Goal: Task Accomplishment & Management: Complete application form

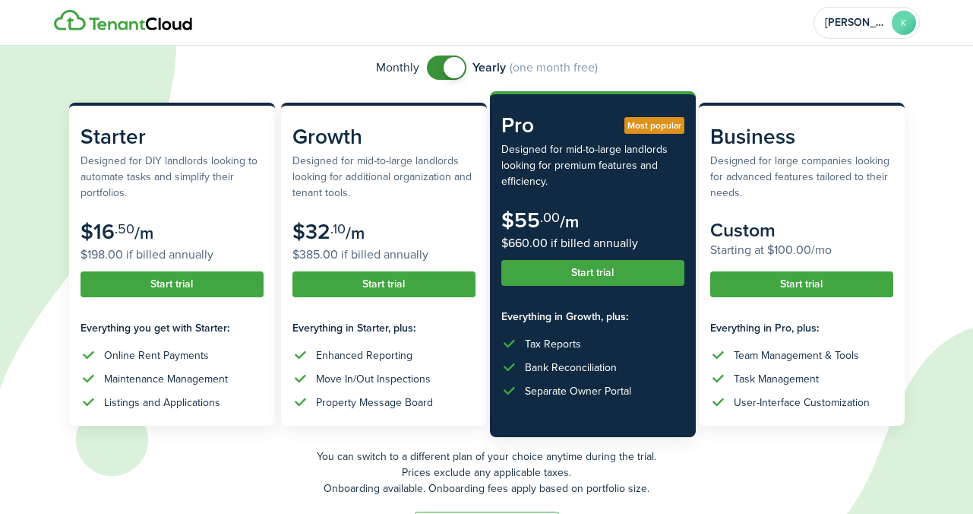
scroll to position [115, 0]
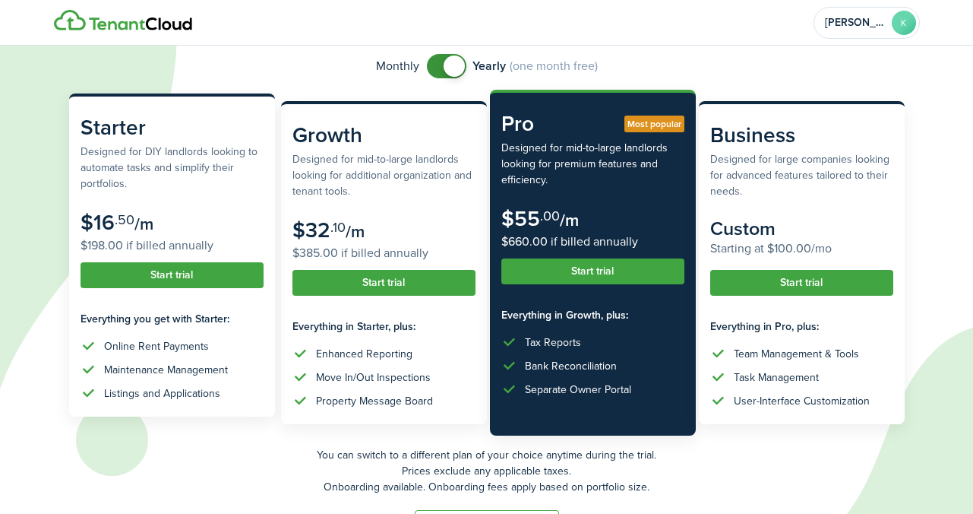
click at [147, 278] on button "Start trial" at bounding box center [172, 275] width 183 height 26
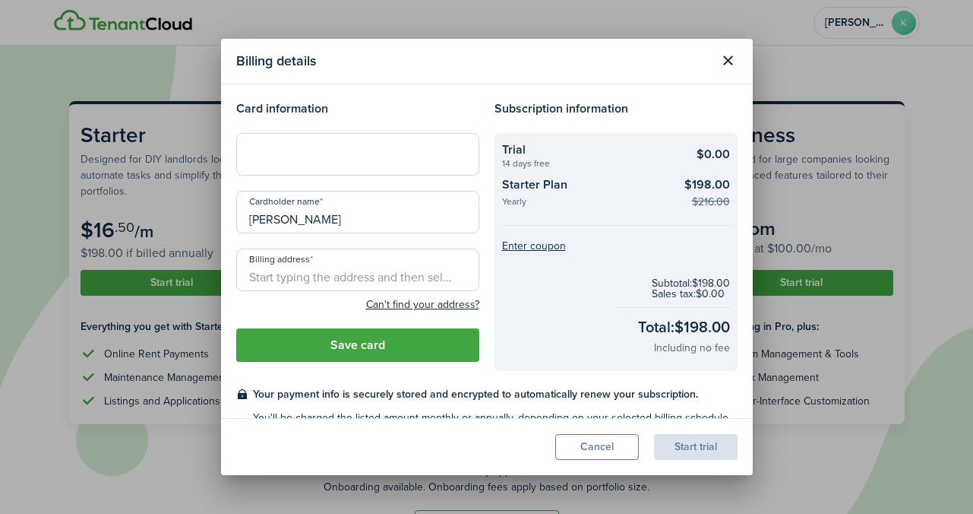
click at [416, 111] on h4 "Card information" at bounding box center [357, 109] width 243 height 18
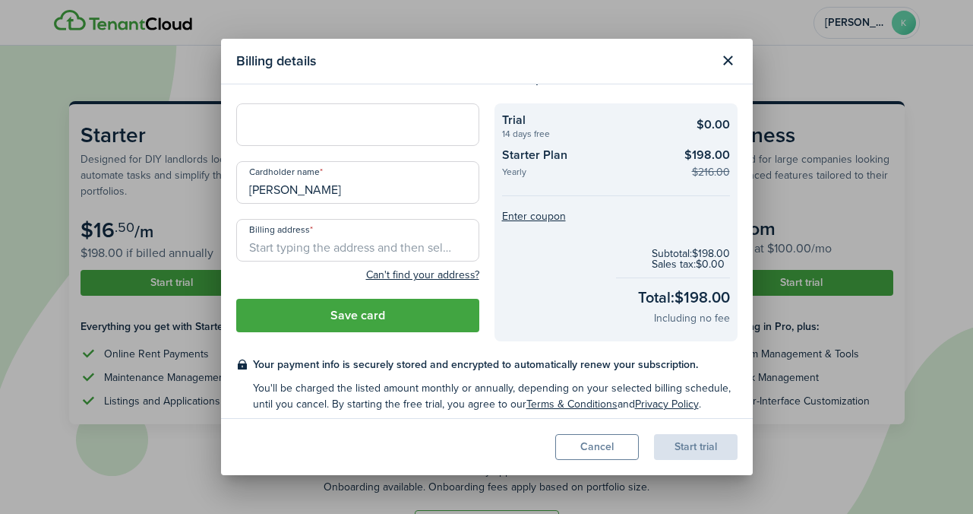
scroll to position [38, 0]
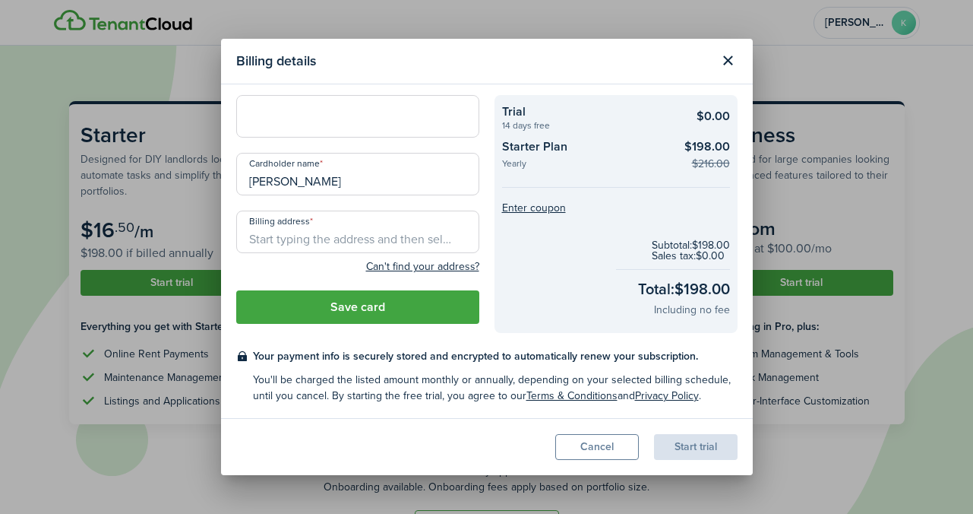
click at [374, 230] on input "Billing address" at bounding box center [357, 231] width 243 height 43
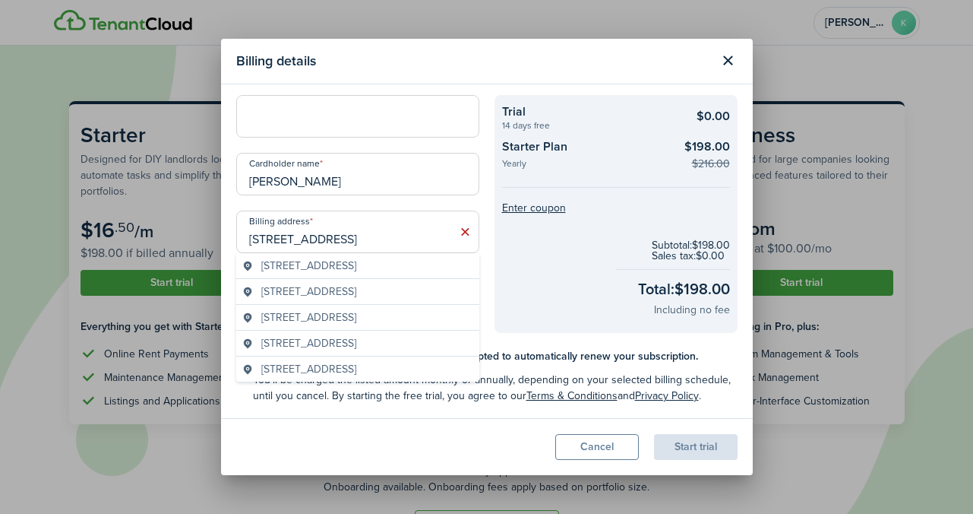
click at [260, 269] on geo-item "[STREET_ADDRESS]" at bounding box center [357, 266] width 231 height 16
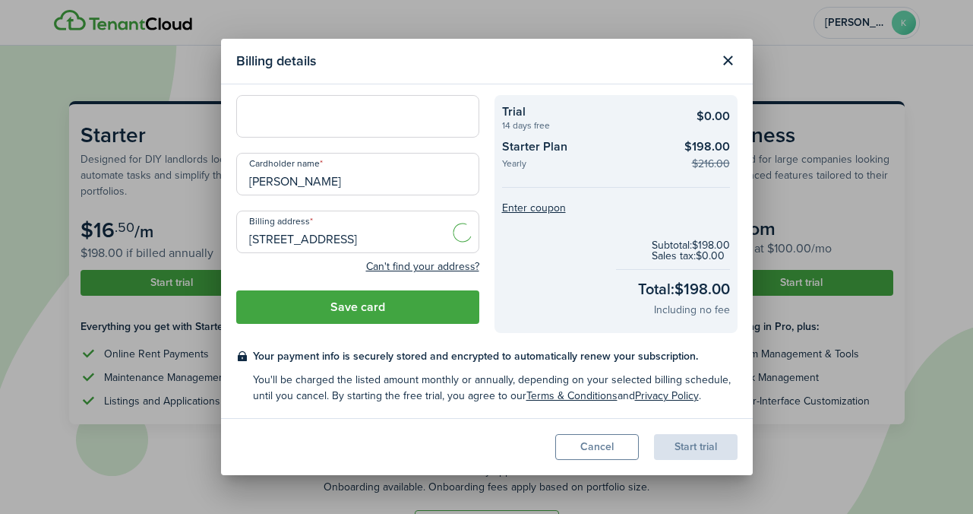
type input "[STREET_ADDRESS]"
click at [447, 312] on button "Save card" at bounding box center [357, 306] width 243 height 33
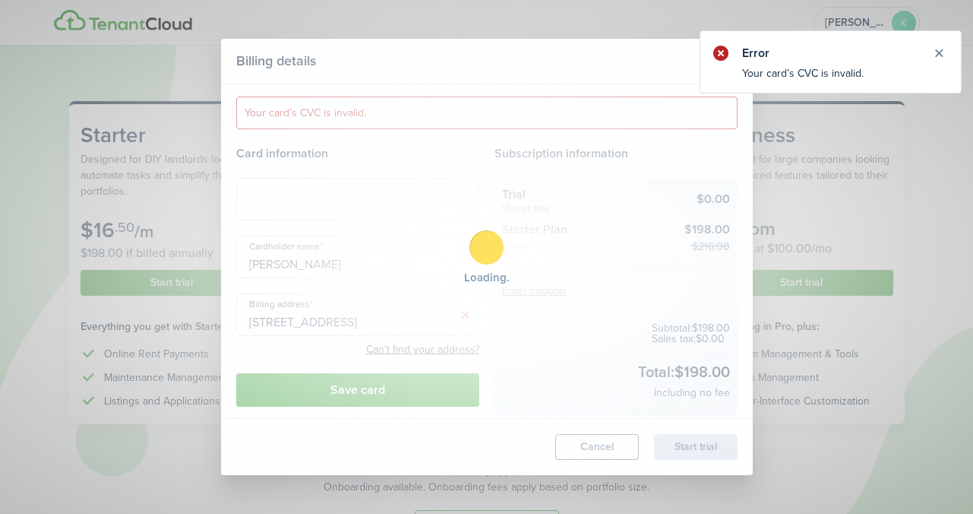
scroll to position [0, 0]
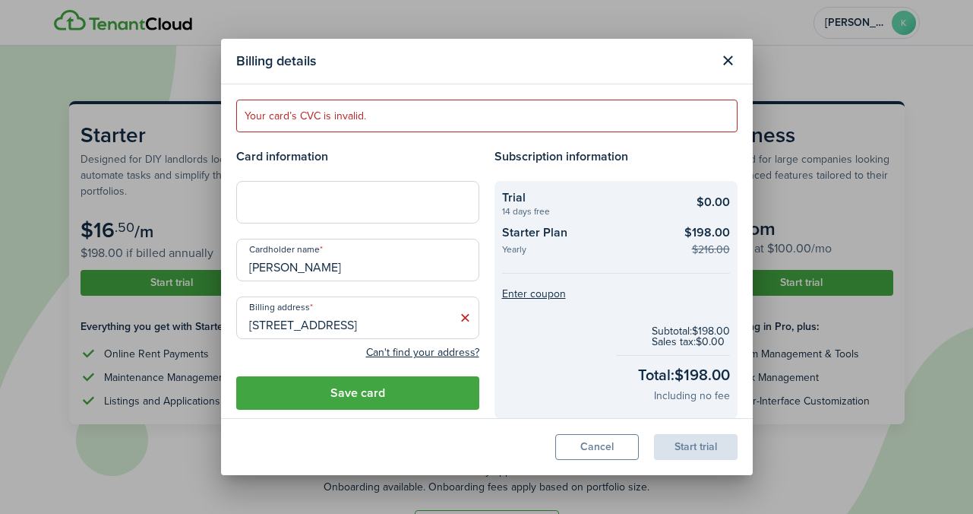
click at [387, 394] on button "Save card" at bounding box center [357, 392] width 243 height 33
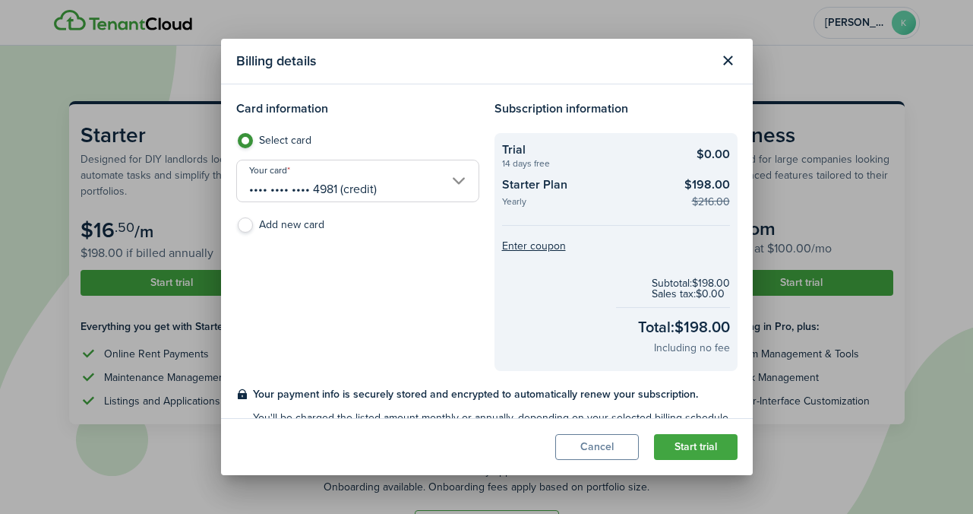
click at [694, 448] on button "Start trial" at bounding box center [696, 447] width 84 height 26
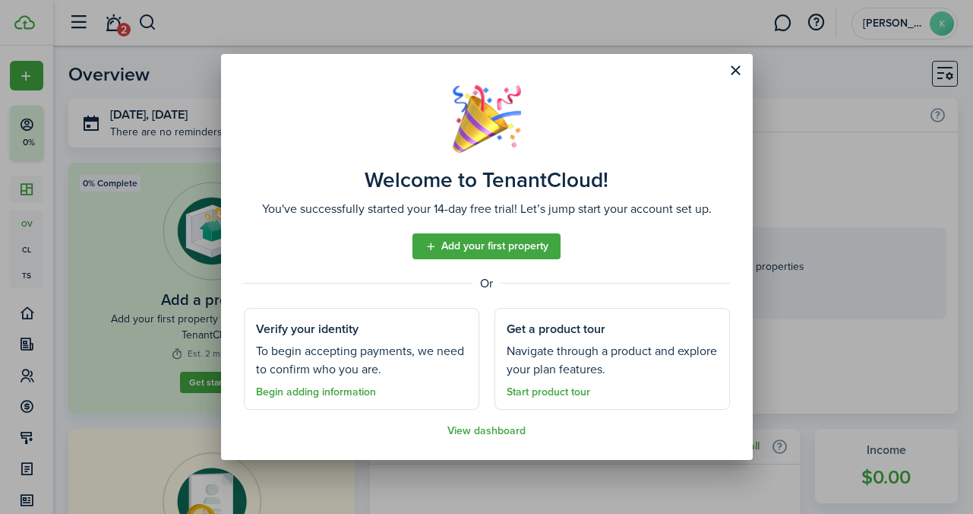
click at [519, 242] on link "Add your first property" at bounding box center [487, 246] width 148 height 26
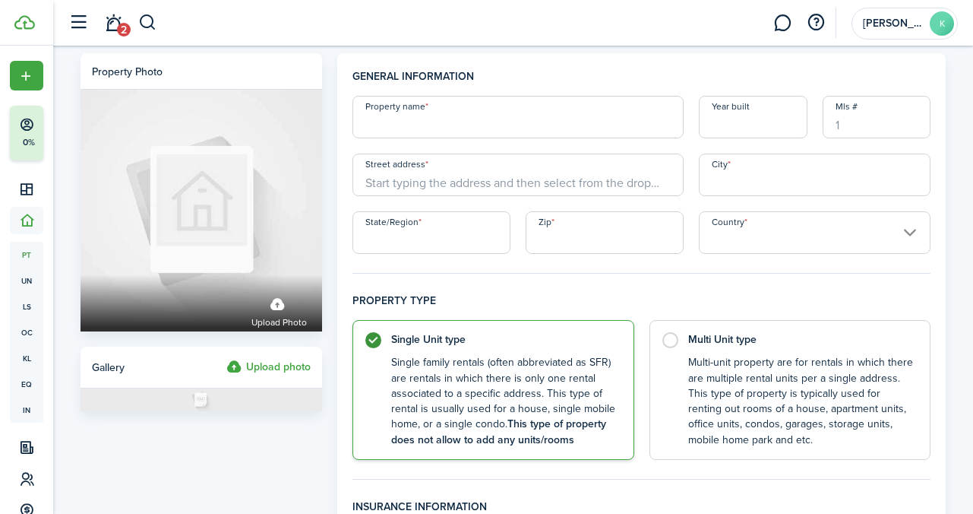
click at [506, 113] on input "Property name" at bounding box center [518, 117] width 331 height 43
type input "Bayberry Apartment"
click at [412, 183] on input "Street address" at bounding box center [518, 174] width 331 height 43
type input "[STREET_ADDRESS]"
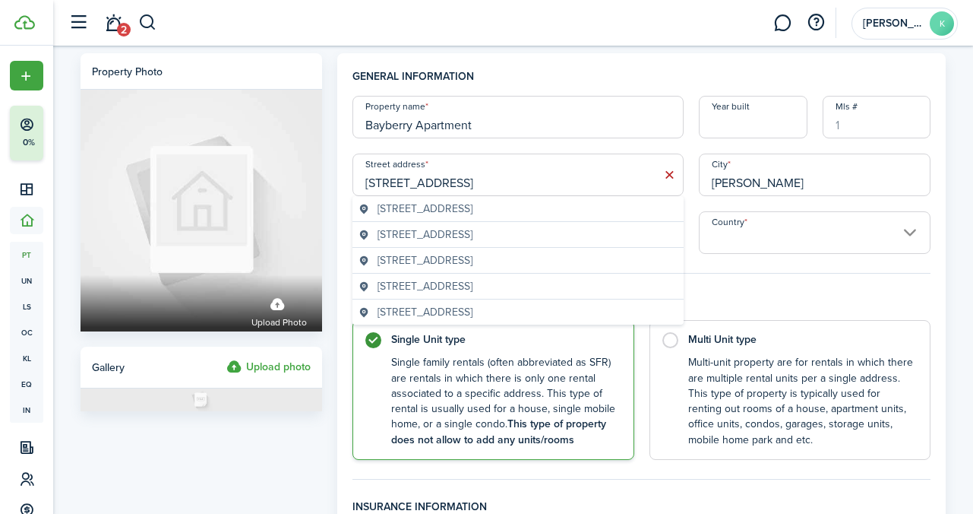
click at [442, 203] on span "[STREET_ADDRESS]" at bounding box center [425, 209] width 95 height 16
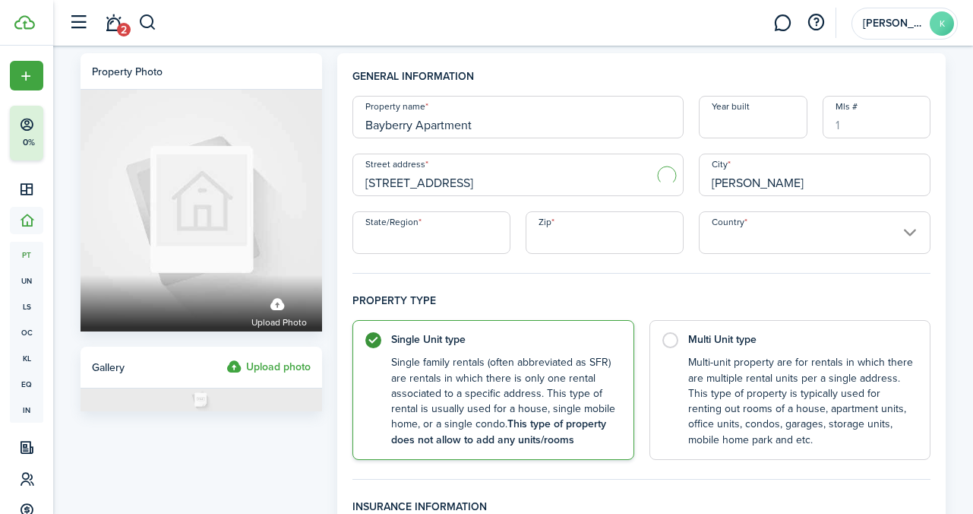
type input "[GEOGRAPHIC_DATA]"
type input "KY"
type input "40242"
type input "[GEOGRAPHIC_DATA]"
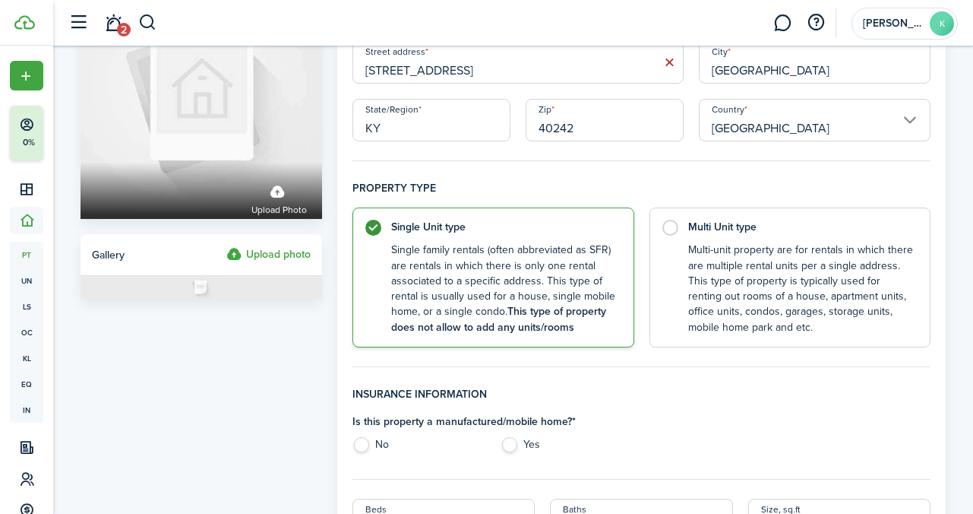
scroll to position [115, 0]
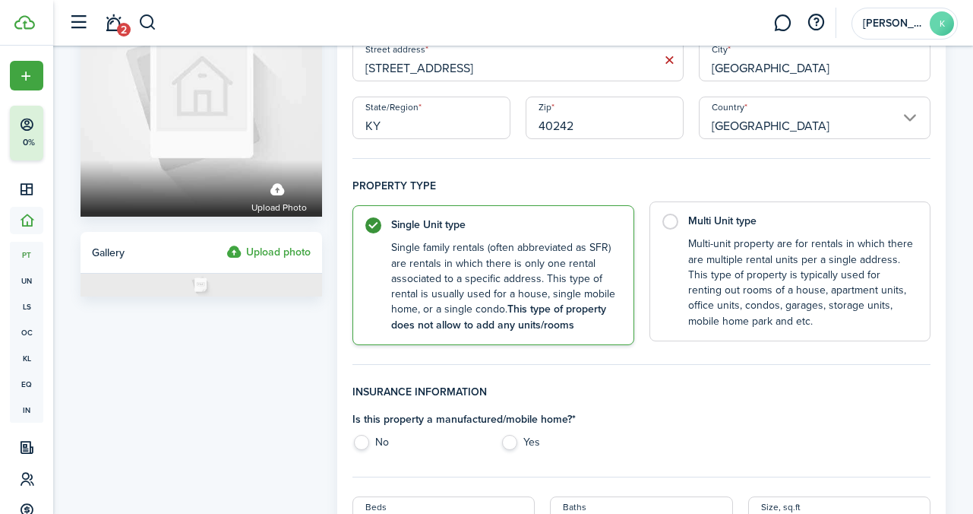
click at [663, 220] on label "Multi Unit type Multi-unit property are for rentals in which there are multiple…" at bounding box center [791, 271] width 282 height 140
radio input "false"
radio input "true"
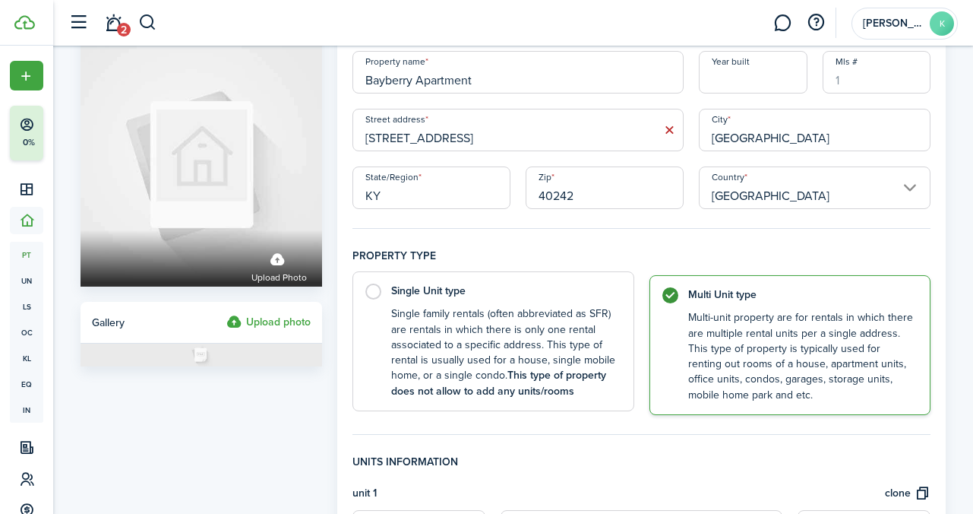
scroll to position [0, 0]
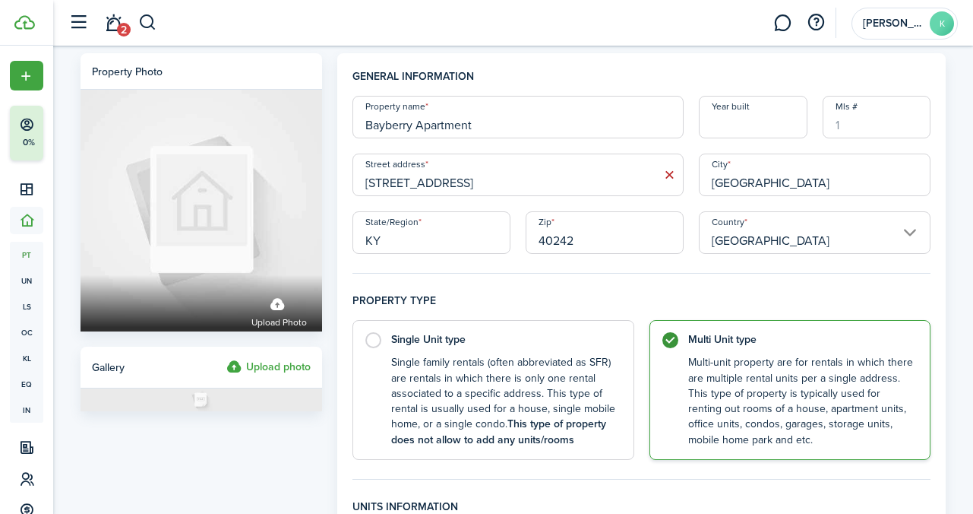
click at [489, 179] on input "[STREET_ADDRESS]" at bounding box center [518, 174] width 331 height 43
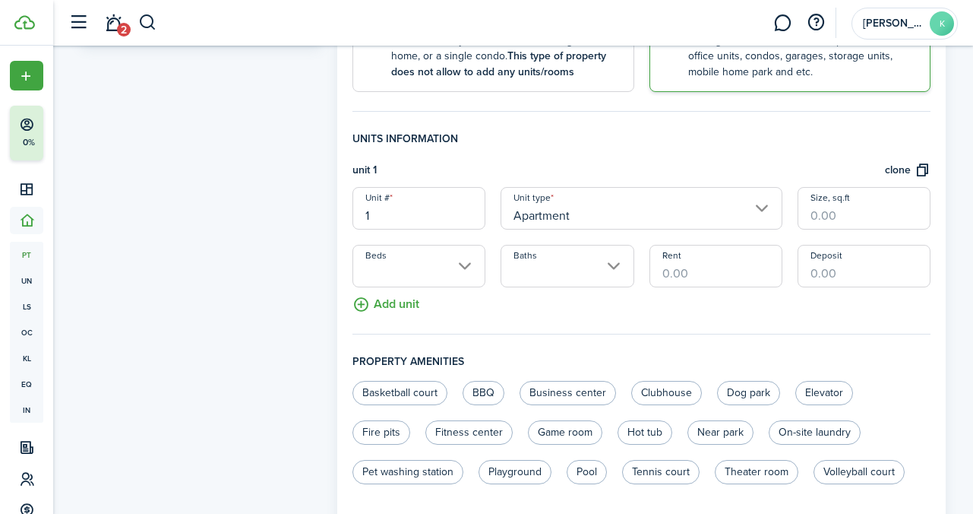
scroll to position [397, 0]
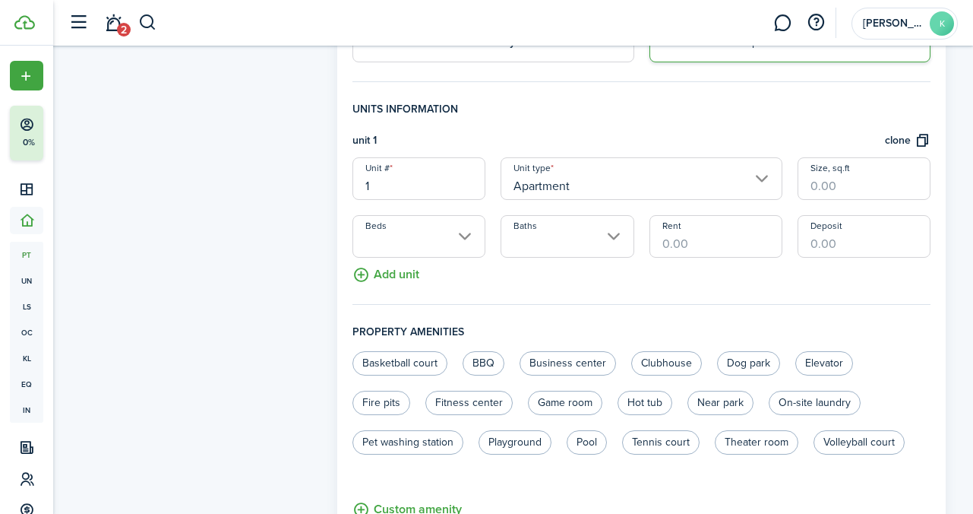
click at [464, 236] on input "Beds" at bounding box center [419, 236] width 133 height 43
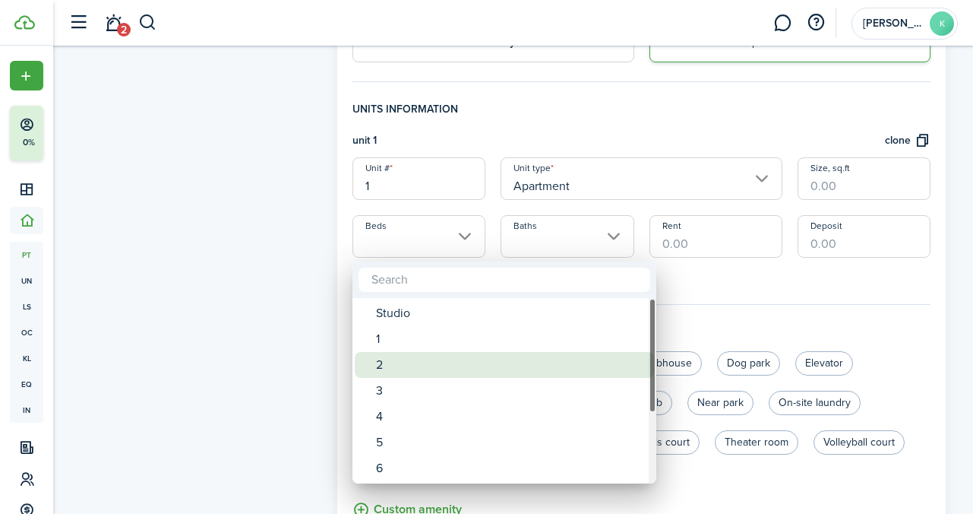
click at [416, 362] on div "2" at bounding box center [510, 365] width 269 height 26
type input "2"
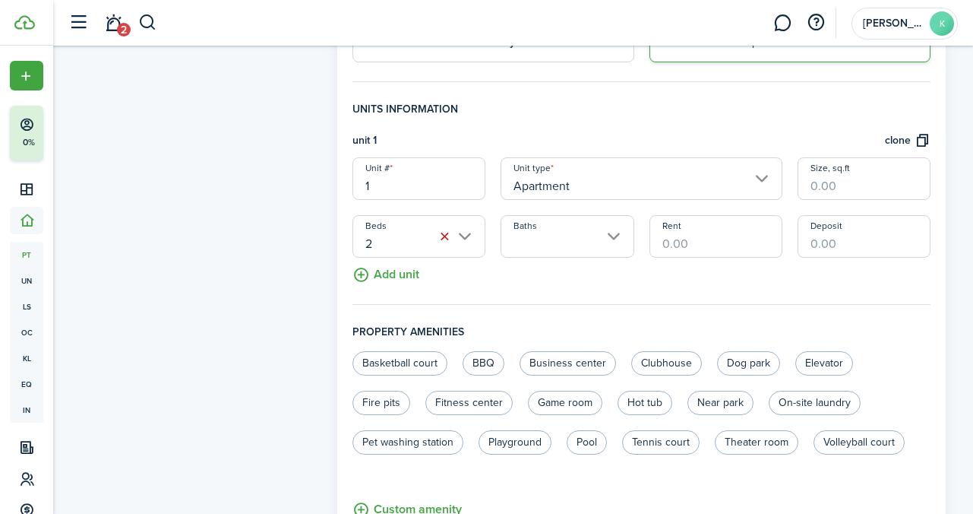
click at [561, 239] on input "Baths" at bounding box center [567, 236] width 133 height 43
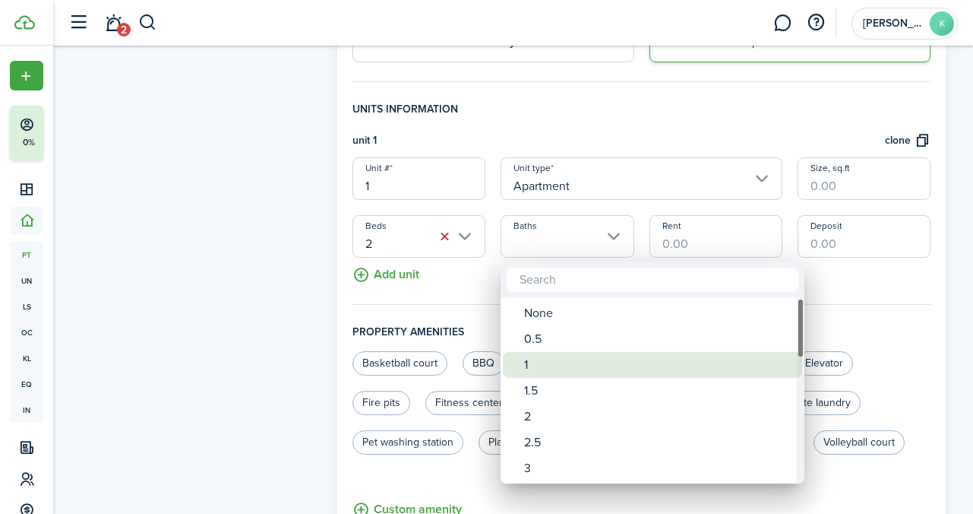
click at [541, 354] on div "1" at bounding box center [658, 365] width 269 height 26
type input "1"
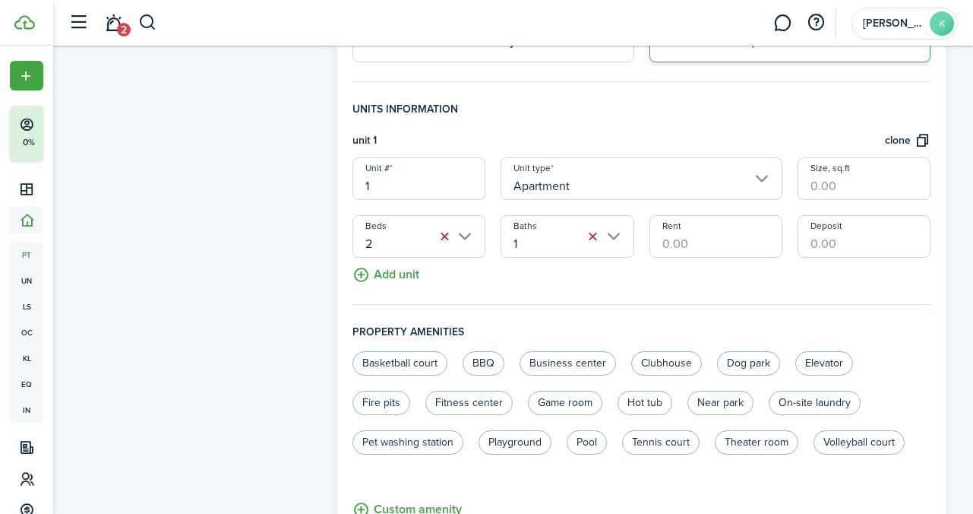
click at [666, 246] on input "Rent" at bounding box center [716, 236] width 133 height 43
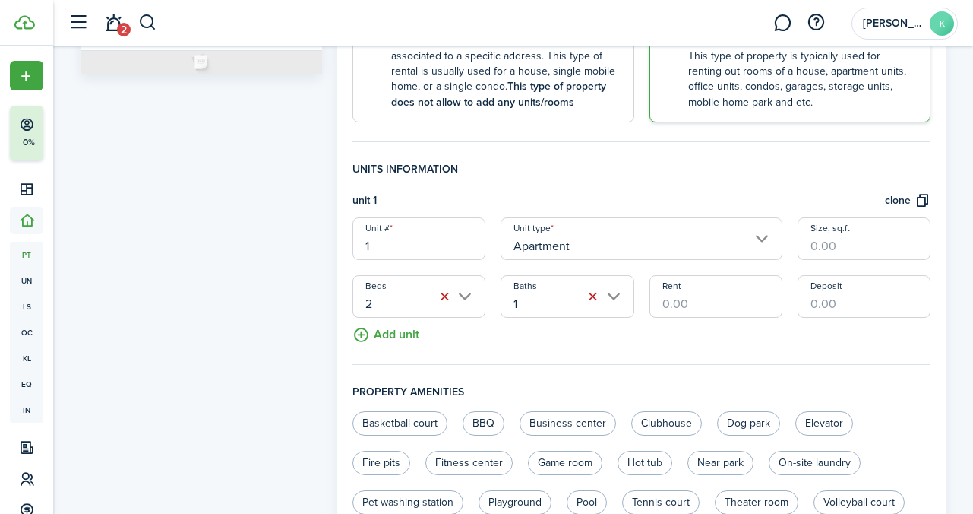
scroll to position [328, 0]
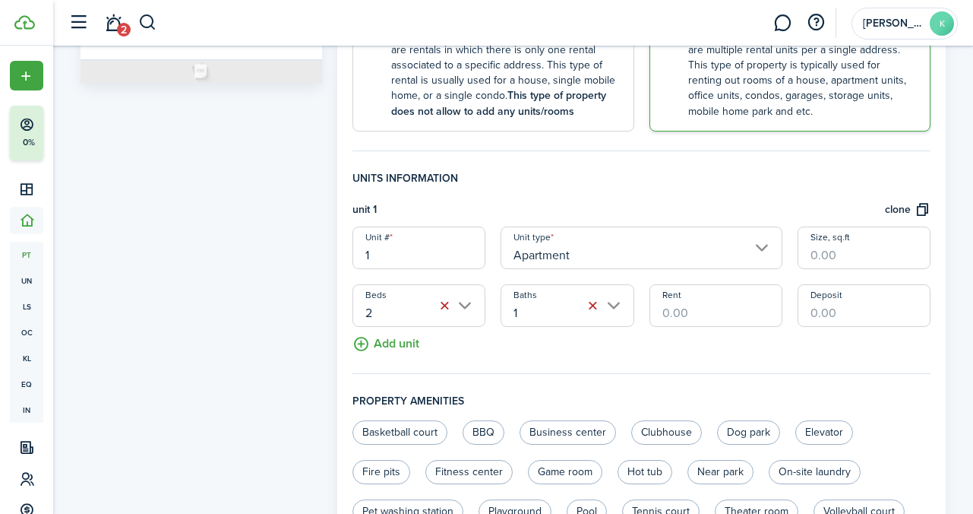
click at [412, 245] on input "1" at bounding box center [419, 247] width 133 height 43
type input "3"
click at [697, 322] on input "Rent" at bounding box center [716, 305] width 133 height 43
type input "$1,200.00"
click at [810, 311] on input "Deposit" at bounding box center [864, 305] width 133 height 43
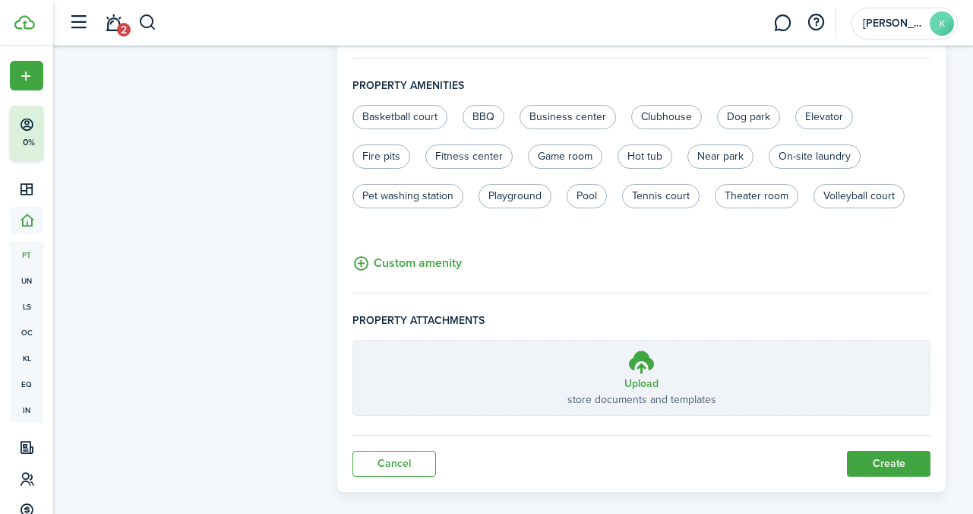
scroll to position [663, 0]
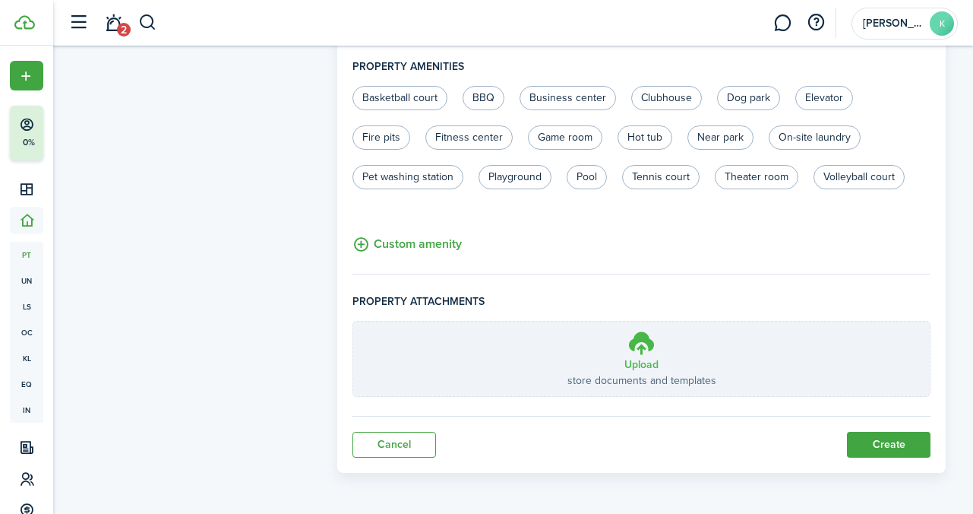
type input "$1,200.00"
click at [726, 359] on label "Upload store documents and templates Choose file" at bounding box center [641, 358] width 577 height 74
click at [353, 321] on input "Upload store documents and templates Choose file" at bounding box center [353, 321] width 0 height 0
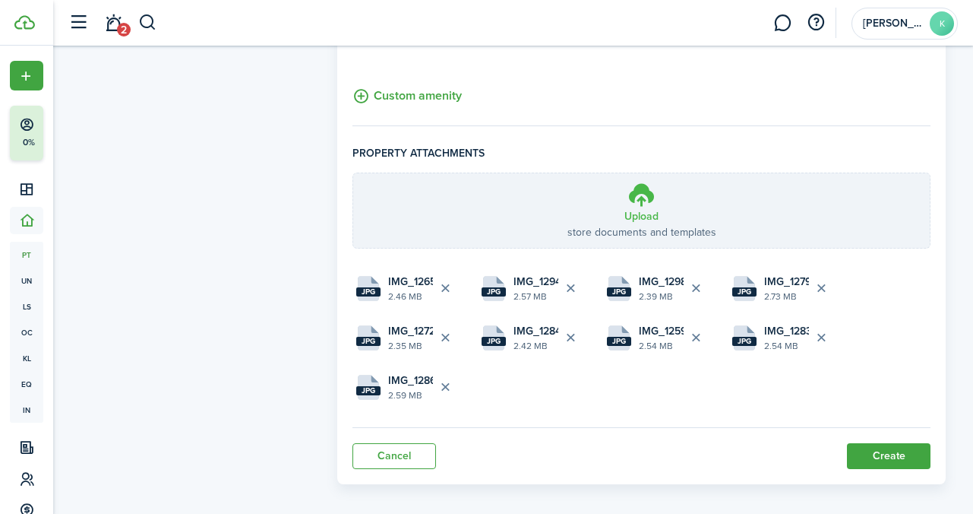
scroll to position [822, 0]
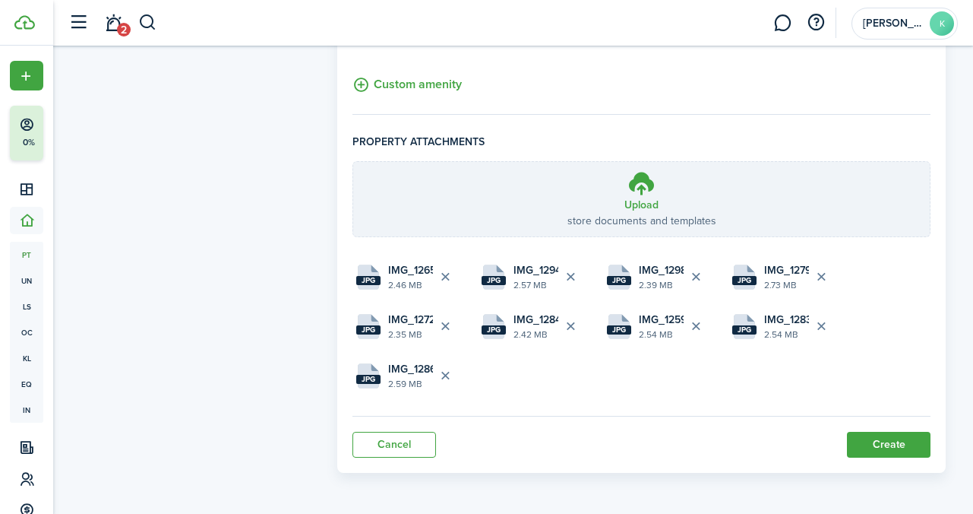
click at [893, 448] on button "Create" at bounding box center [889, 445] width 84 height 26
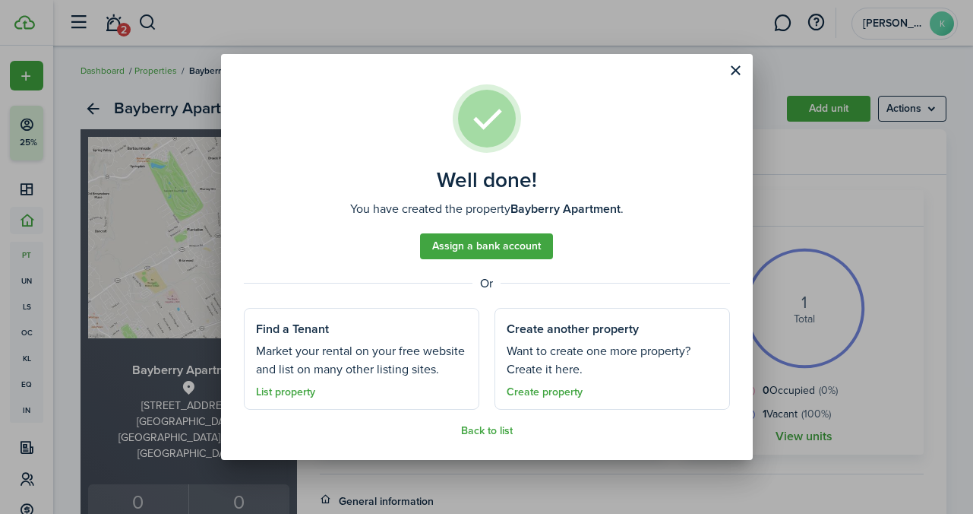
click at [521, 248] on link "Assign a bank account" at bounding box center [486, 246] width 133 height 26
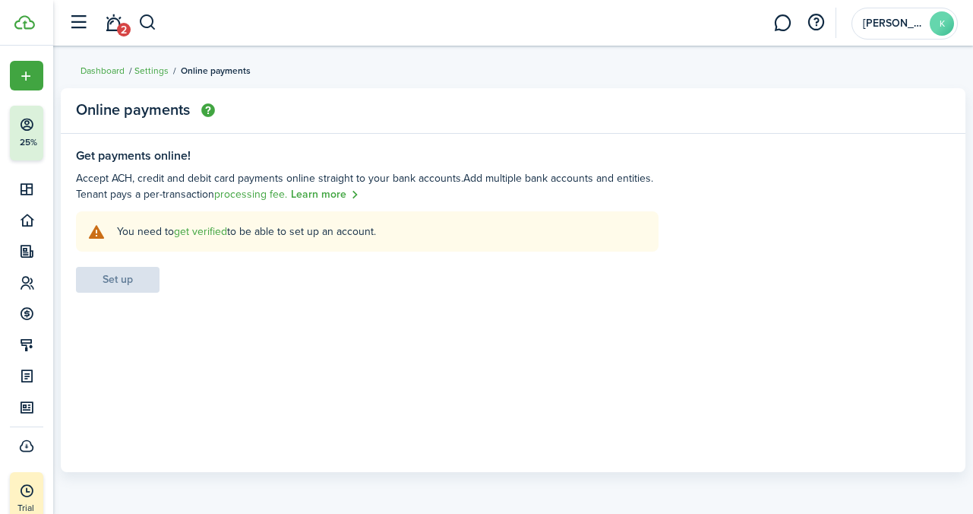
click at [200, 229] on link "get verified" at bounding box center [200, 231] width 53 height 16
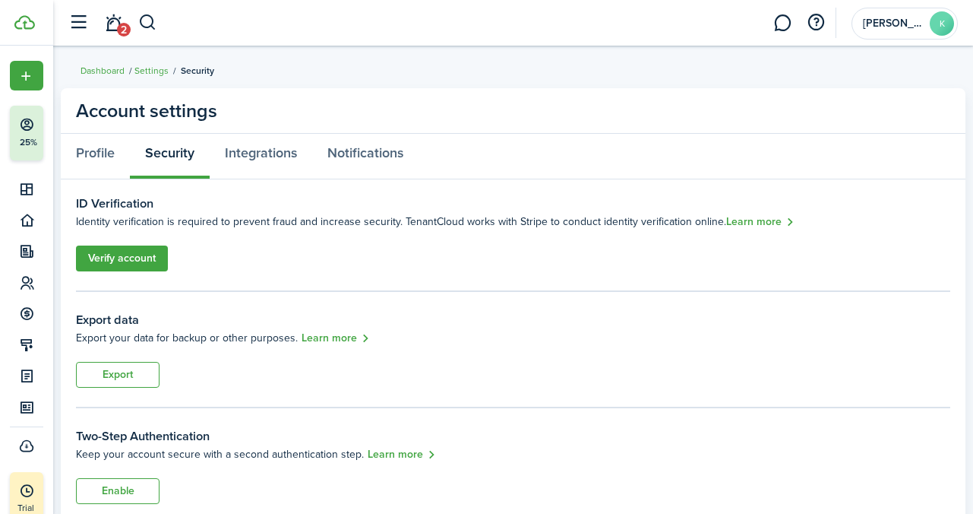
click at [152, 263] on link "Verify account" at bounding box center [122, 258] width 92 height 26
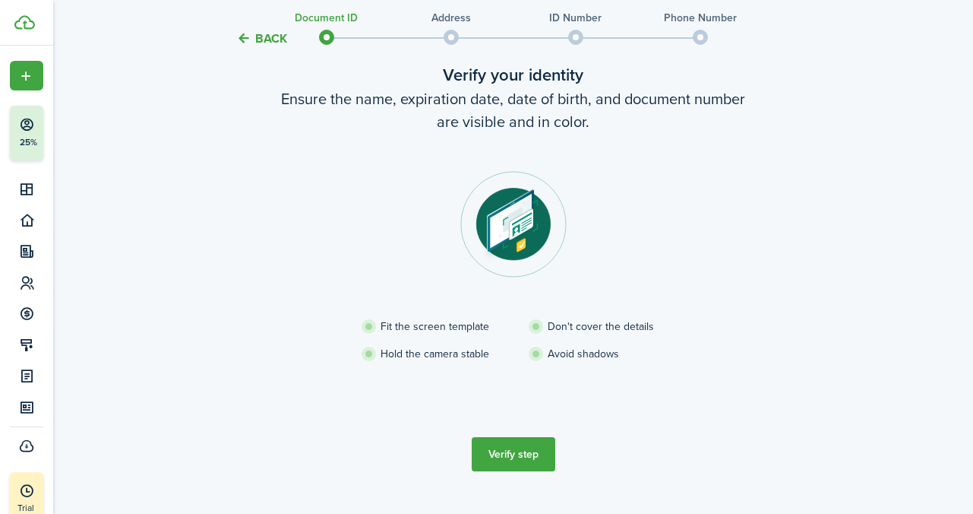
scroll to position [119, 0]
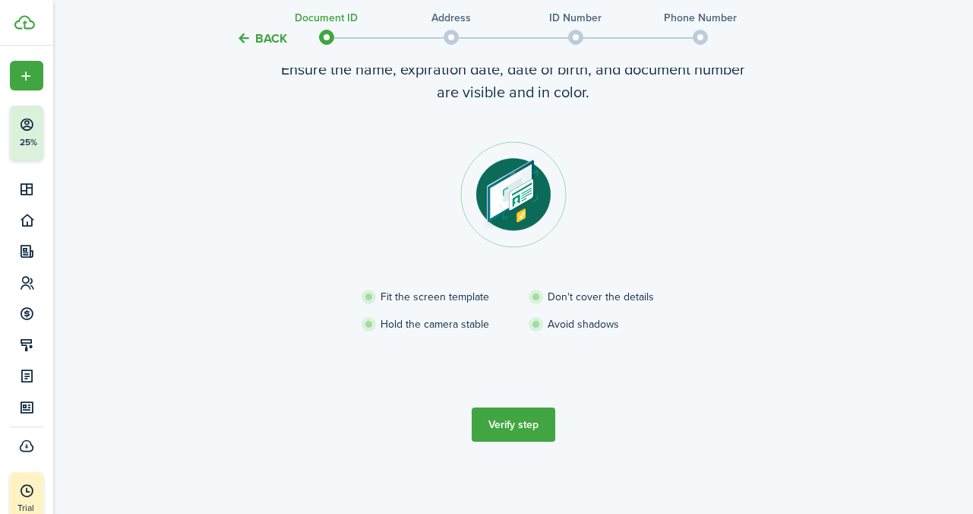
click at [514, 425] on button "Verify step" at bounding box center [514, 424] width 84 height 34
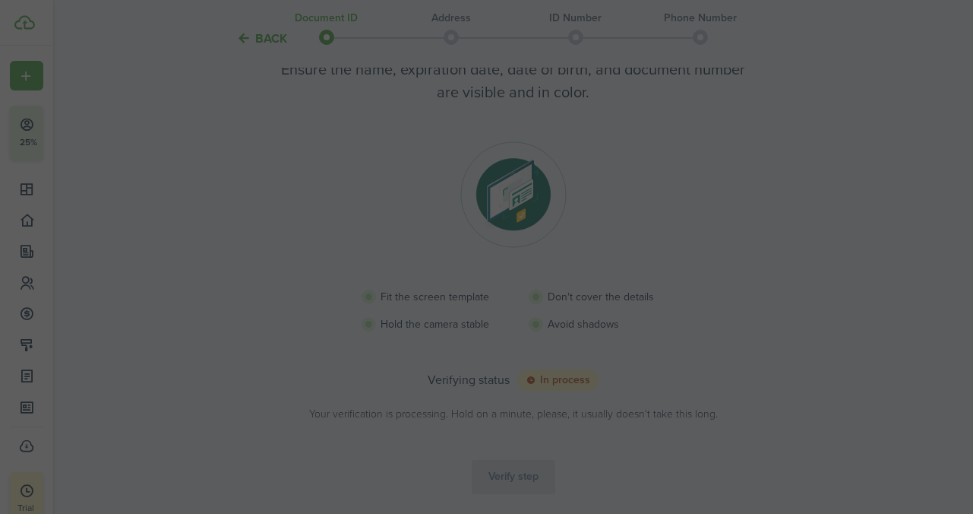
scroll to position [112, 0]
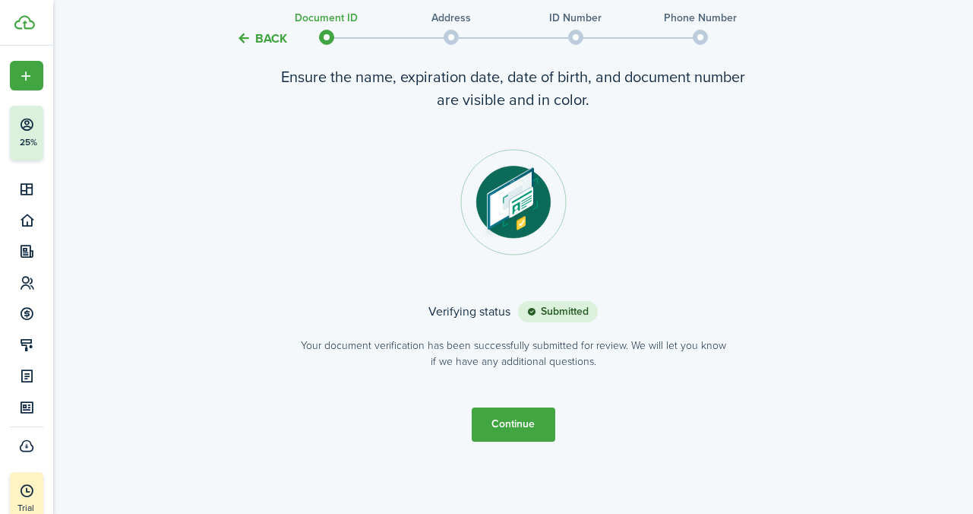
click at [507, 422] on button "Continue" at bounding box center [514, 424] width 84 height 34
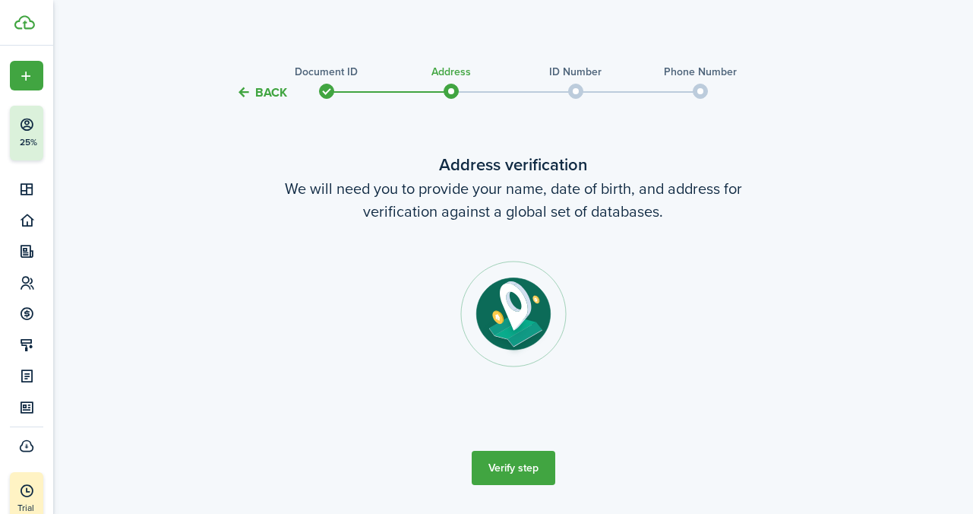
click at [520, 469] on button "Verify step" at bounding box center [514, 468] width 84 height 34
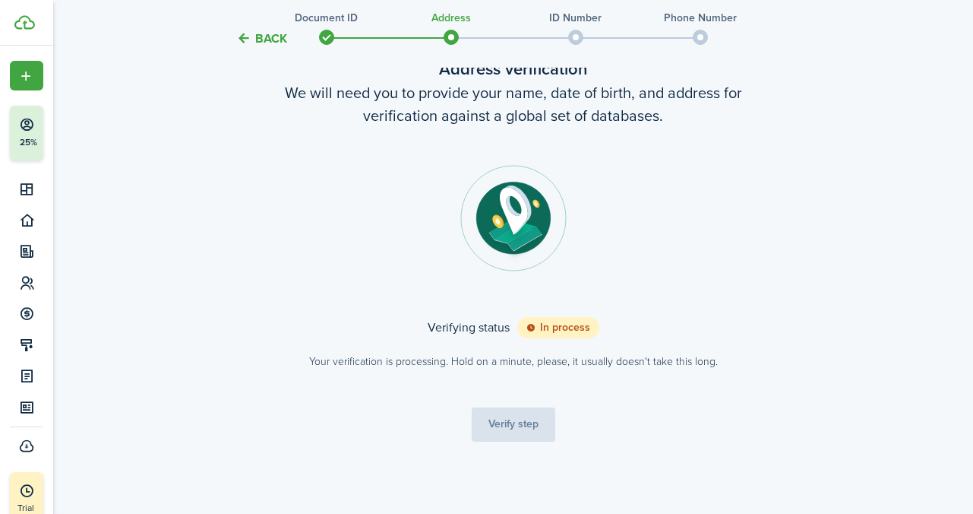
scroll to position [98, 0]
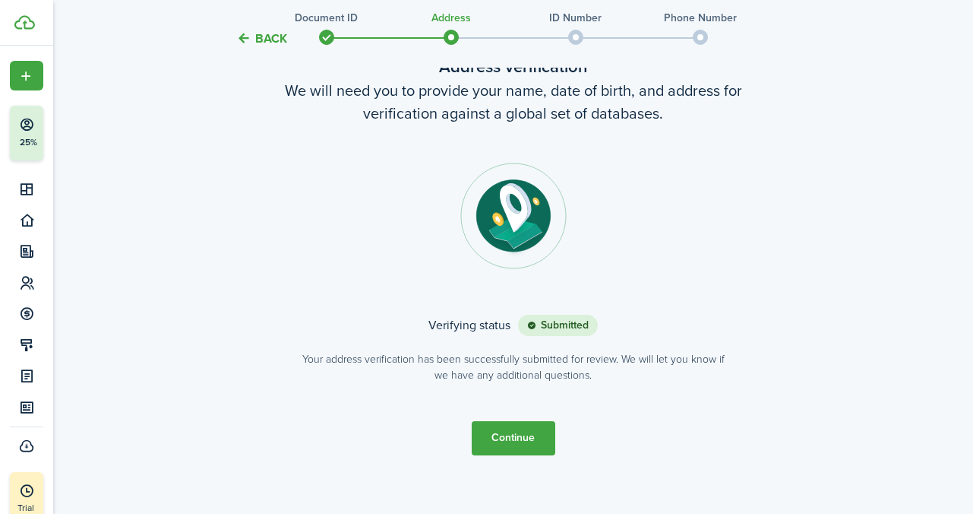
click at [522, 432] on button "Continue" at bounding box center [514, 438] width 84 height 34
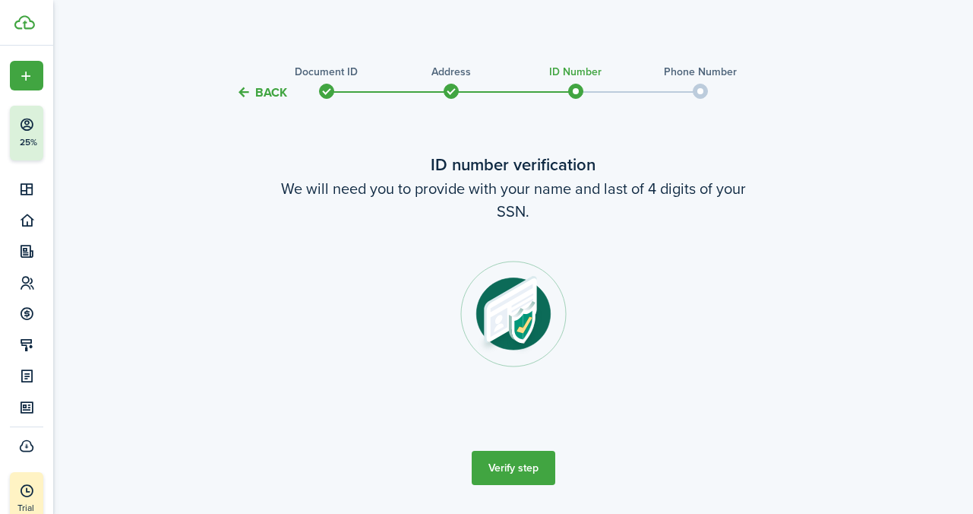
click at [525, 468] on button "Verify step" at bounding box center [514, 468] width 84 height 34
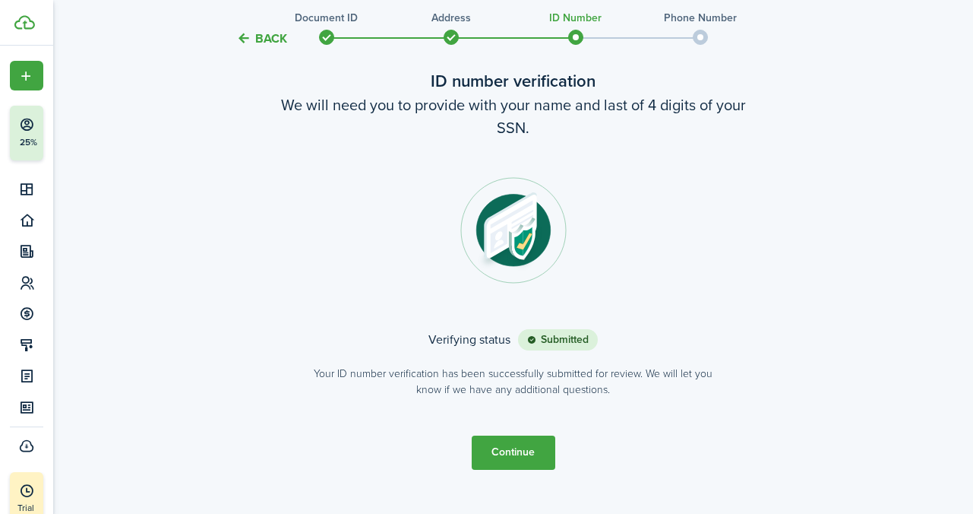
scroll to position [112, 0]
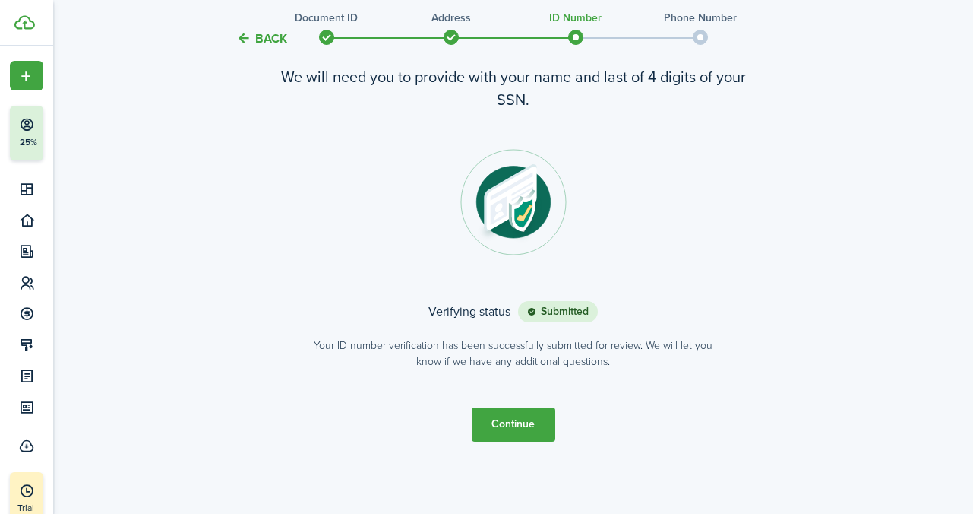
click at [525, 432] on button "Continue" at bounding box center [514, 424] width 84 height 34
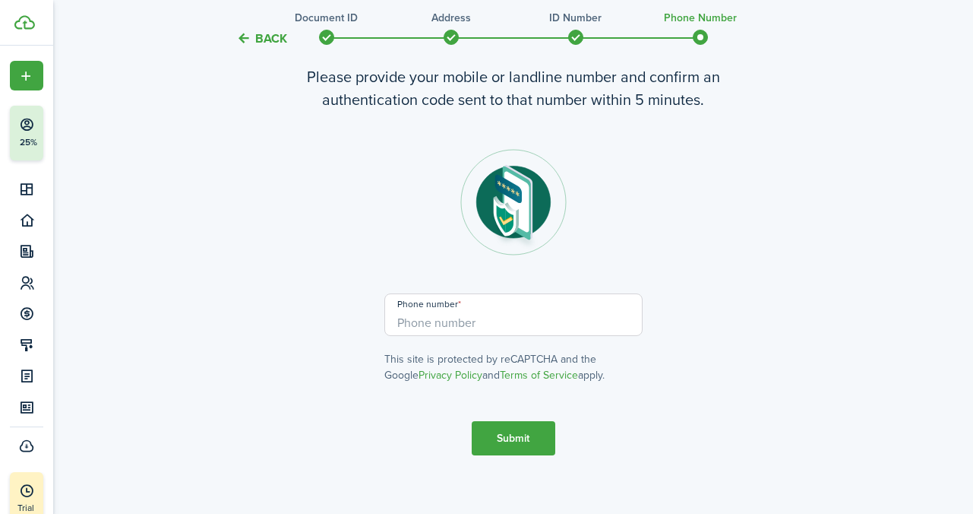
scroll to position [0, 0]
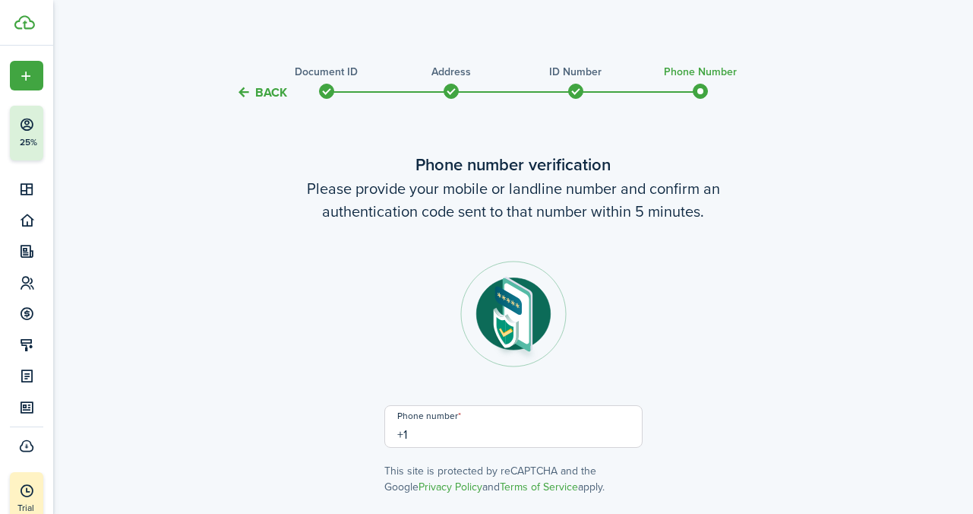
click at [525, 432] on input "+1" at bounding box center [513, 426] width 258 height 43
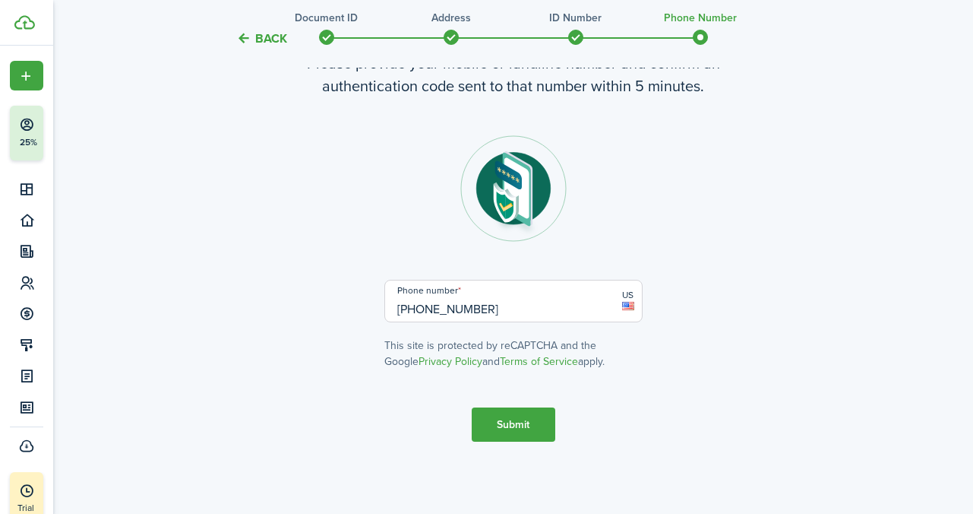
type input "[PHONE_NUMBER]"
click at [511, 425] on button "Submit" at bounding box center [514, 424] width 84 height 34
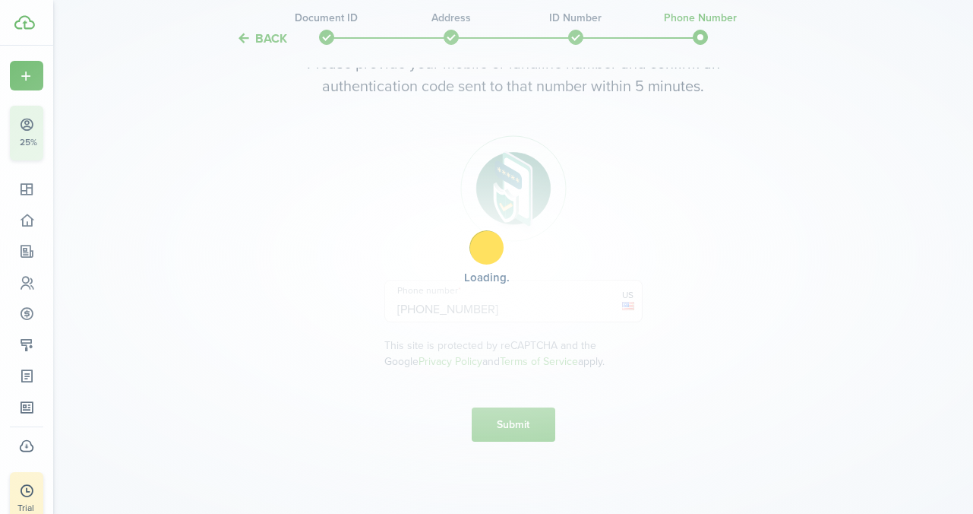
scroll to position [253, 0]
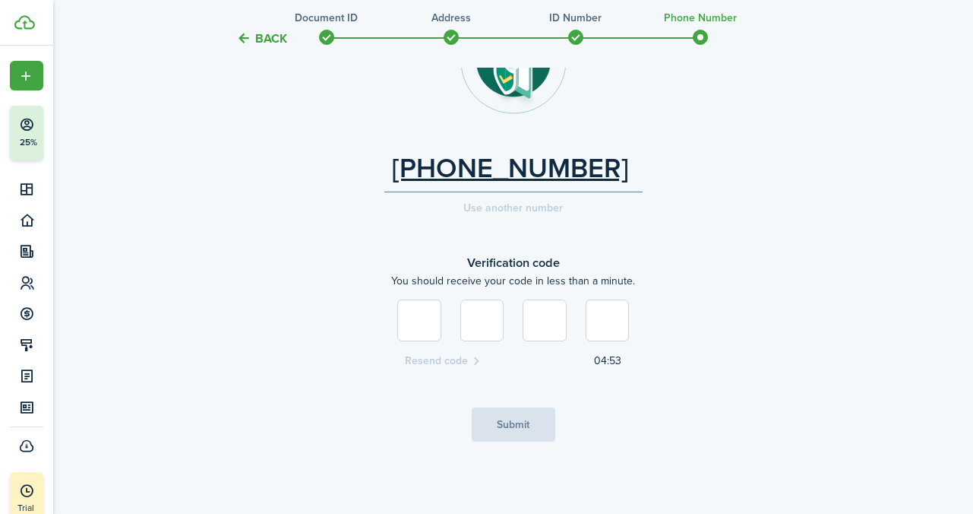
type input "4"
type input "5"
type input "9"
click at [536, 434] on button "Submit" at bounding box center [514, 424] width 84 height 34
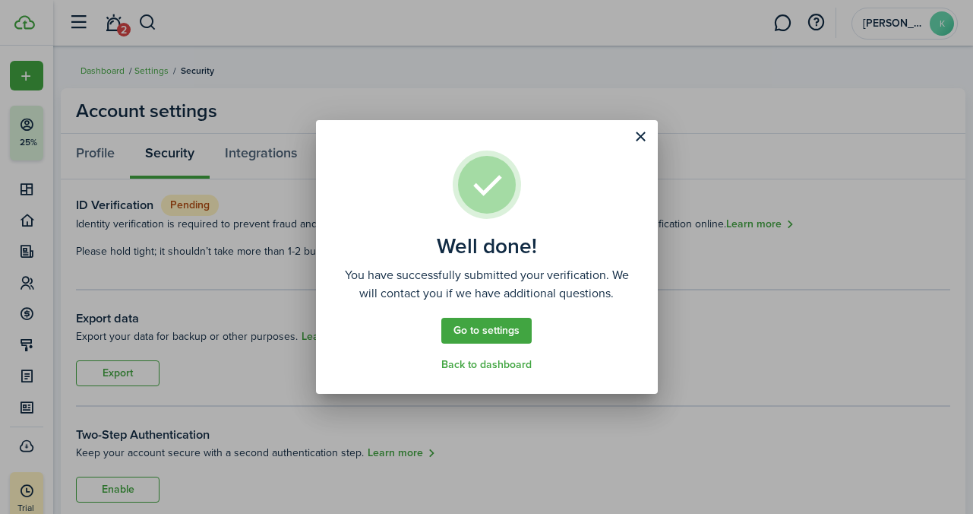
click at [498, 367] on link "Back to dashboard" at bounding box center [486, 365] width 90 height 12
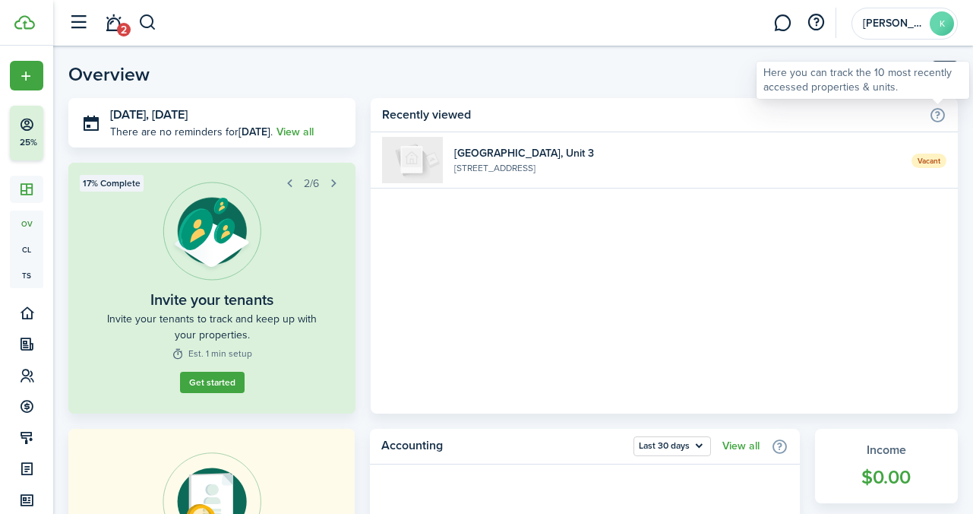
click at [938, 112] on info-icon at bounding box center [937, 114] width 17 height 17
click at [500, 155] on widget-list-item-title "[GEOGRAPHIC_DATA], Unit 3" at bounding box center [677, 153] width 446 height 16
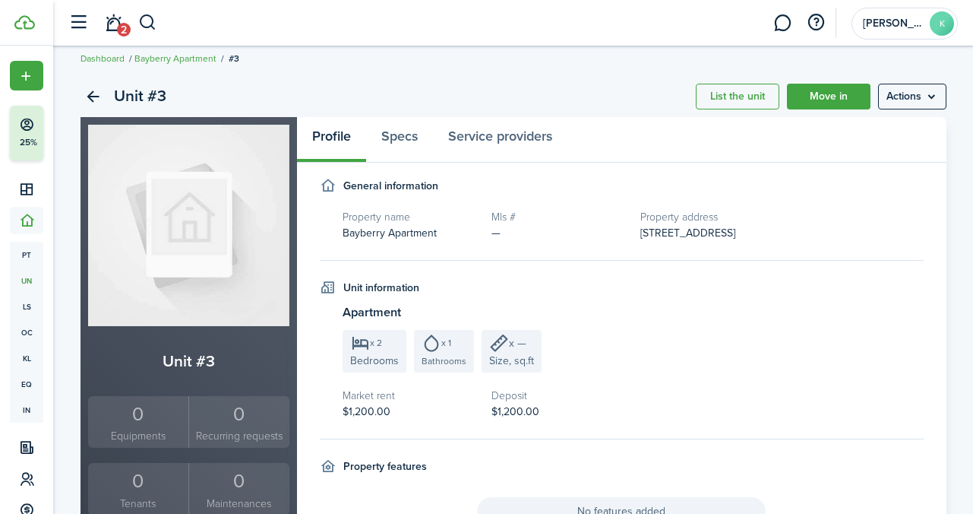
scroll to position [11, 0]
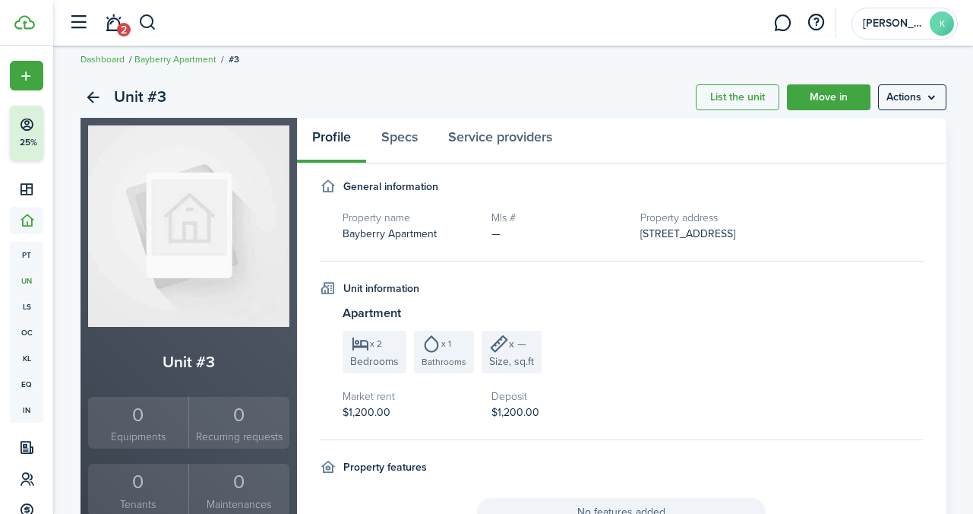
click at [229, 236] on img at bounding box center [188, 225] width 201 height 201
click at [179, 241] on img at bounding box center [188, 225] width 201 height 201
click at [938, 105] on menu-btn "Actions" at bounding box center [912, 97] width 68 height 26
click at [899, 128] on link "Edit unit" at bounding box center [880, 131] width 133 height 26
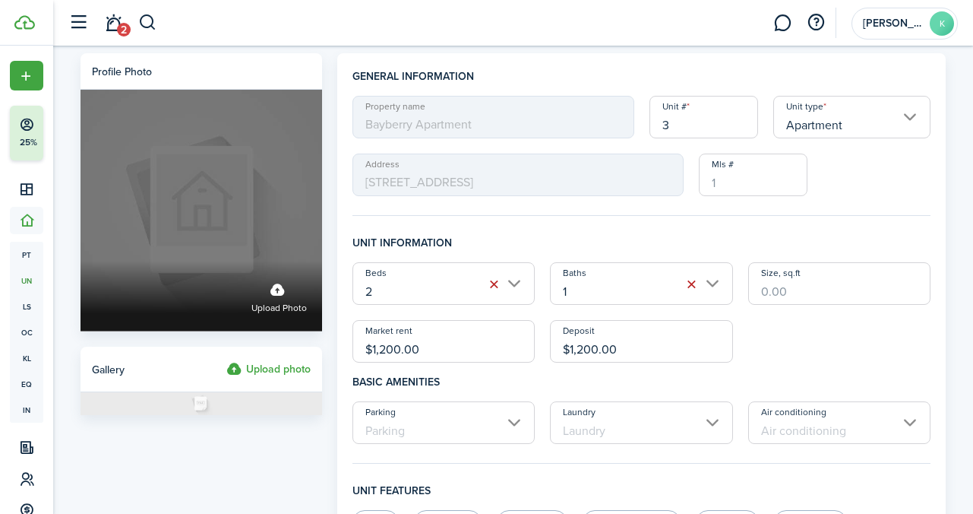
click at [218, 210] on label "Upload photo" at bounding box center [202, 211] width 242 height 242
click at [81, 261] on input "Upload photo" at bounding box center [81, 261] width 0 height 0
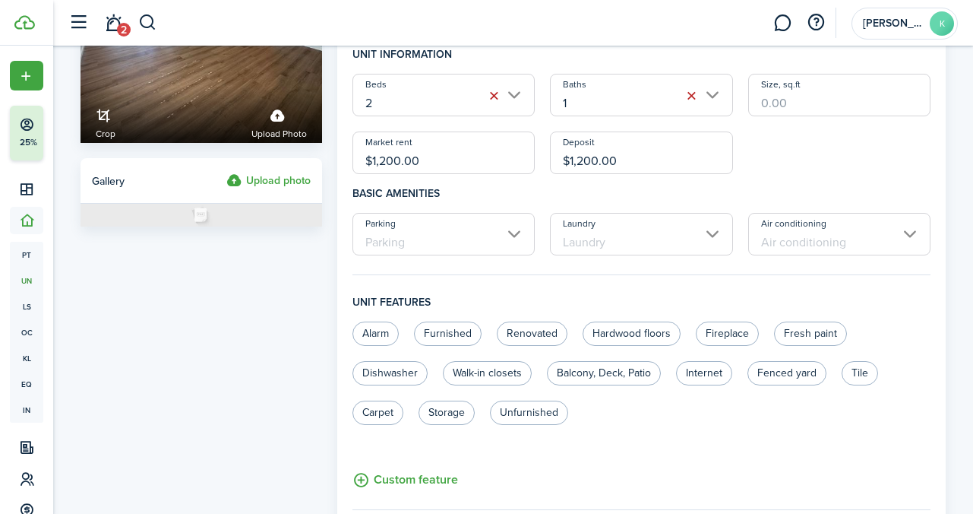
scroll to position [196, 0]
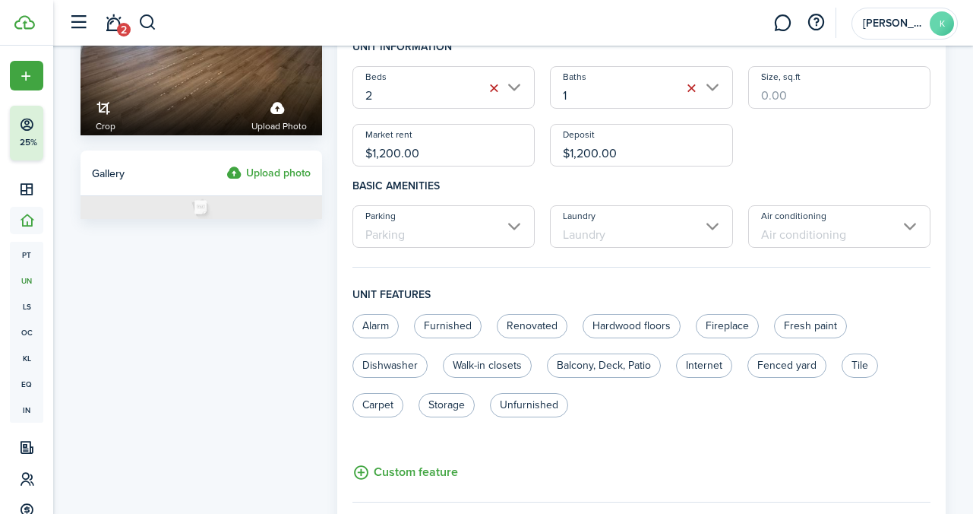
click at [452, 228] on input "Parking" at bounding box center [444, 226] width 183 height 43
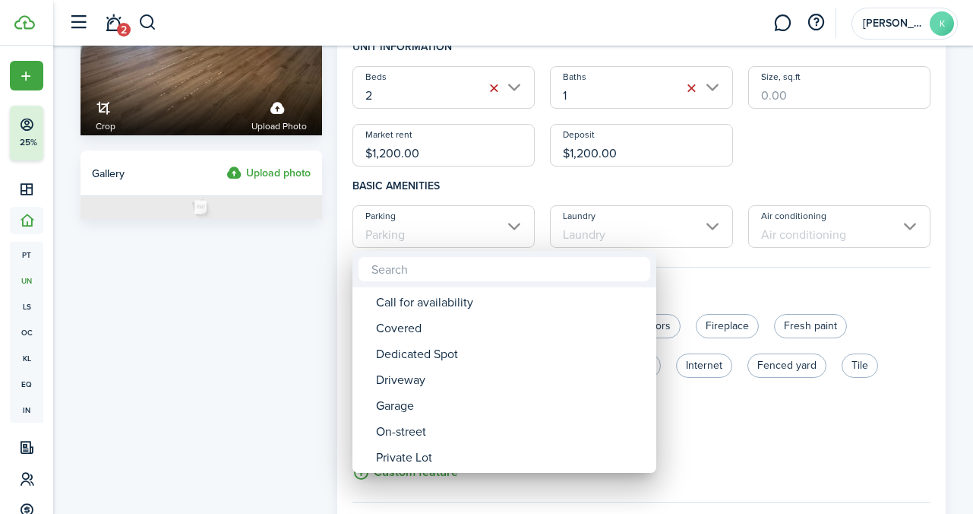
click at [615, 224] on div at bounding box center [486, 256] width 1216 height 757
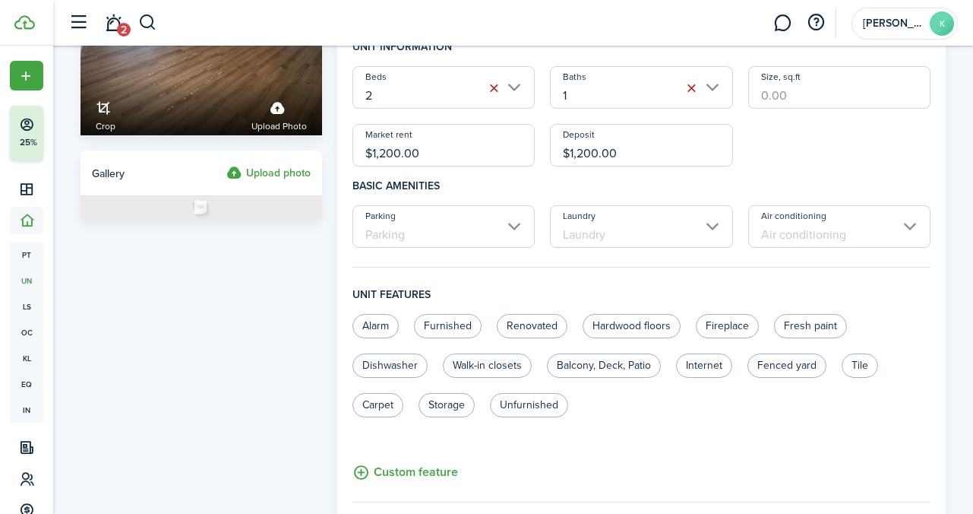
click at [629, 235] on input "Laundry" at bounding box center [641, 226] width 183 height 43
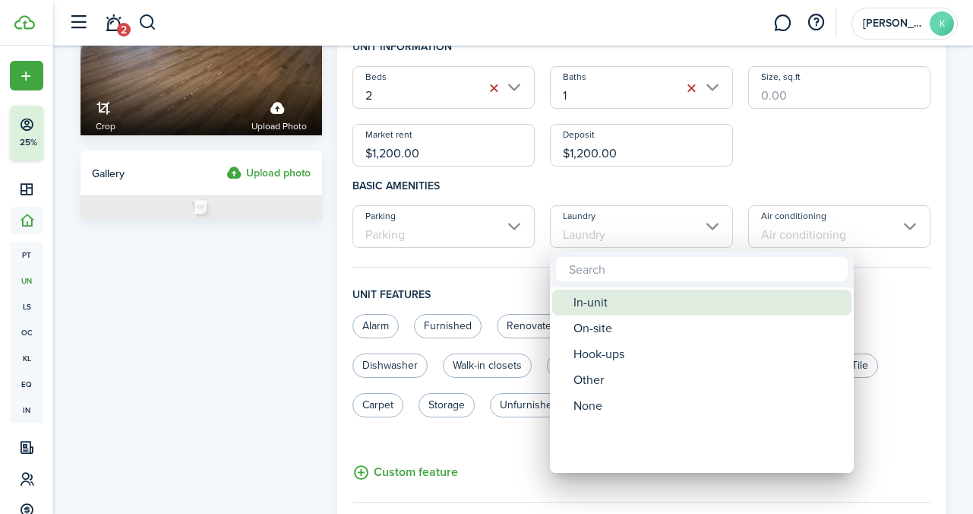
click at [600, 305] on div "In-unit" at bounding box center [708, 302] width 269 height 26
type input "In-unit"
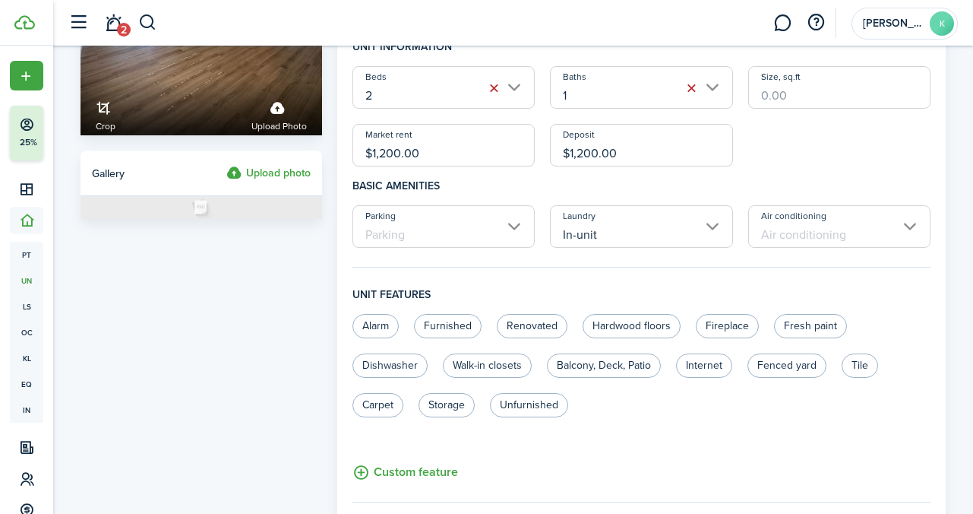
click at [809, 236] on input "Air conditioning" at bounding box center [839, 226] width 183 height 43
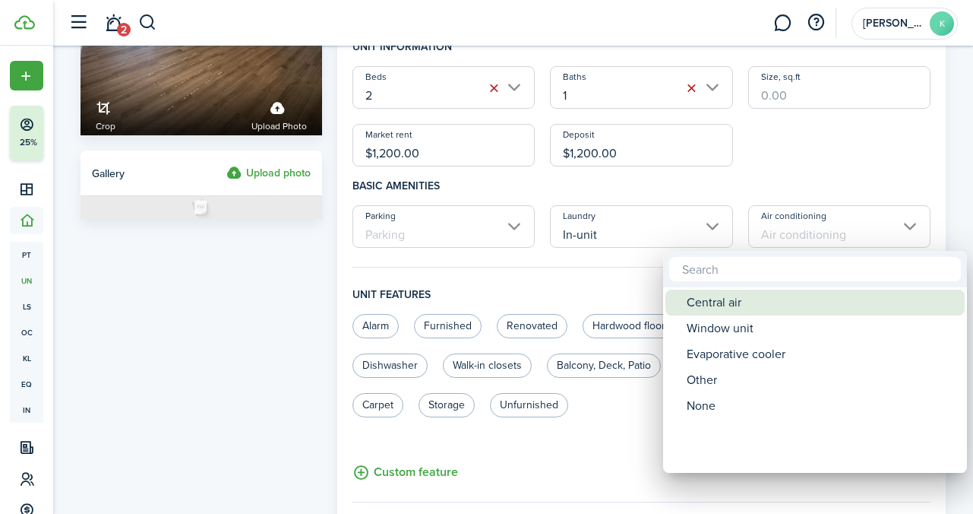
click at [731, 305] on div "Central air" at bounding box center [821, 302] width 269 height 26
type input "Central air"
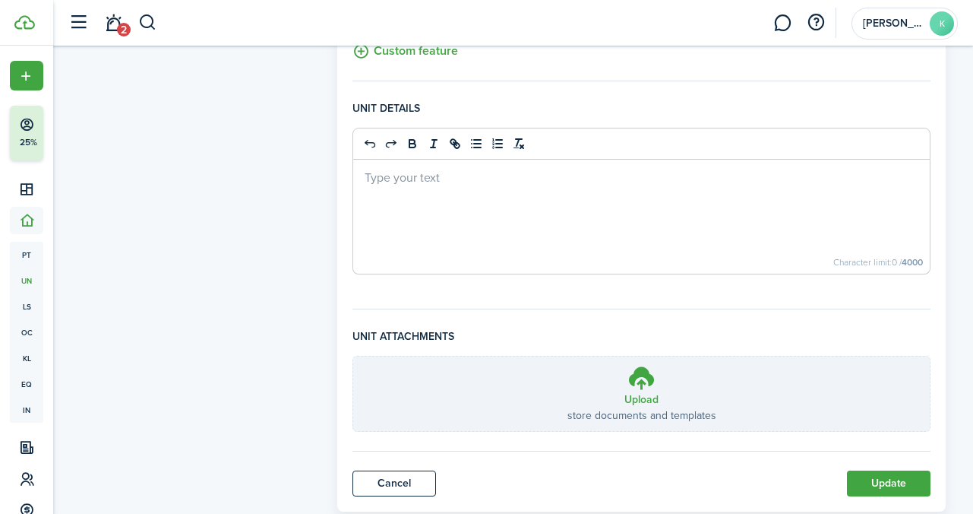
scroll to position [621, 0]
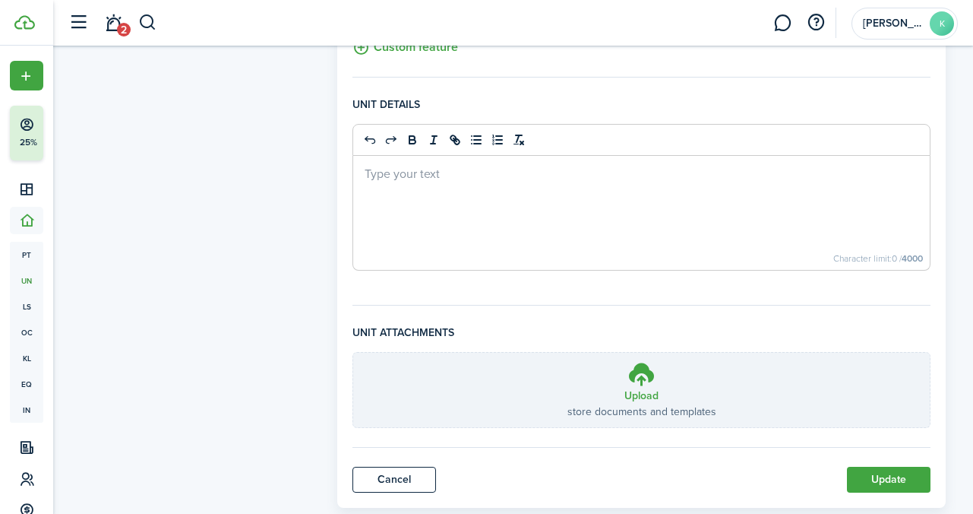
click at [479, 179] on p at bounding box center [642, 173] width 555 height 16
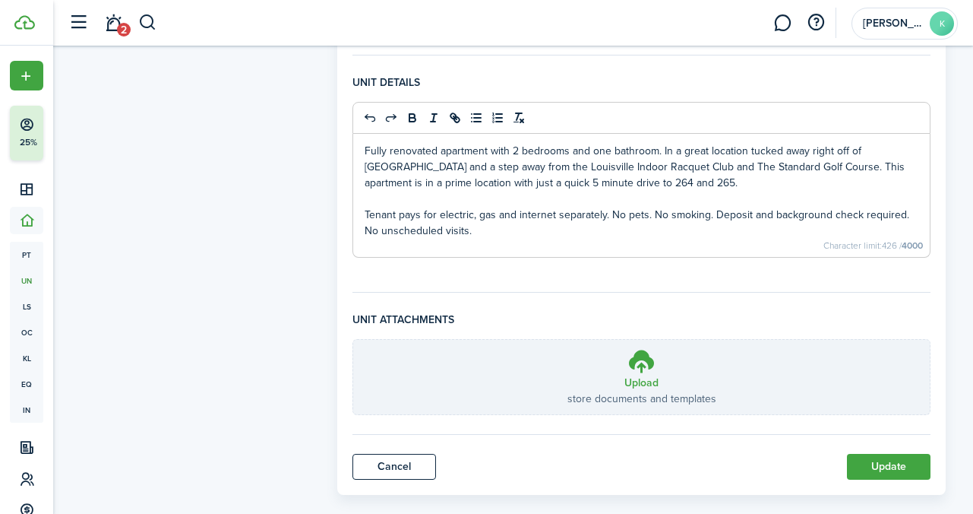
scroll to position [665, 0]
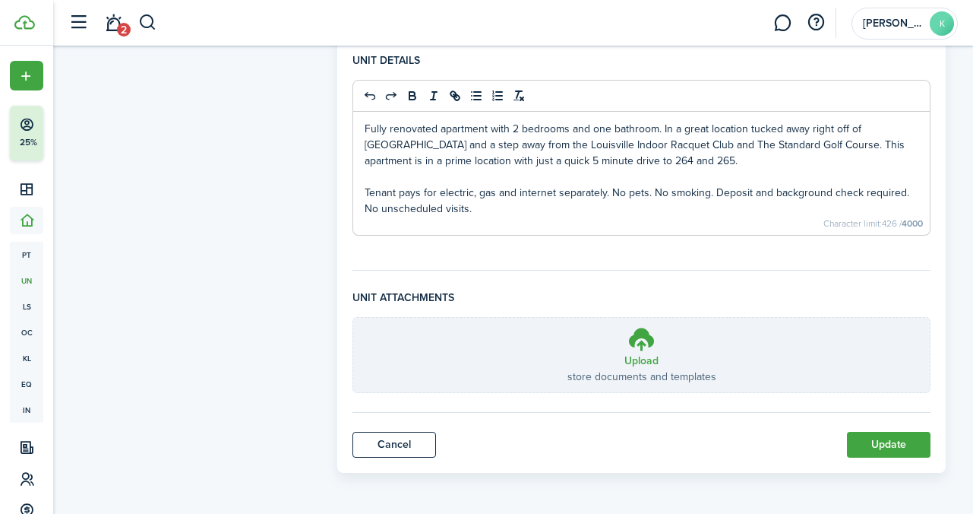
click at [891, 450] on button "Update" at bounding box center [889, 445] width 84 height 26
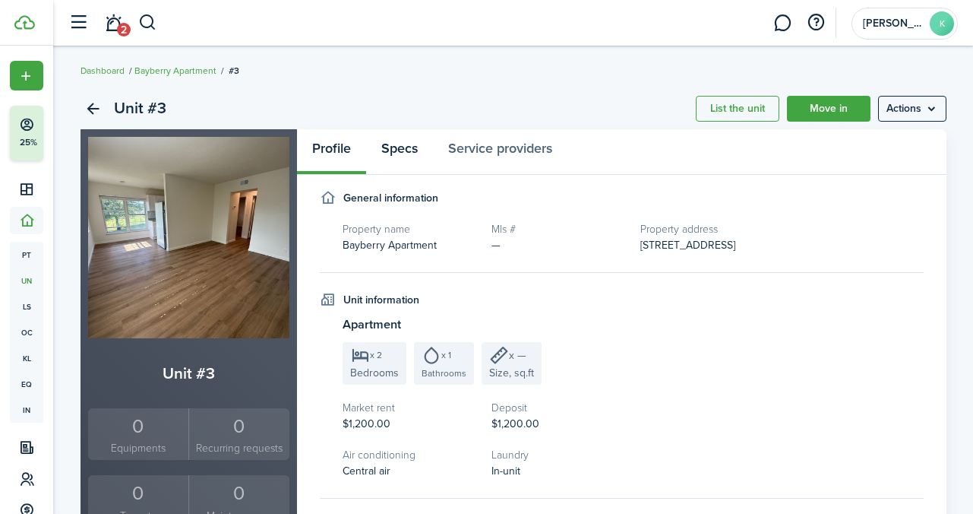
click at [407, 153] on link "Specs" at bounding box center [399, 152] width 67 height 46
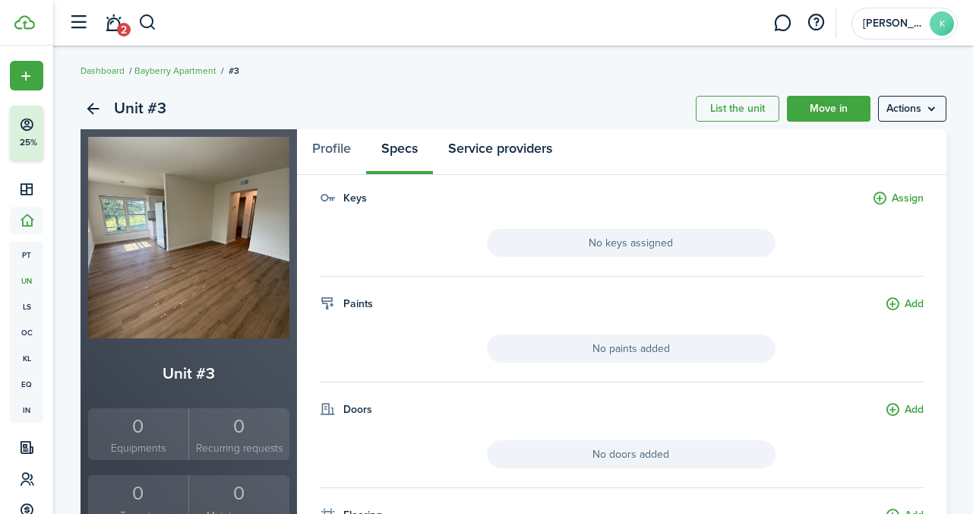
click at [510, 155] on link "Service providers" at bounding box center [500, 152] width 134 height 46
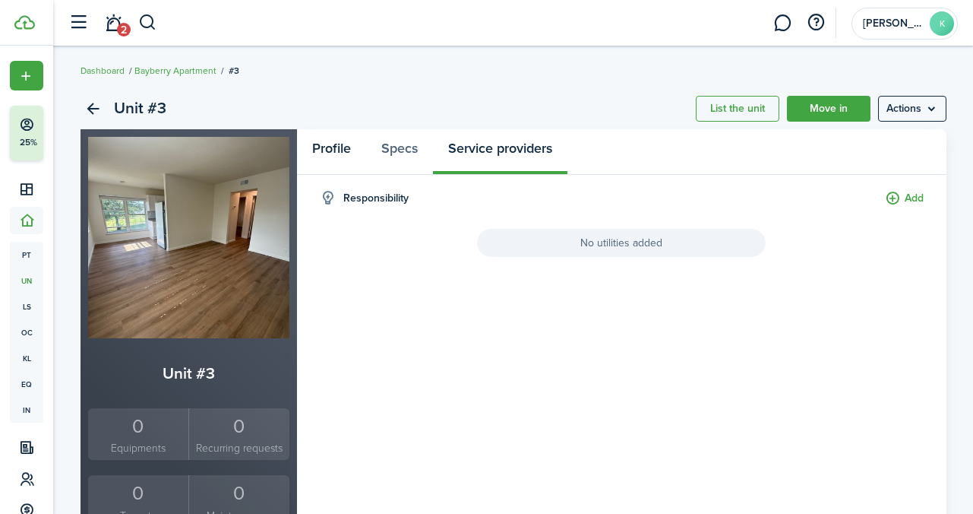
click at [324, 147] on link "Profile" at bounding box center [331, 152] width 69 height 46
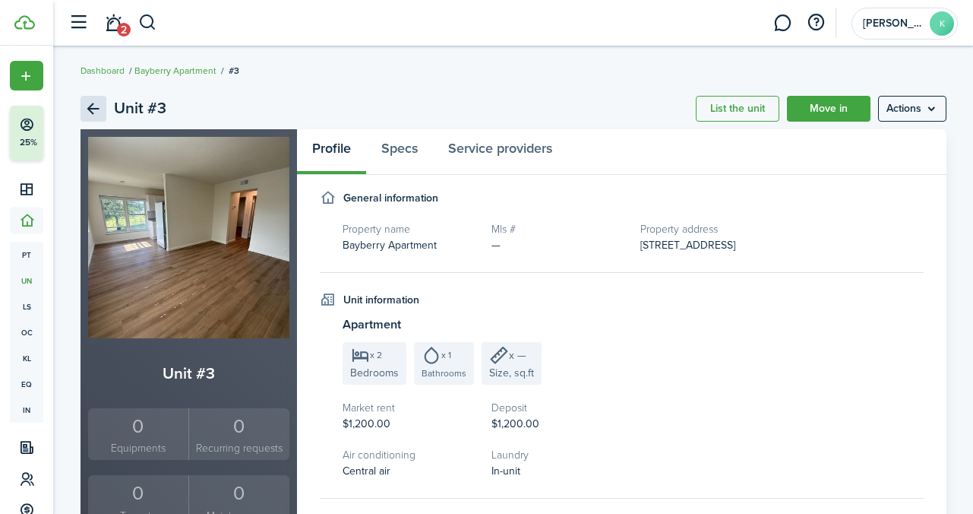
click at [92, 106] on link "Back" at bounding box center [94, 109] width 26 height 26
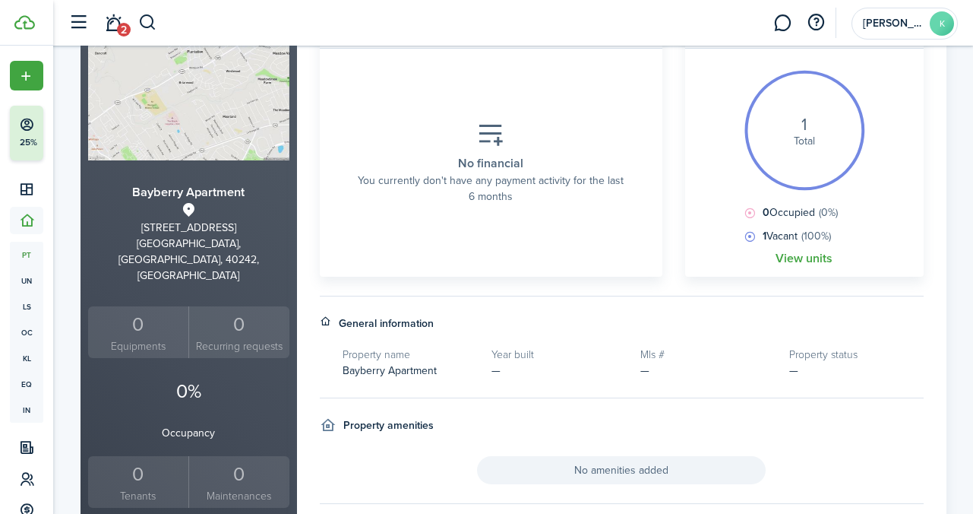
scroll to position [175, 0]
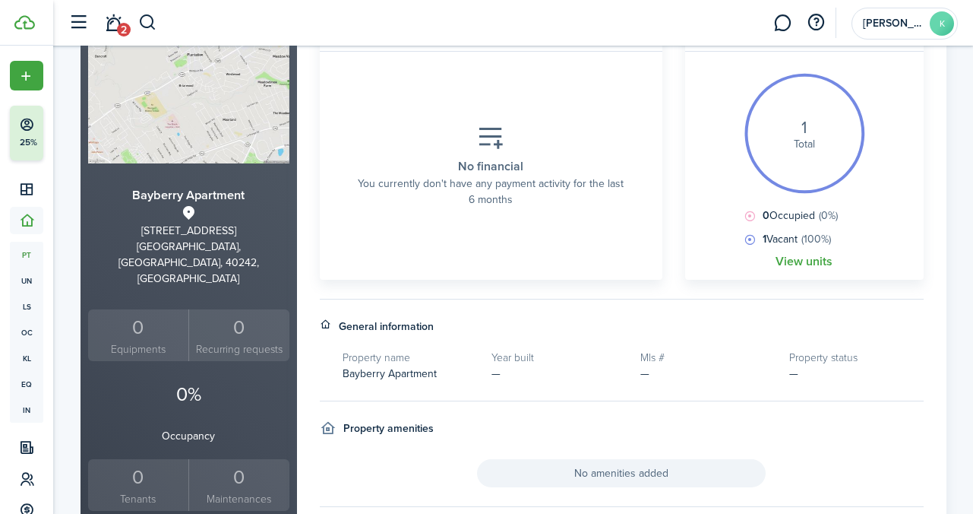
click at [796, 263] on link "View units" at bounding box center [804, 262] width 57 height 14
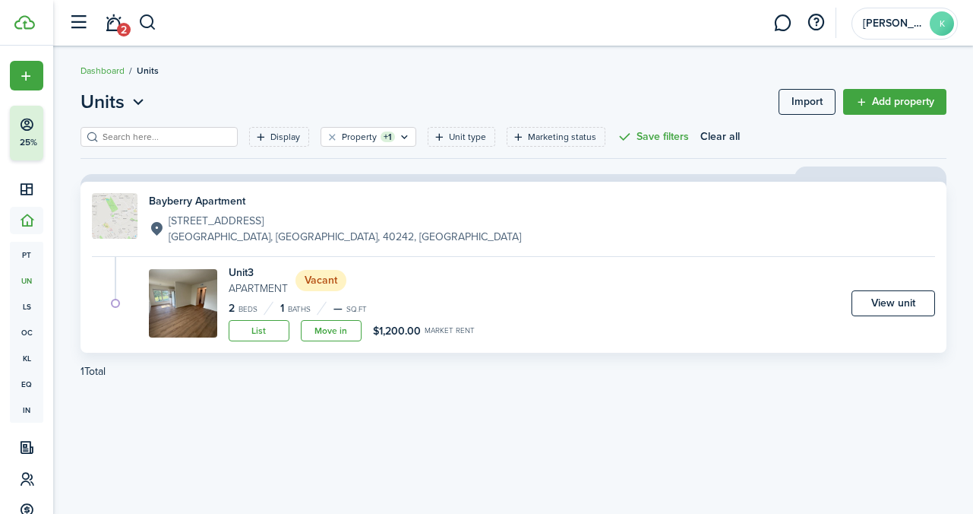
click at [885, 105] on link "Add property" at bounding box center [894, 102] width 103 height 26
click at [205, 216] on p "[STREET_ADDRESS]" at bounding box center [345, 221] width 353 height 16
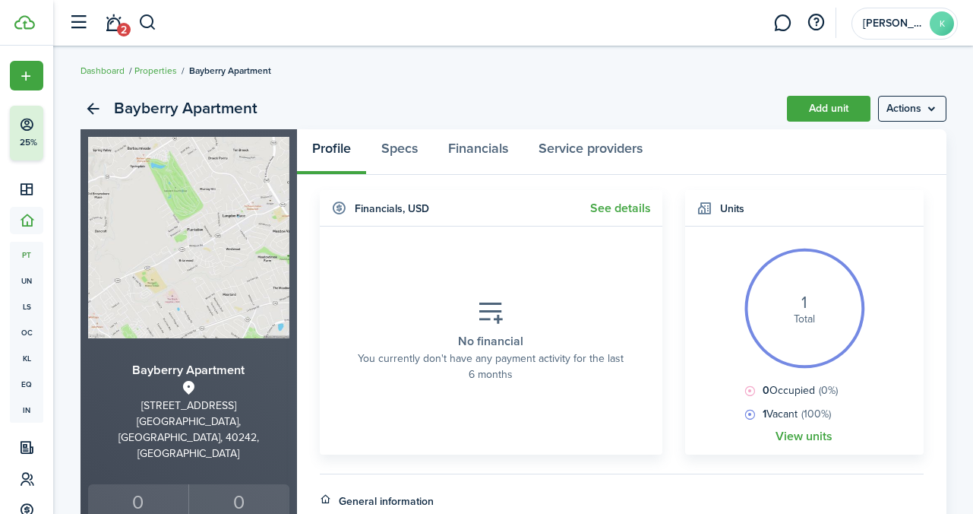
click at [838, 109] on link "Add unit" at bounding box center [829, 109] width 84 height 26
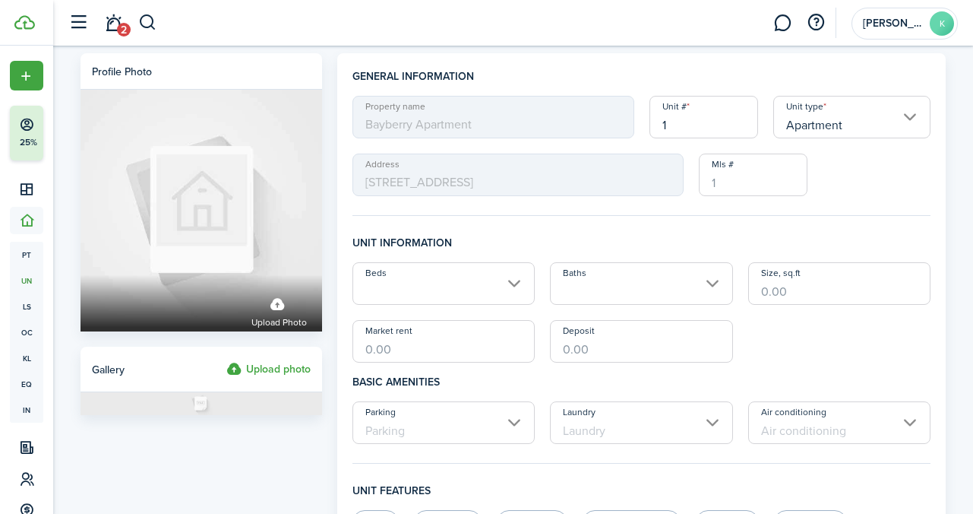
click at [501, 287] on input "Beds" at bounding box center [444, 283] width 183 height 43
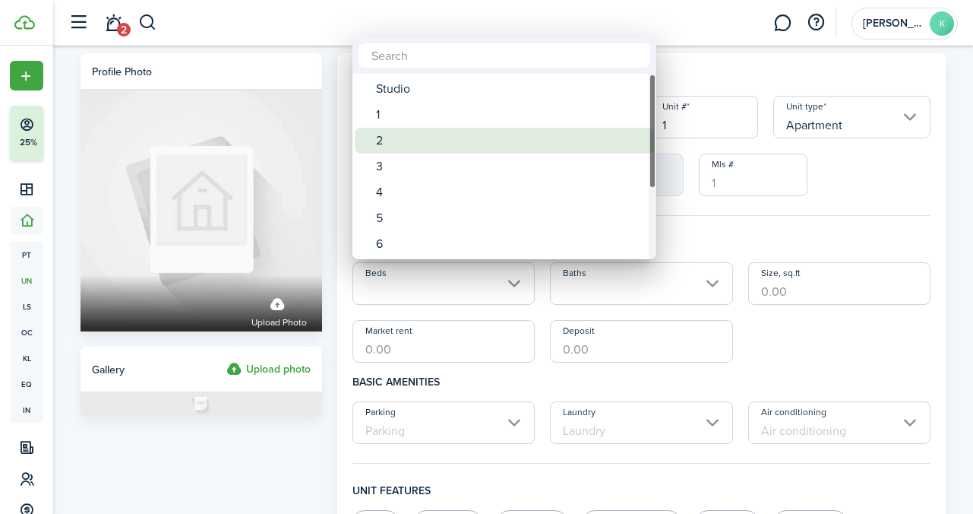
click at [438, 135] on div "2" at bounding box center [510, 141] width 269 height 26
type input "2"
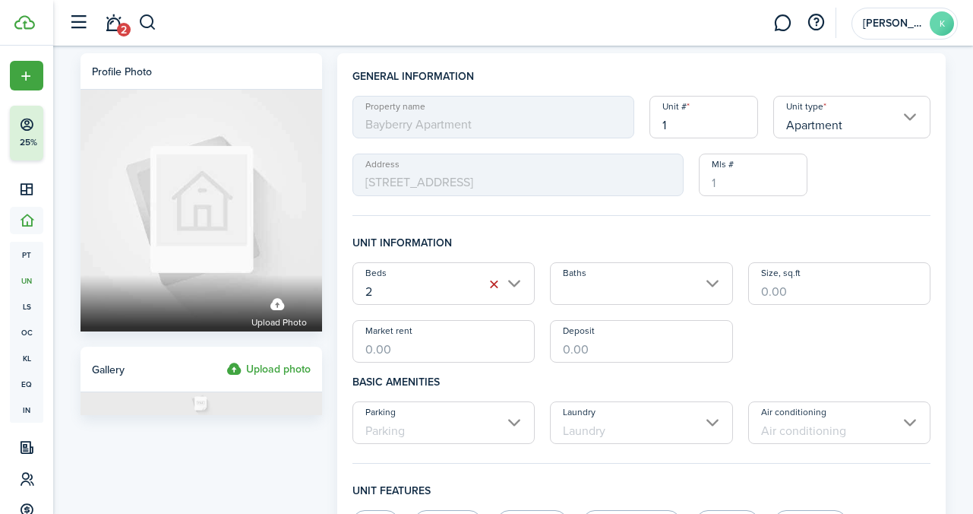
click at [637, 294] on input "Baths" at bounding box center [641, 283] width 183 height 43
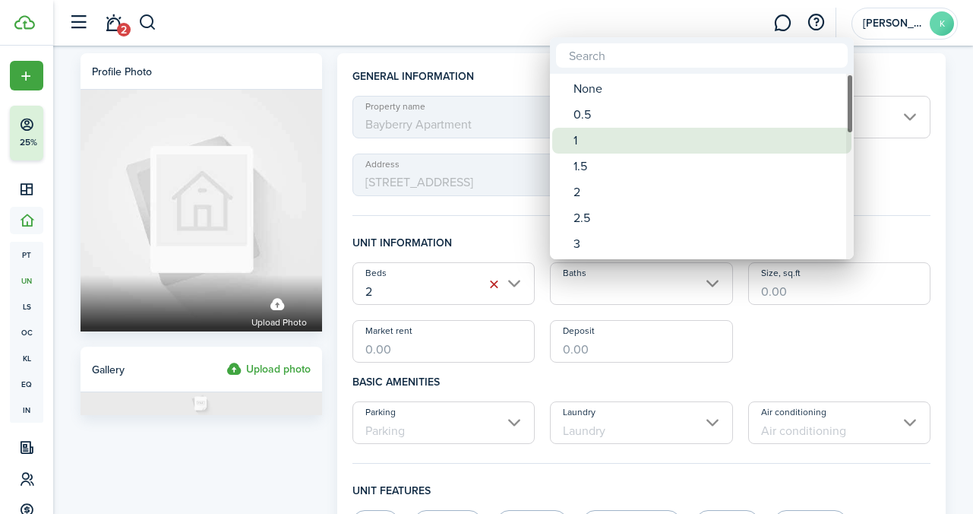
click at [590, 144] on div "1" at bounding box center [708, 141] width 269 height 26
type input "1"
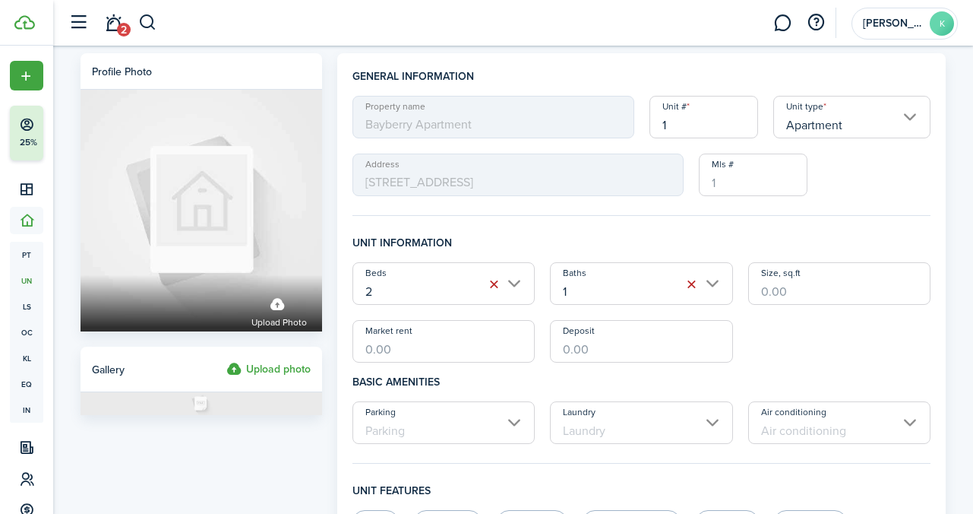
click at [458, 356] on input "Market rent" at bounding box center [444, 341] width 183 height 43
click at [783, 293] on input "Size, sq.ft" at bounding box center [839, 283] width 183 height 43
type input "830"
click at [404, 361] on input "Market rent" at bounding box center [444, 341] width 183 height 43
type input "$1,025.00"
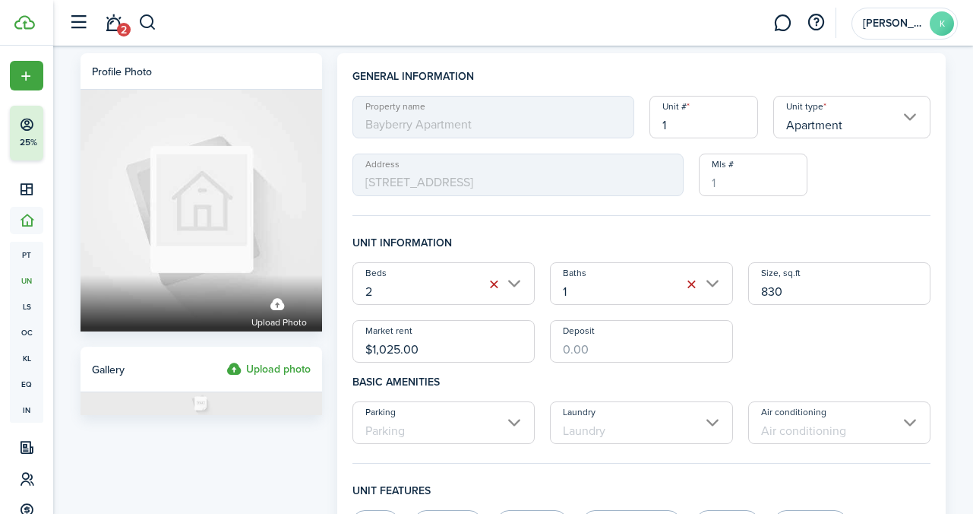
click at [584, 353] on input "Deposit" at bounding box center [641, 341] width 183 height 43
type input "$1,000.00"
click at [795, 363] on h4 "Basic amenities" at bounding box center [642, 381] width 579 height 39
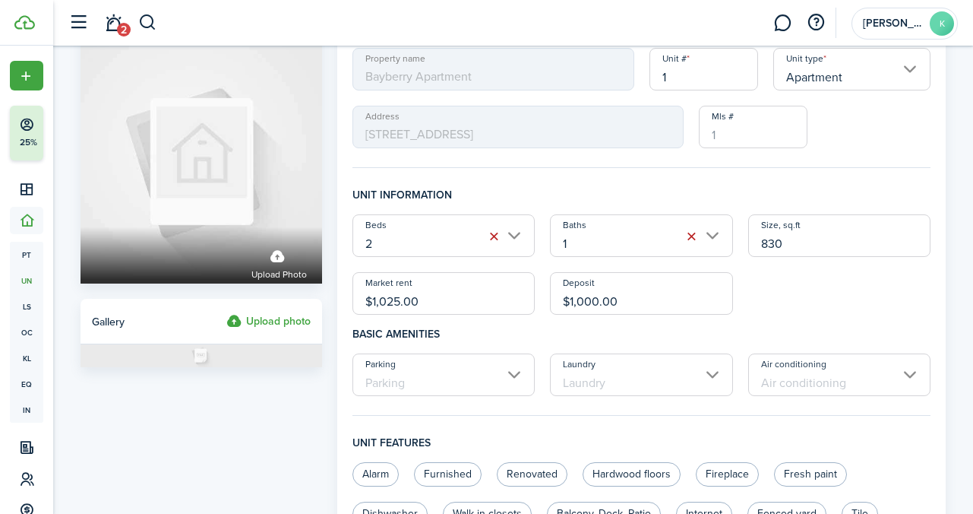
scroll to position [51, 0]
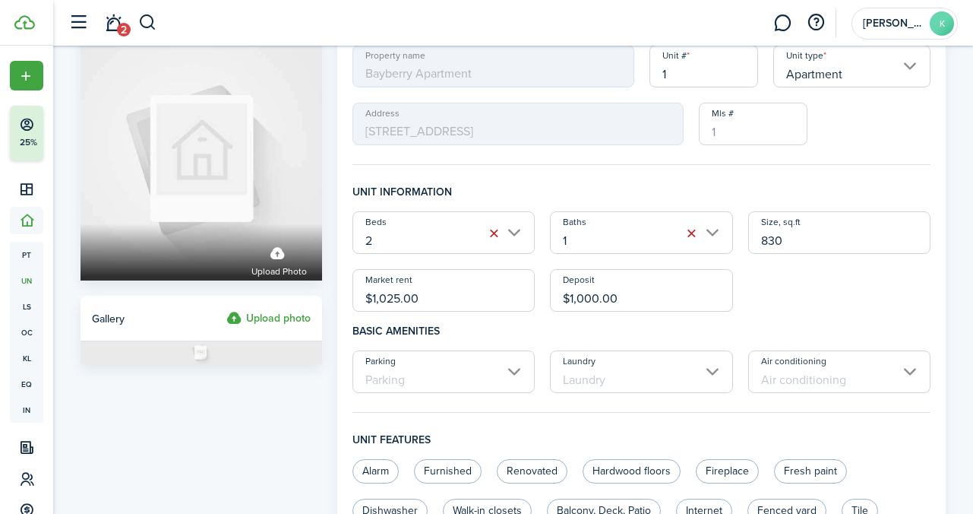
click at [683, 382] on input "Laundry" at bounding box center [641, 371] width 183 height 43
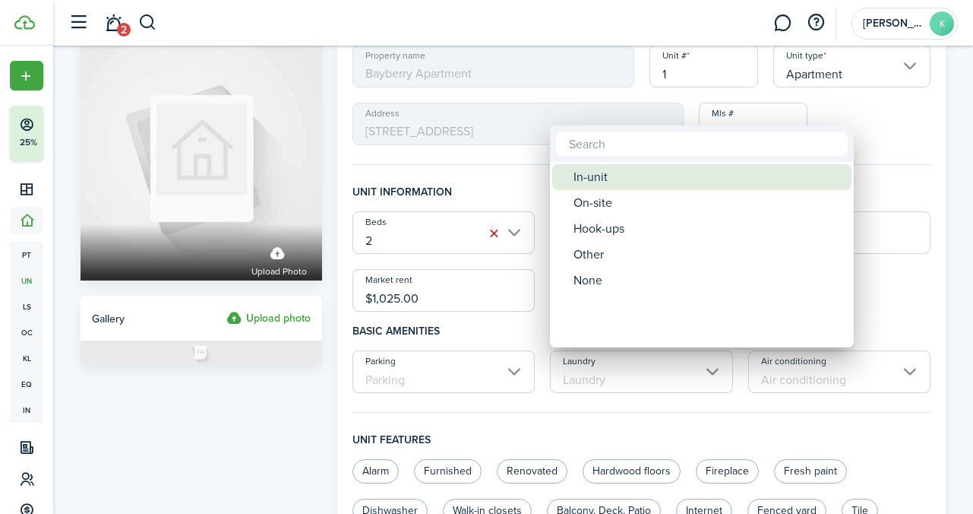
click at [646, 187] on div "In-unit" at bounding box center [708, 177] width 269 height 26
type input "In-unit"
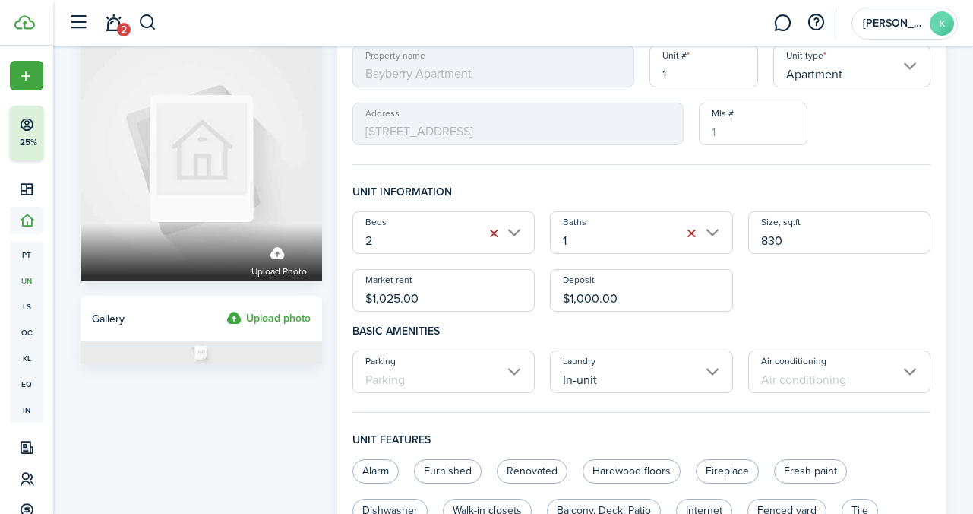
click at [833, 387] on input "Air conditioning" at bounding box center [839, 371] width 183 height 43
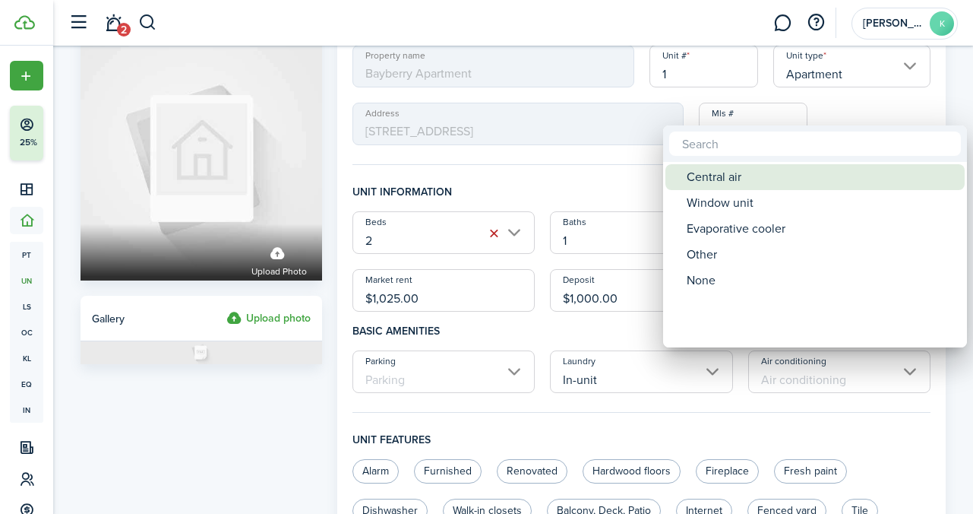
click at [741, 179] on div "Central air" at bounding box center [821, 177] width 269 height 26
type input "Central air"
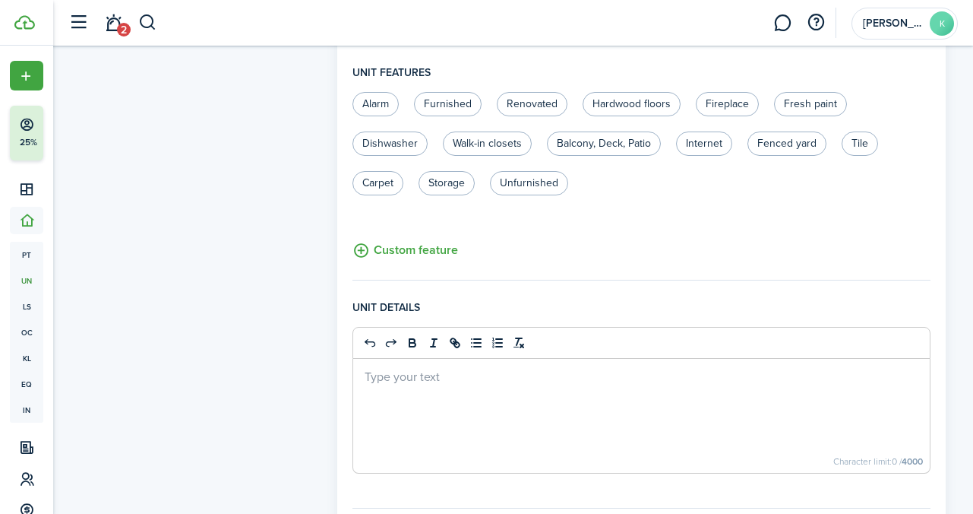
scroll to position [456, 0]
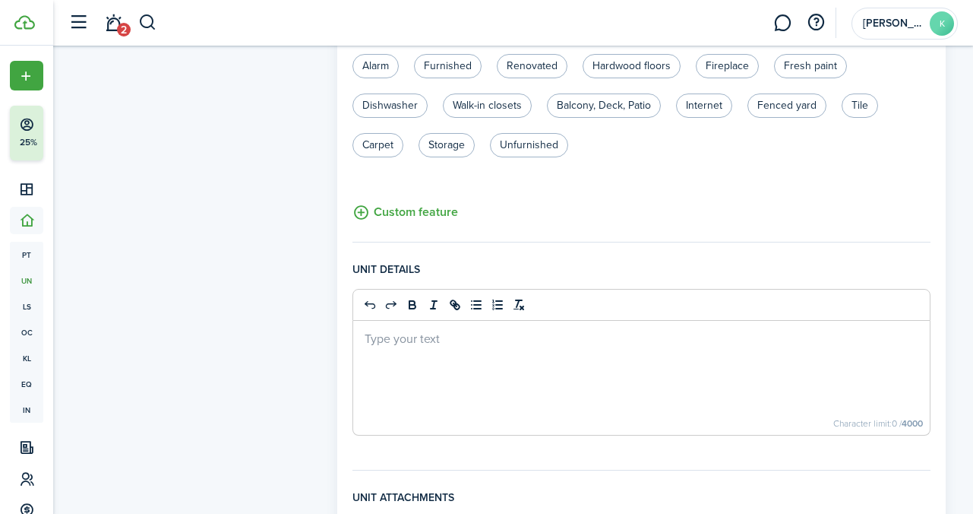
click at [566, 330] on p at bounding box center [642, 338] width 555 height 16
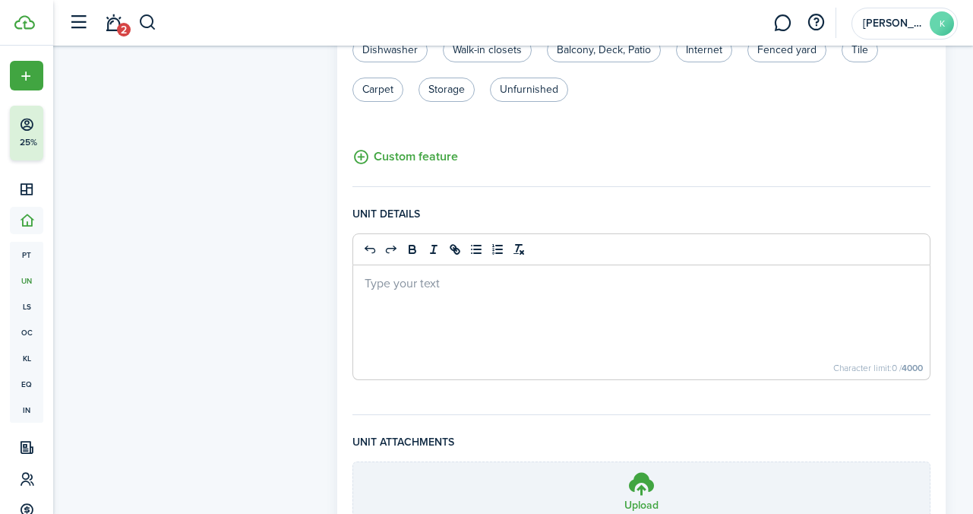
scroll to position [500, 0]
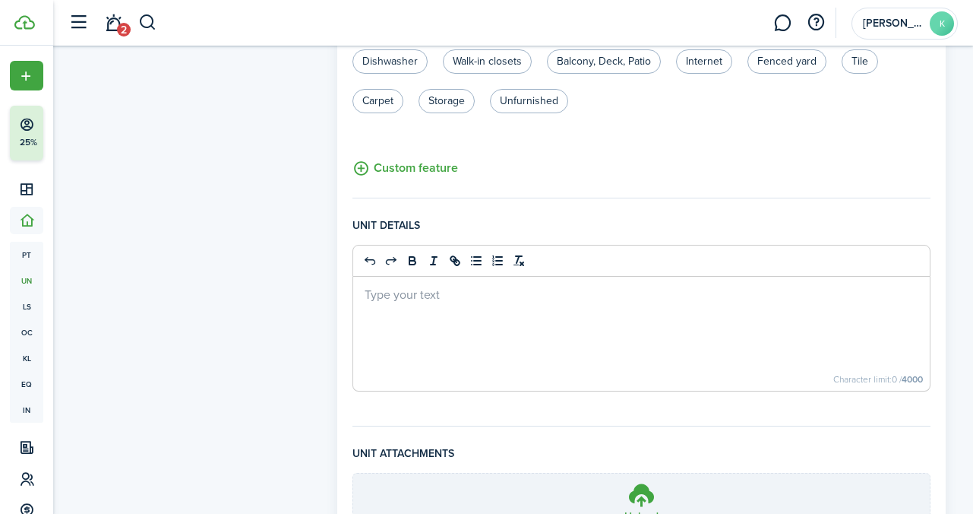
paste div
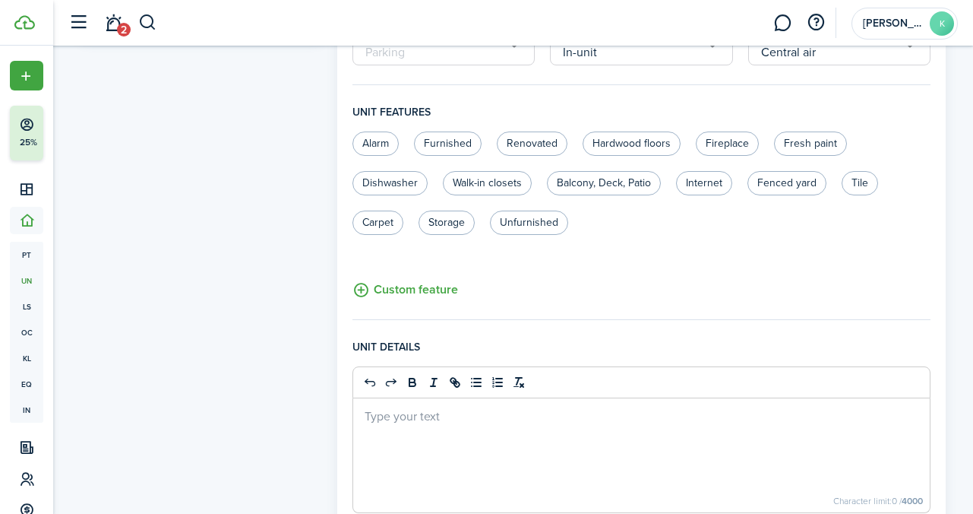
scroll to position [656, 0]
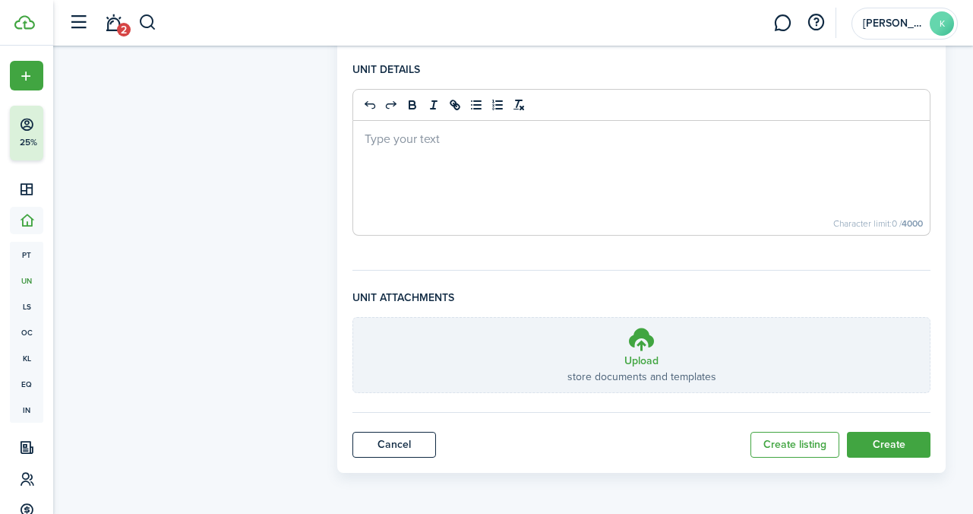
click at [894, 440] on button "Create" at bounding box center [889, 445] width 84 height 26
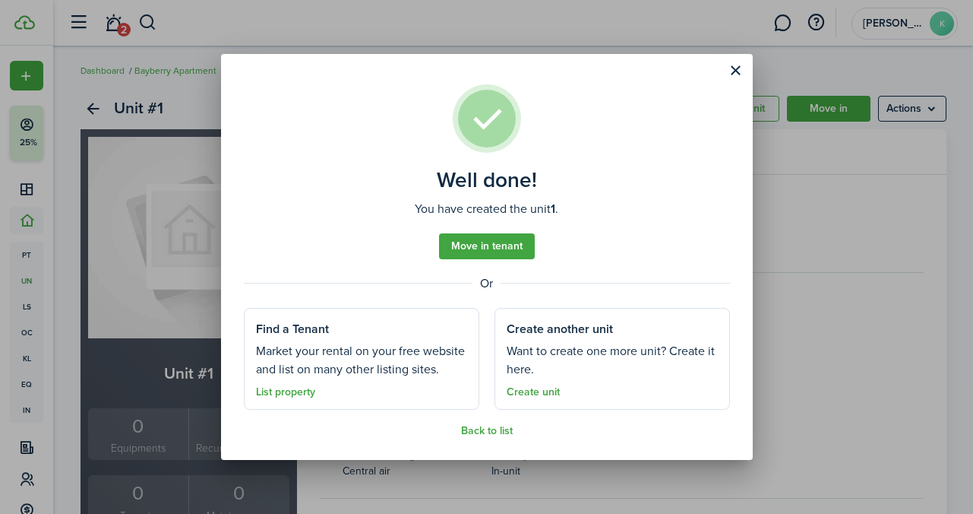
click at [735, 72] on button "Close modal" at bounding box center [736, 71] width 26 height 26
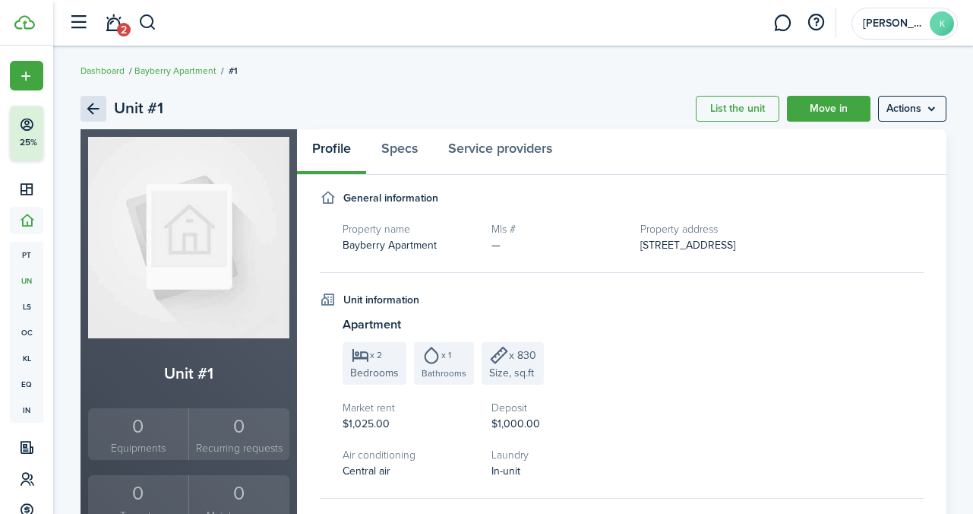
click at [95, 107] on link "Back" at bounding box center [94, 109] width 26 height 26
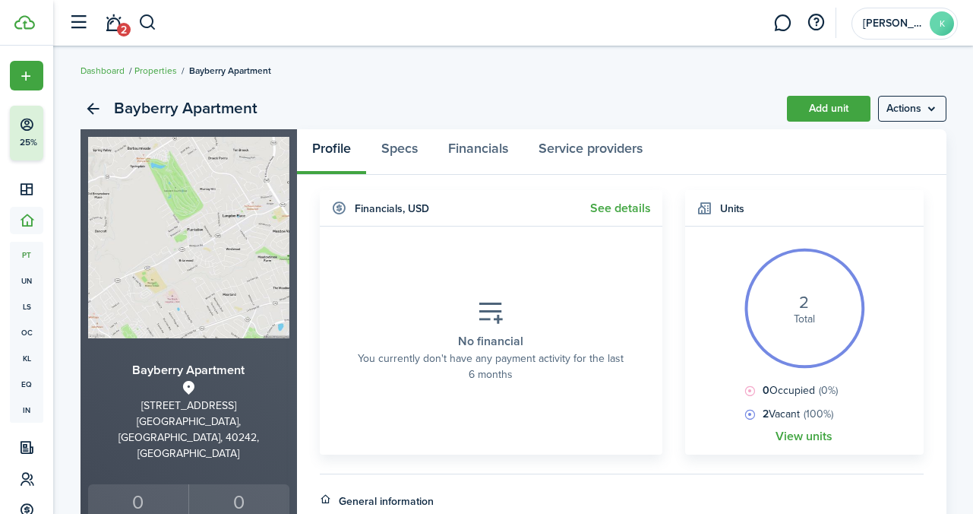
click at [853, 112] on link "Add unit" at bounding box center [829, 109] width 84 height 26
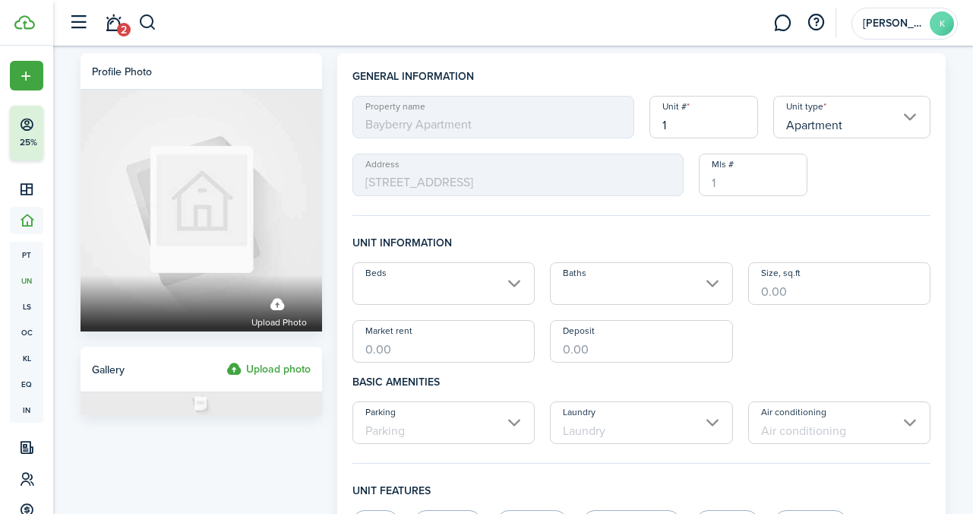
click at [710, 124] on input "1" at bounding box center [704, 117] width 109 height 43
click at [391, 295] on input "Beds" at bounding box center [444, 283] width 183 height 43
type input "2"
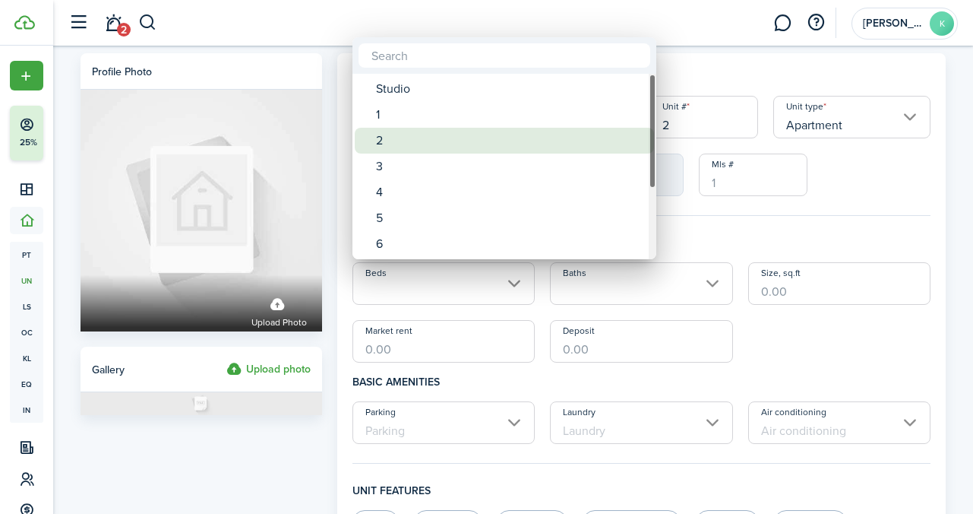
click at [410, 146] on div "2" at bounding box center [510, 141] width 269 height 26
type input "2"
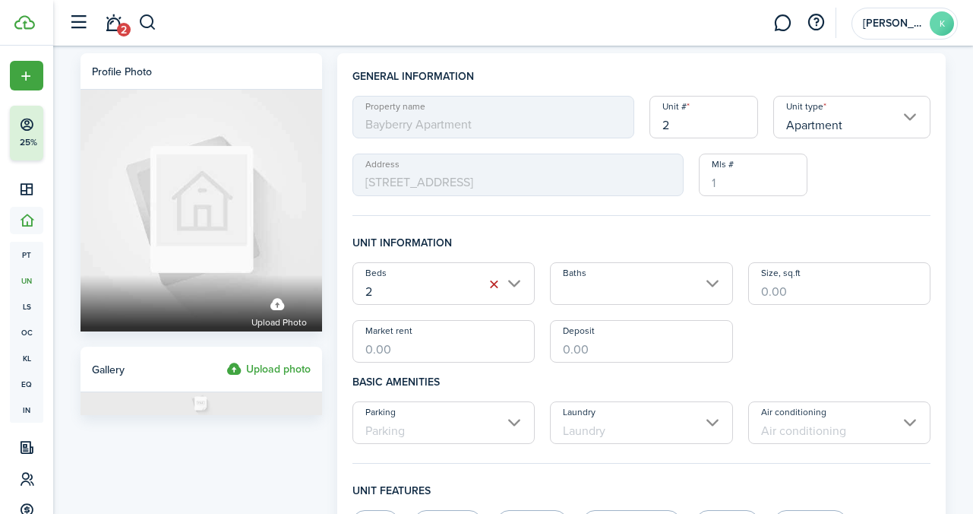
click at [599, 294] on input "Baths" at bounding box center [641, 283] width 183 height 43
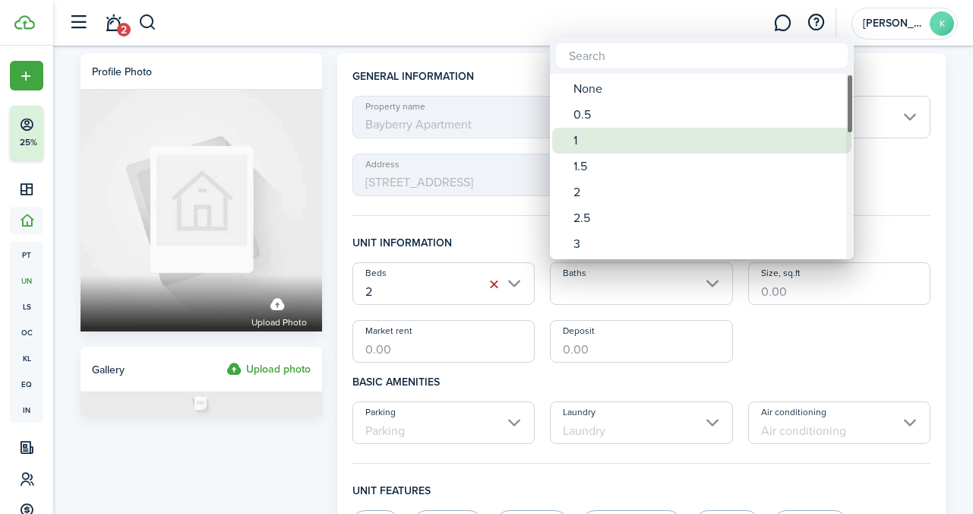
click at [598, 134] on div "1" at bounding box center [708, 141] width 269 height 26
type input "1"
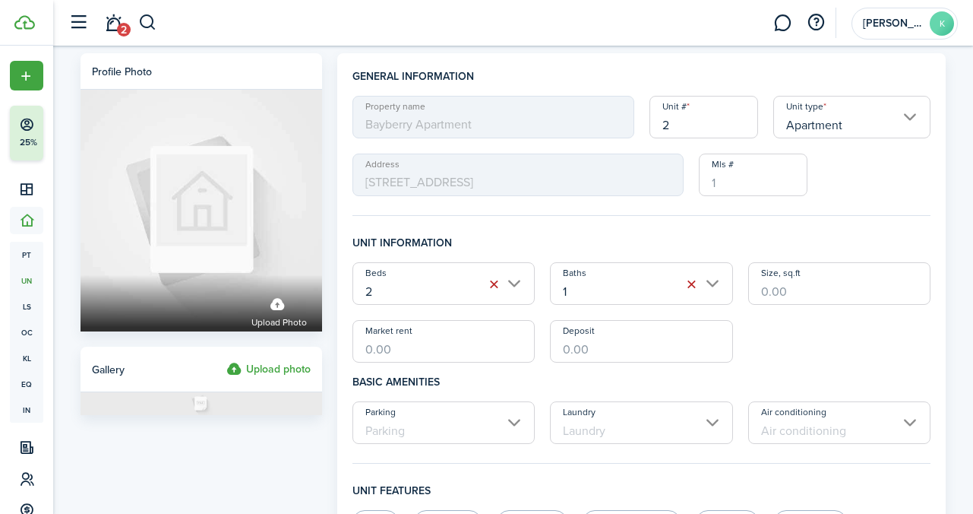
click at [795, 291] on input "Size, sq.ft" at bounding box center [839, 283] width 183 height 43
type input "830"
click at [387, 355] on input "Market rent" at bounding box center [444, 341] width 183 height 43
type input "$1,125.00"
click at [602, 345] on input "Deposit" at bounding box center [641, 341] width 183 height 43
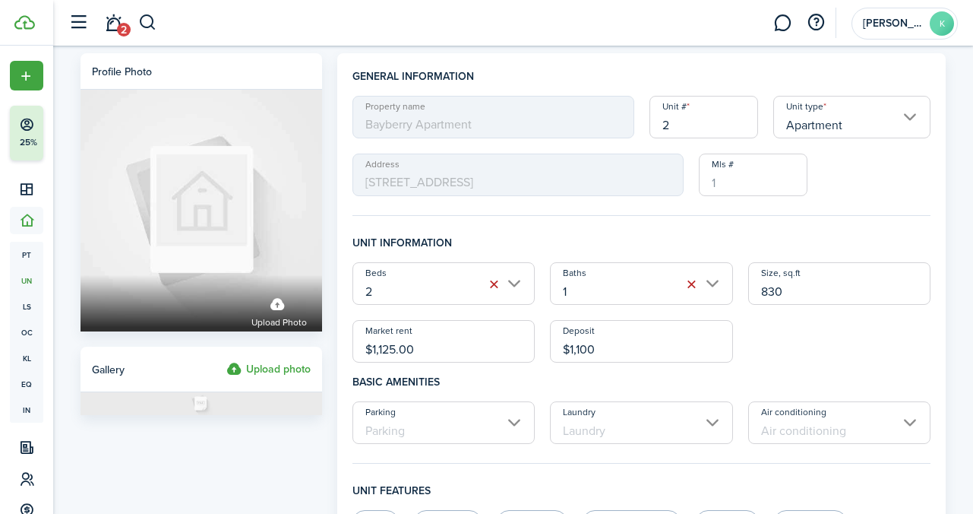
type input "$1,100.00"
click at [808, 353] on div "Beds 2 Baths 1 Size, sq.ft 830 Market rent $1,125.00 Deposit $1,100.00" at bounding box center [642, 312] width 594 height 100
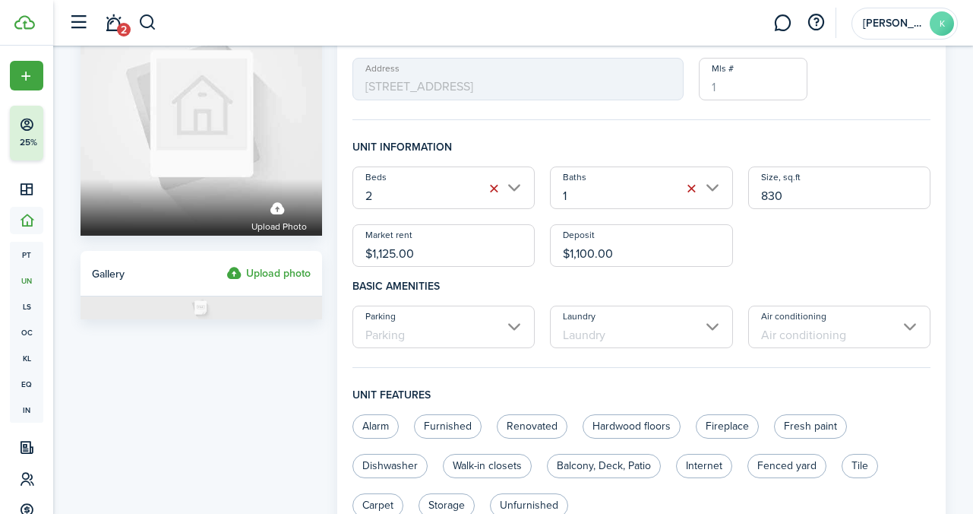
scroll to position [100, 0]
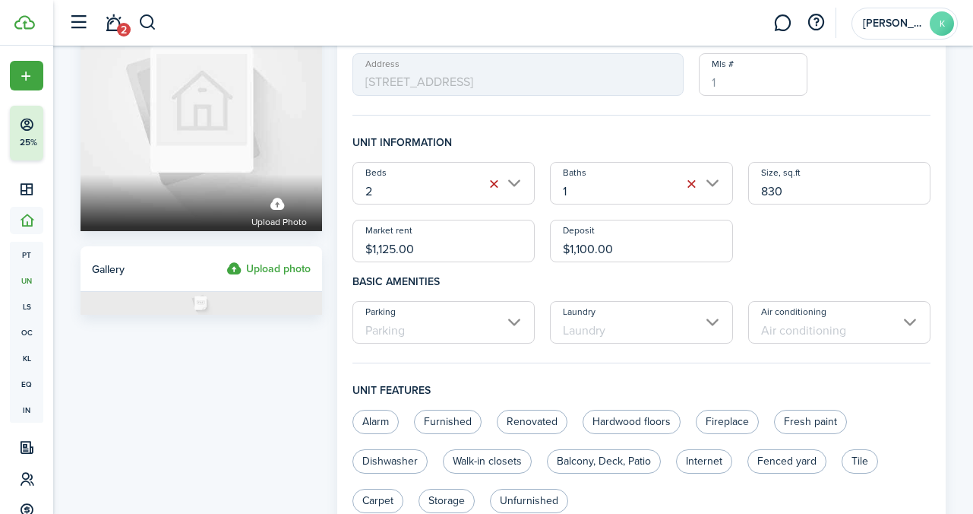
click at [612, 322] on input "Laundry" at bounding box center [641, 322] width 183 height 43
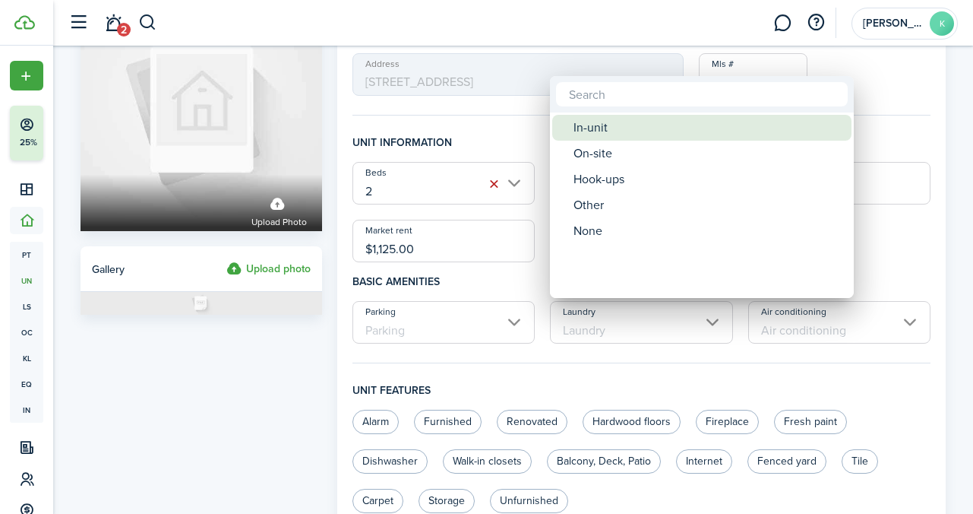
click at [604, 125] on div "In-unit" at bounding box center [708, 128] width 269 height 26
type input "In-unit"
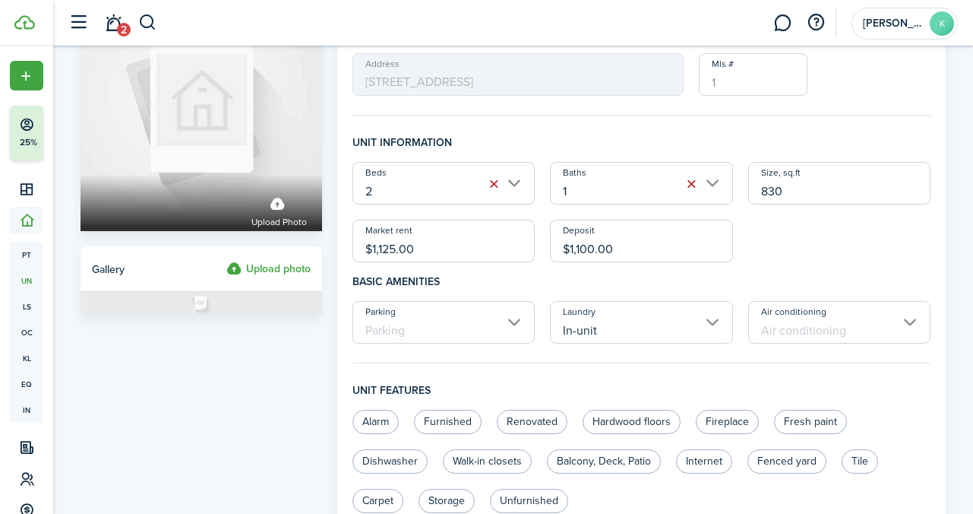
click at [790, 338] on input "Air conditioning" at bounding box center [839, 322] width 183 height 43
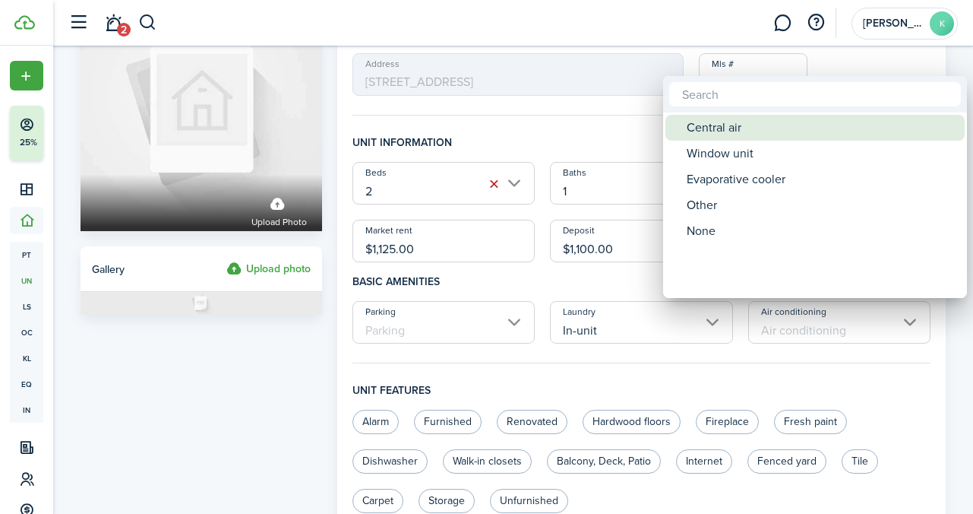
click at [726, 127] on div "Central air" at bounding box center [821, 128] width 269 height 26
type input "Central air"
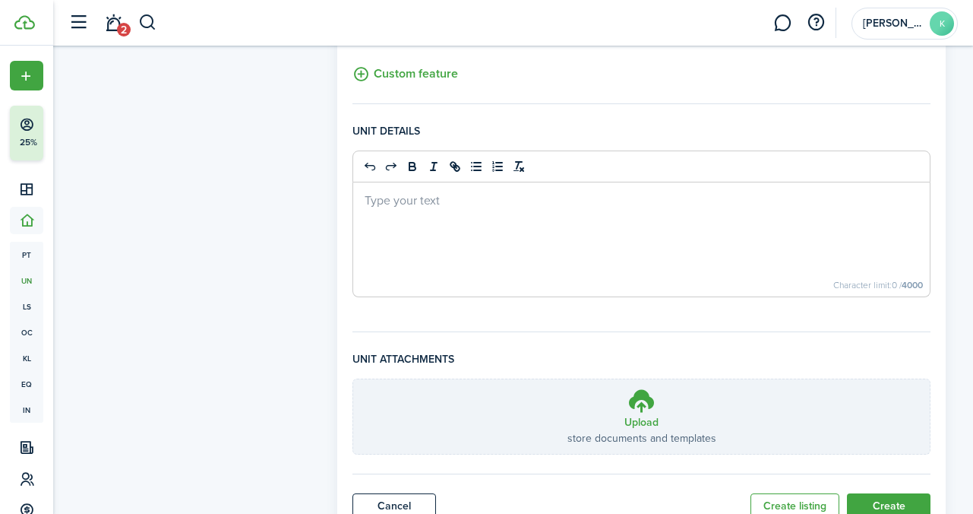
scroll to position [656, 0]
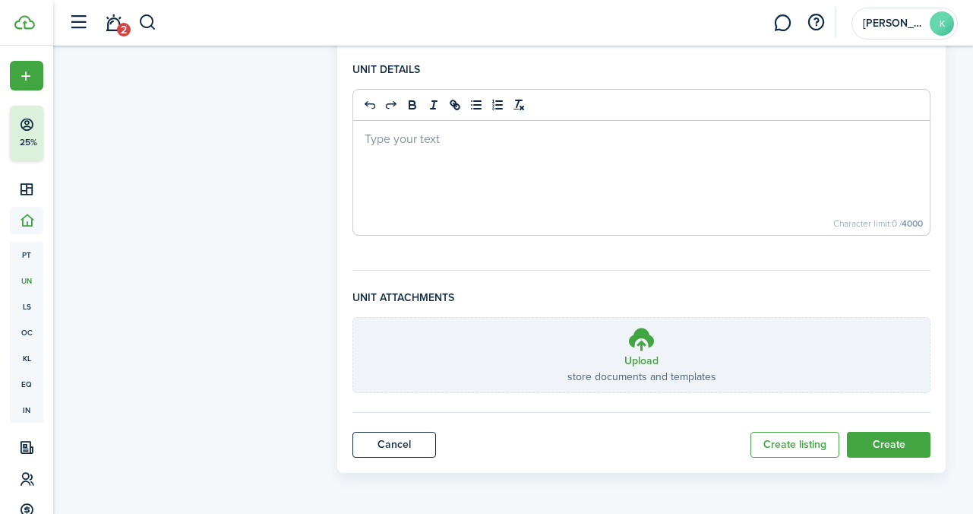
click at [892, 443] on button "Create" at bounding box center [889, 445] width 84 height 26
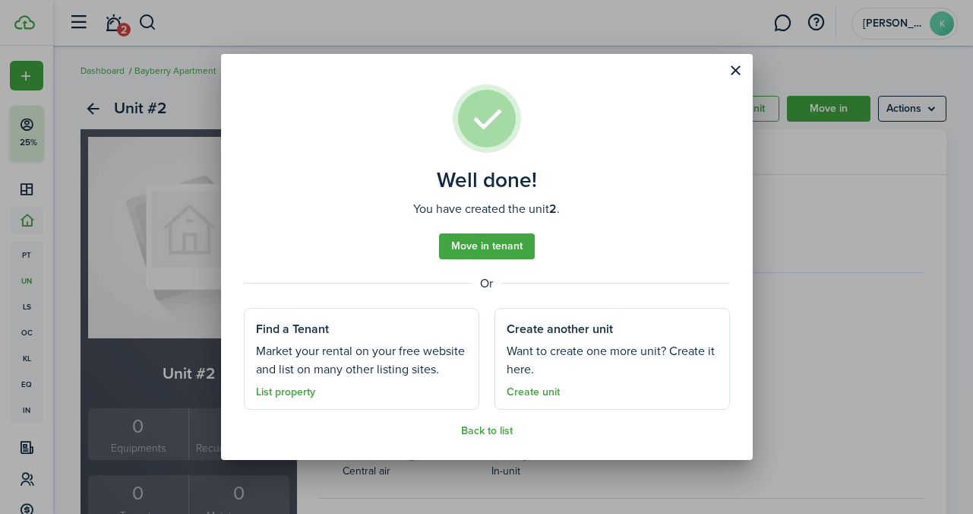
click at [539, 387] on link "Create unit" at bounding box center [533, 392] width 53 height 12
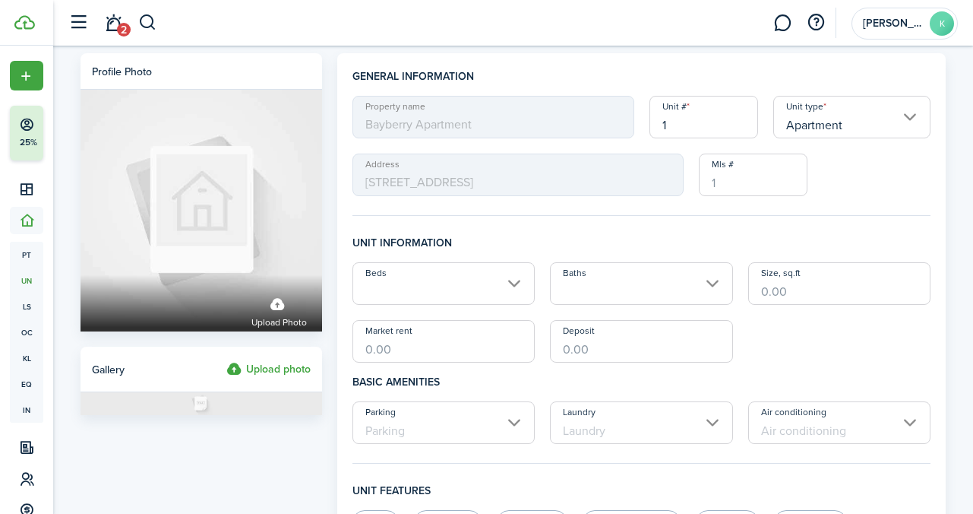
click at [692, 122] on input "1" at bounding box center [704, 117] width 109 height 43
click at [440, 283] on input "Beds" at bounding box center [444, 283] width 183 height 43
type input "4"
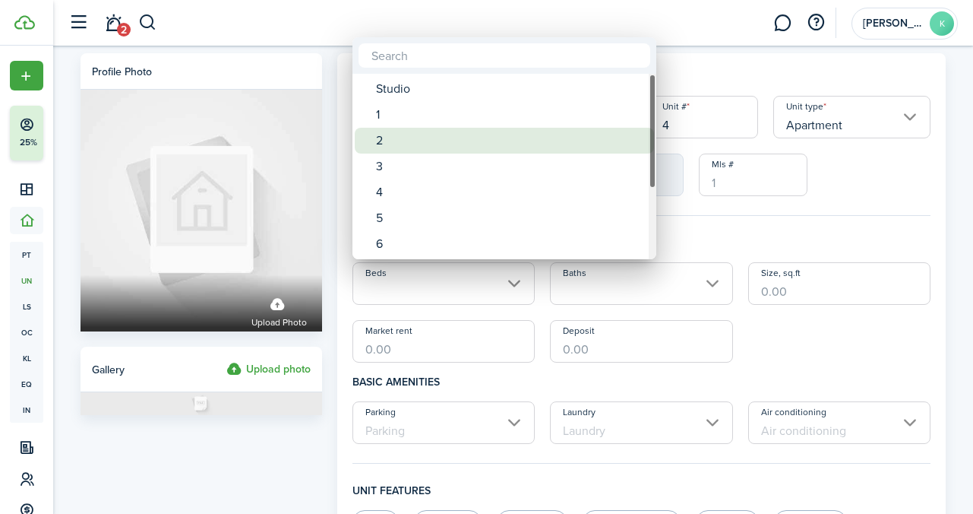
click at [433, 139] on div "2" at bounding box center [510, 141] width 269 height 26
type input "2"
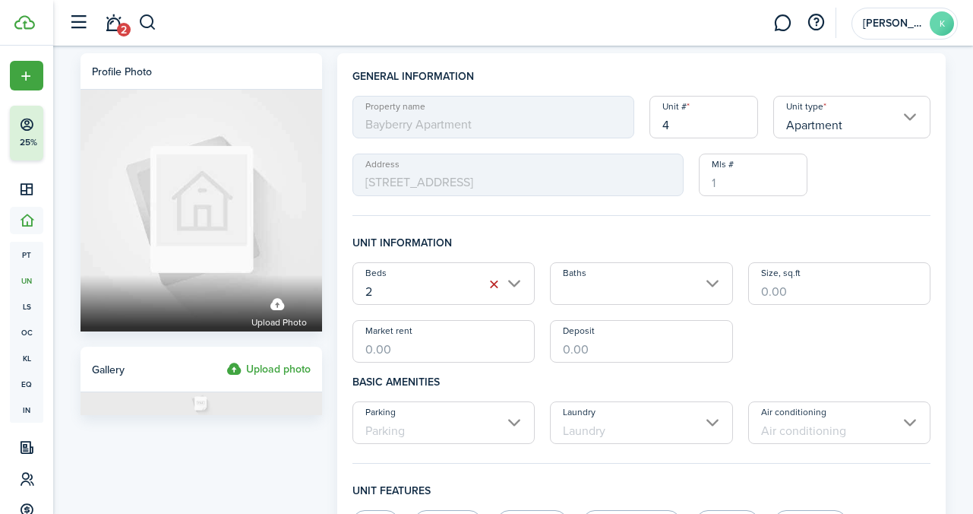
click at [621, 285] on input "Baths" at bounding box center [641, 283] width 183 height 43
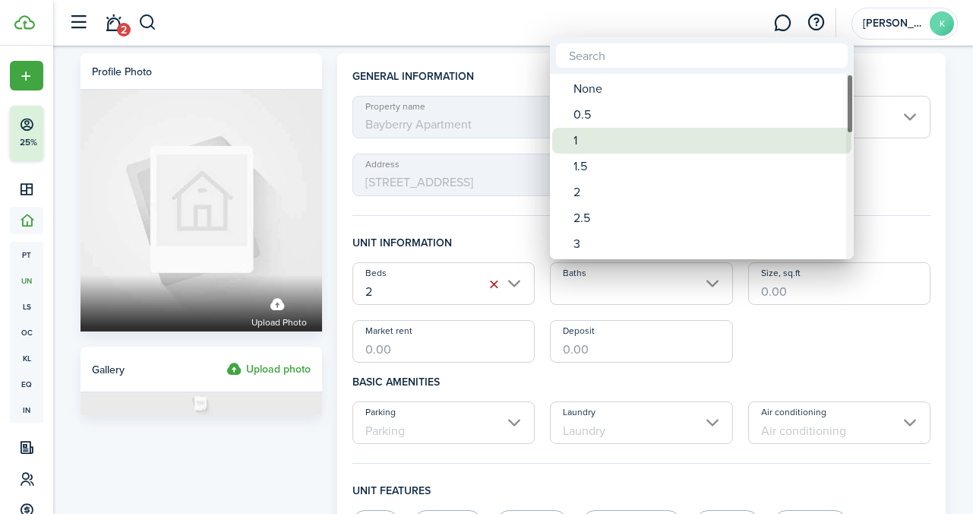
click at [619, 139] on div "1" at bounding box center [708, 141] width 269 height 26
type input "1"
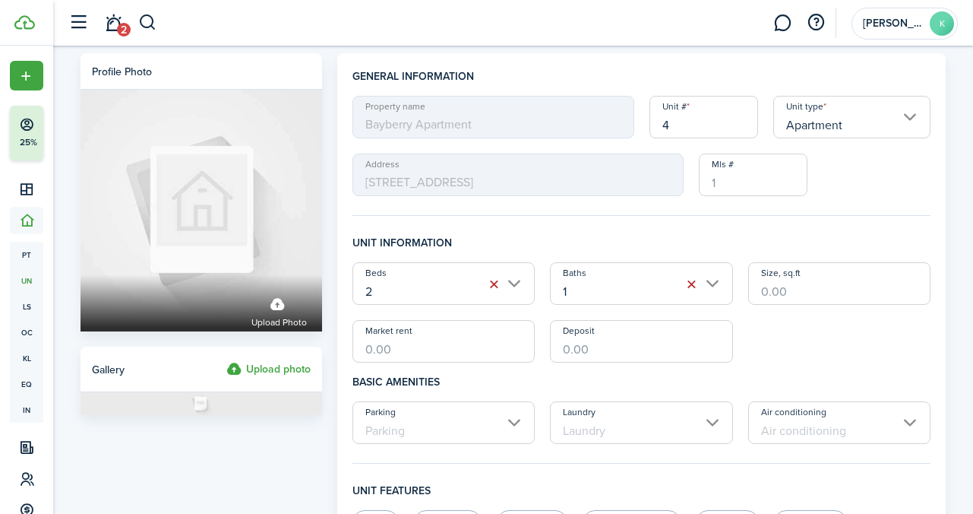
click at [832, 293] on input "Size, sq.ft" at bounding box center [839, 283] width 183 height 43
type input "830"
click at [400, 346] on input "Market rent" at bounding box center [444, 341] width 183 height 43
type input "$1,000.00"
click at [590, 351] on input "Deposit" at bounding box center [641, 341] width 183 height 43
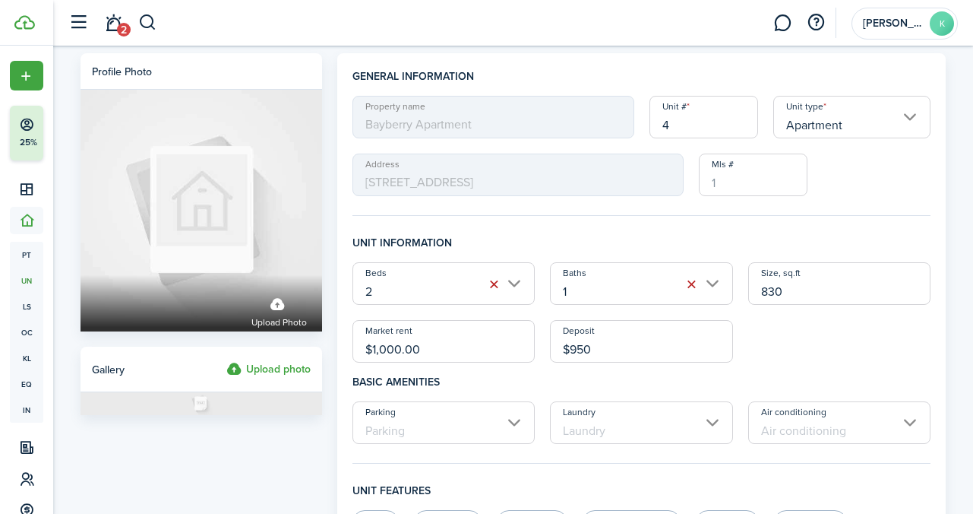
type input "$950.00"
click at [830, 342] on div "Beds 2 Baths 1 Size, sq.ft 830 Market rent $1,000.00 Deposit $950.00" at bounding box center [642, 312] width 594 height 100
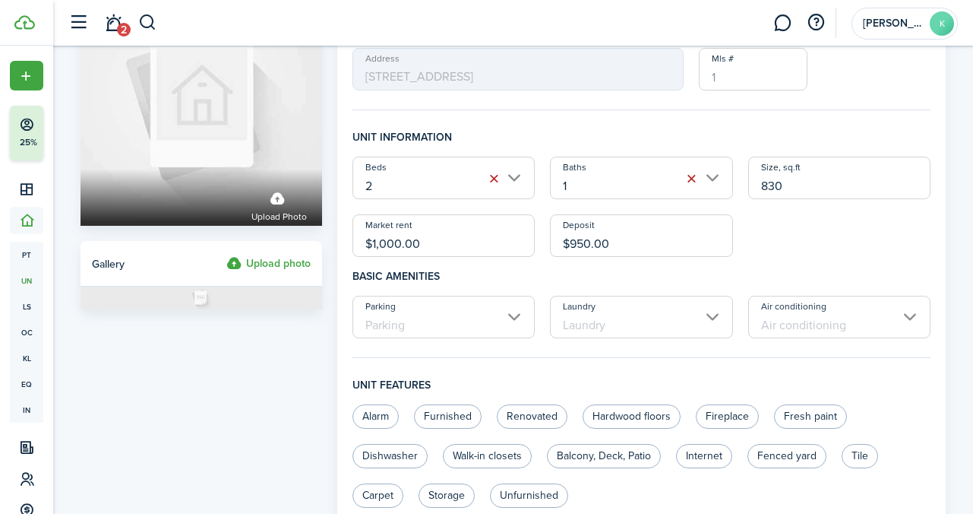
scroll to position [112, 0]
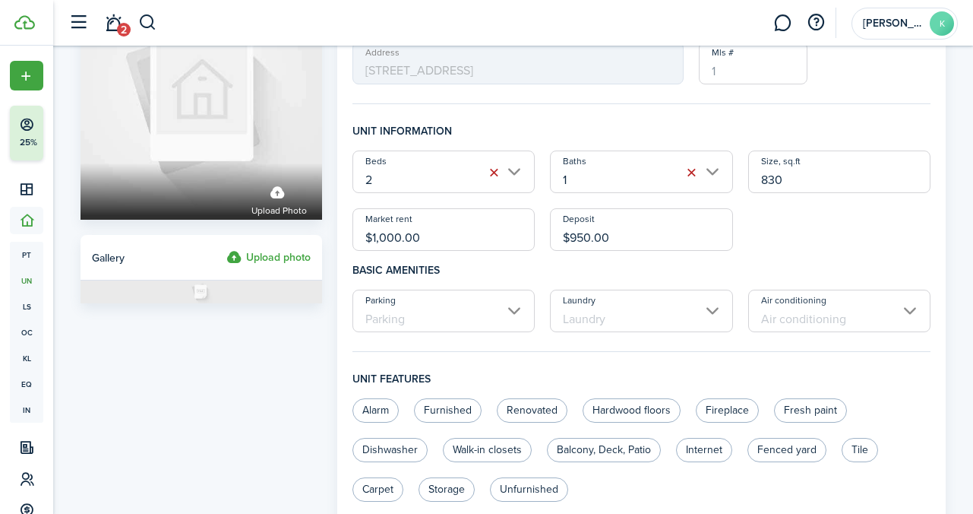
click at [619, 322] on input "Laundry" at bounding box center [641, 310] width 183 height 43
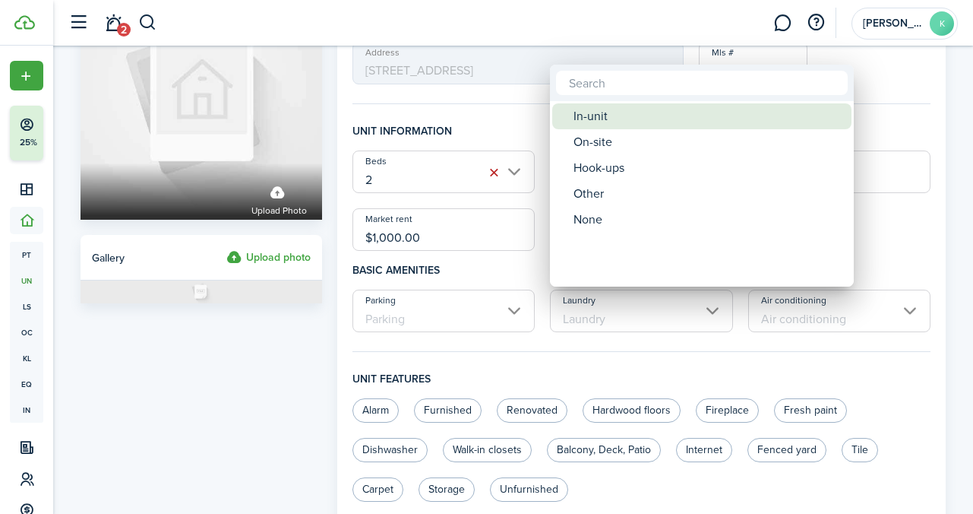
click at [609, 119] on div "In-unit" at bounding box center [708, 116] width 269 height 26
type input "In-unit"
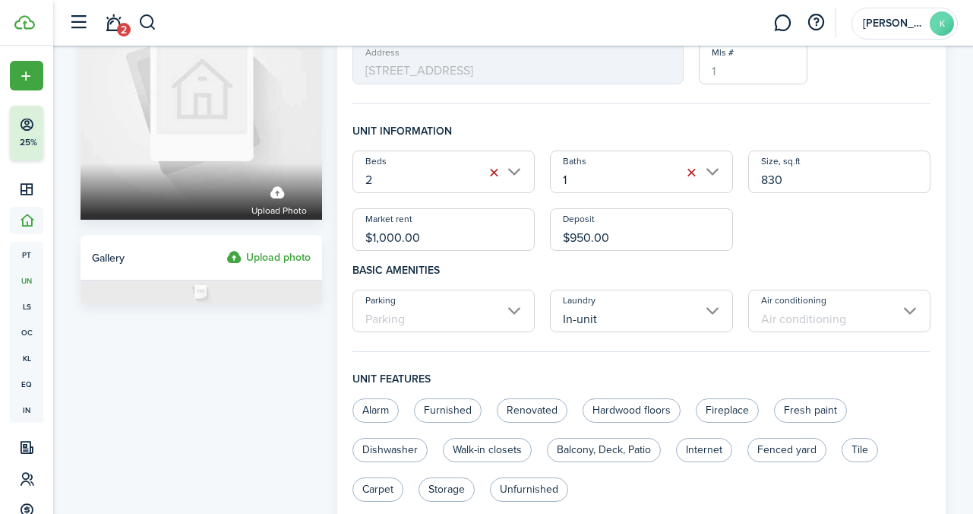
click at [799, 312] on input "Air conditioning" at bounding box center [839, 310] width 183 height 43
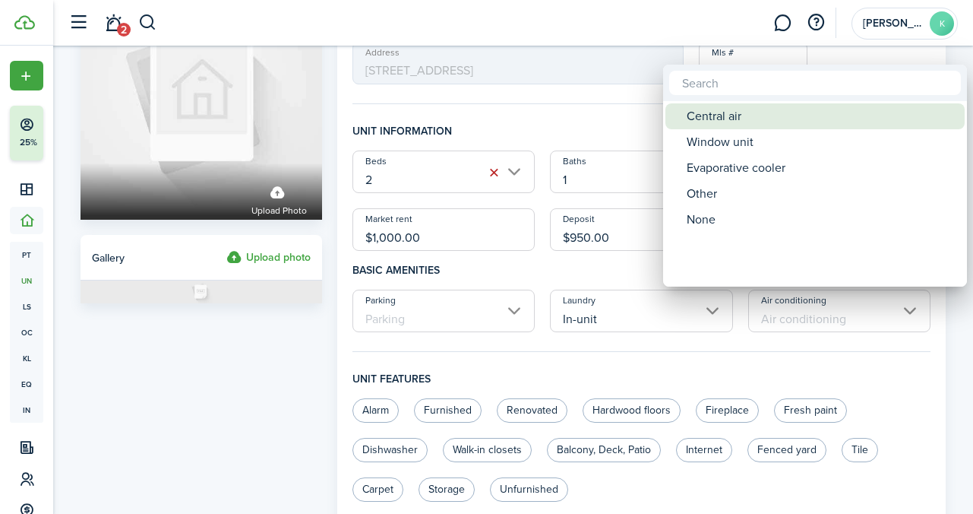
click at [752, 119] on div "Central air" at bounding box center [821, 116] width 269 height 26
type input "Central air"
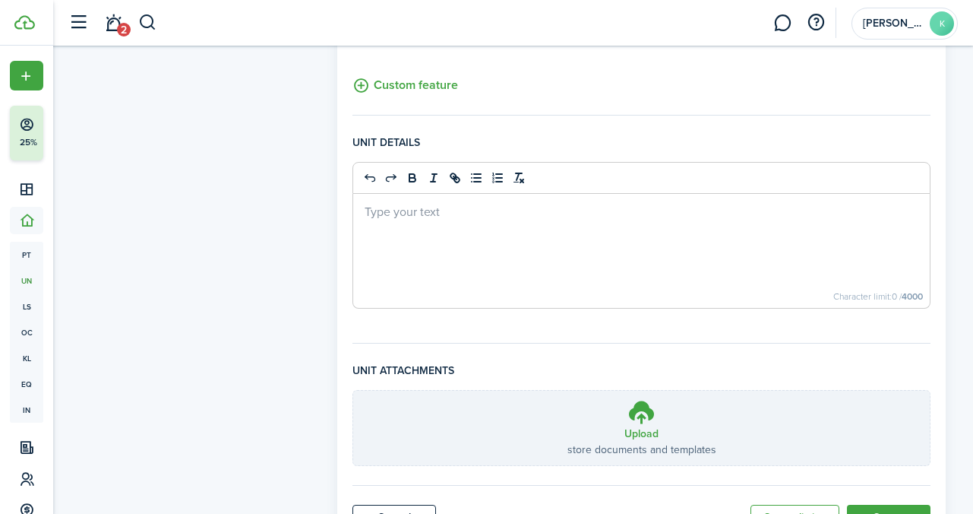
scroll to position [656, 0]
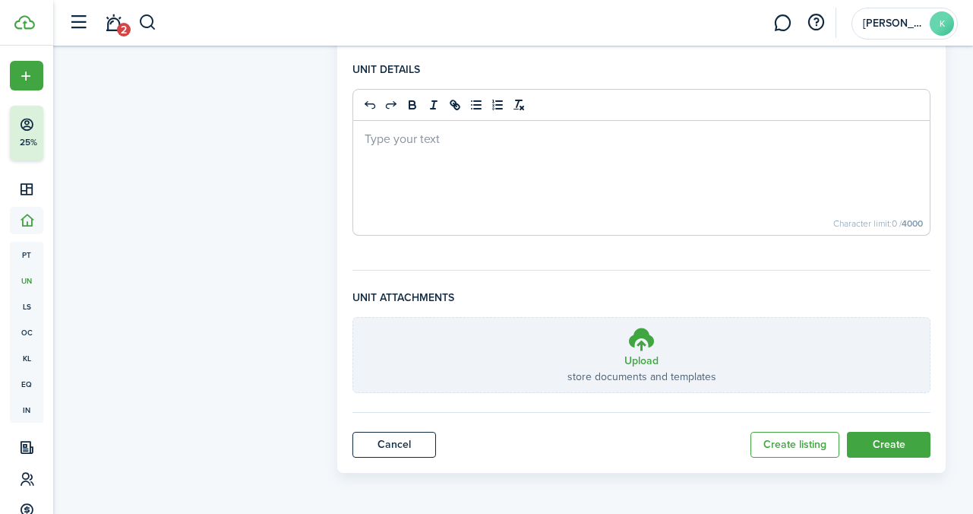
click at [871, 447] on button "Create" at bounding box center [889, 445] width 84 height 26
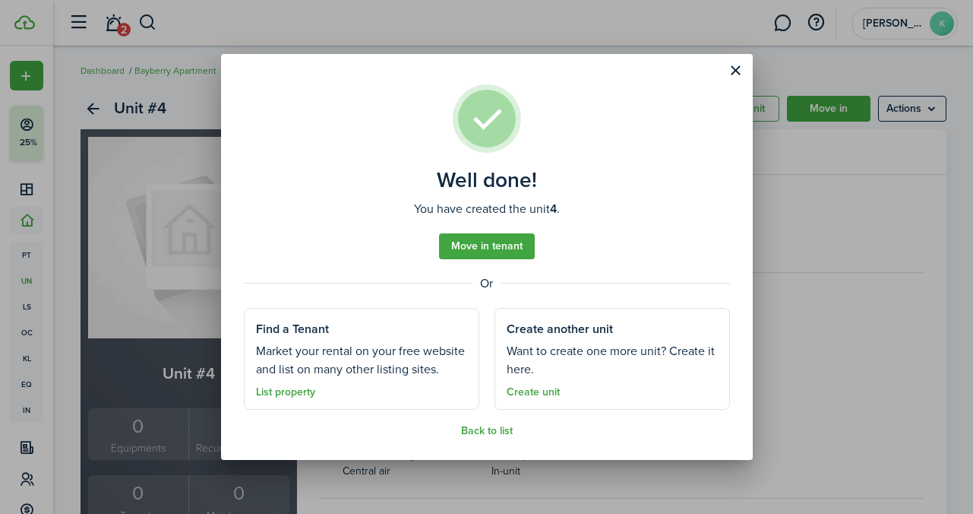
click at [738, 68] on button "Close modal" at bounding box center [736, 71] width 26 height 26
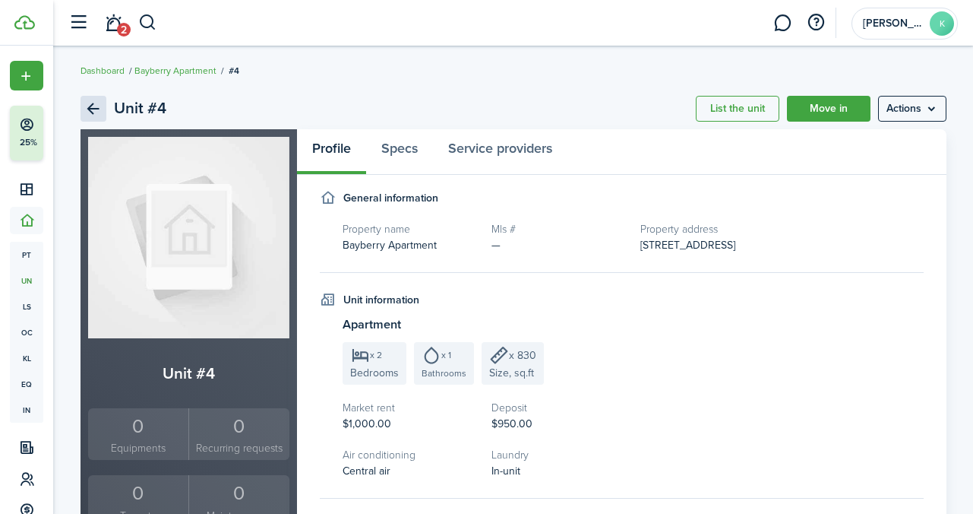
click at [89, 111] on link "Back" at bounding box center [94, 109] width 26 height 26
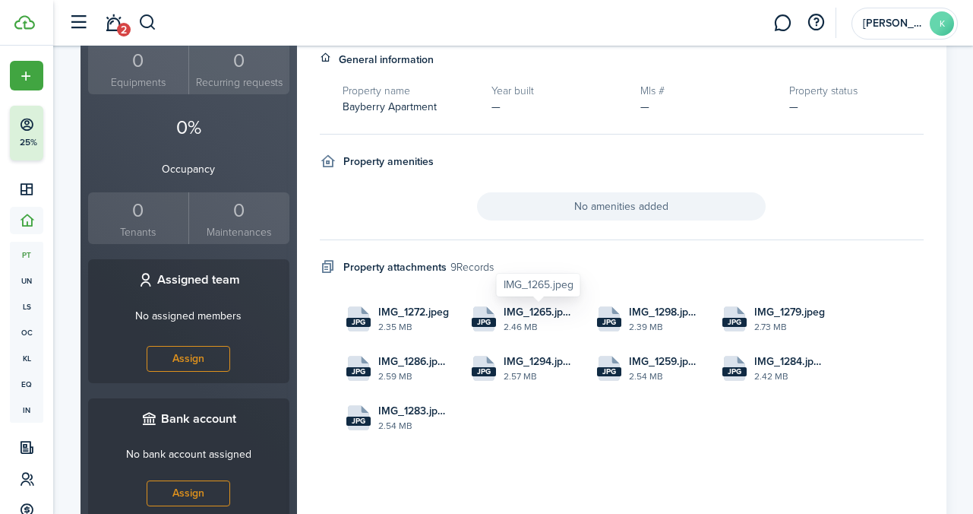
scroll to position [478, 0]
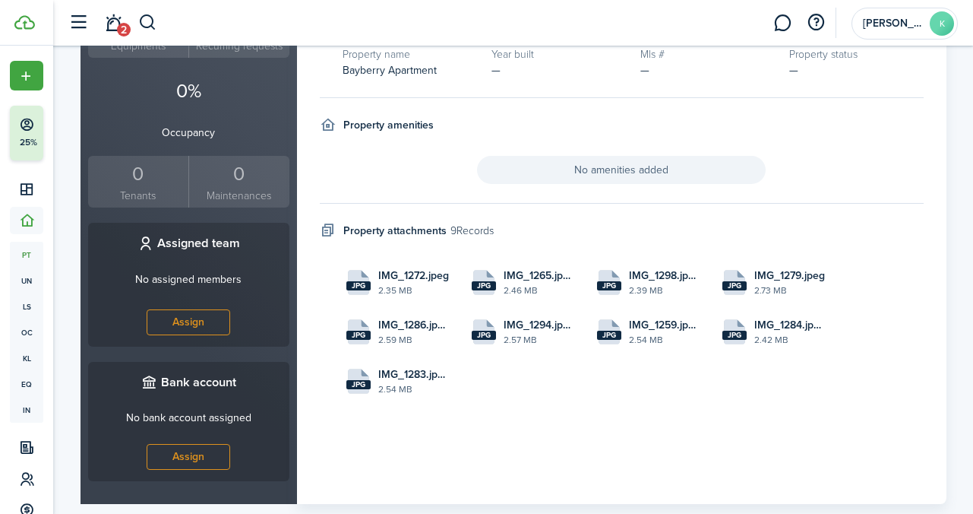
drag, startPoint x: 387, startPoint y: 284, endPoint x: 608, endPoint y: 368, distance: 236.6
click at [608, 368] on files "jpg IMG_1272.jpeg 2.35 MB jpg IMG_1265.jpeg 2.46 MB jpg IMG_1298.jpeg 2.39 MB j…" at bounding box center [633, 331] width 581 height 141
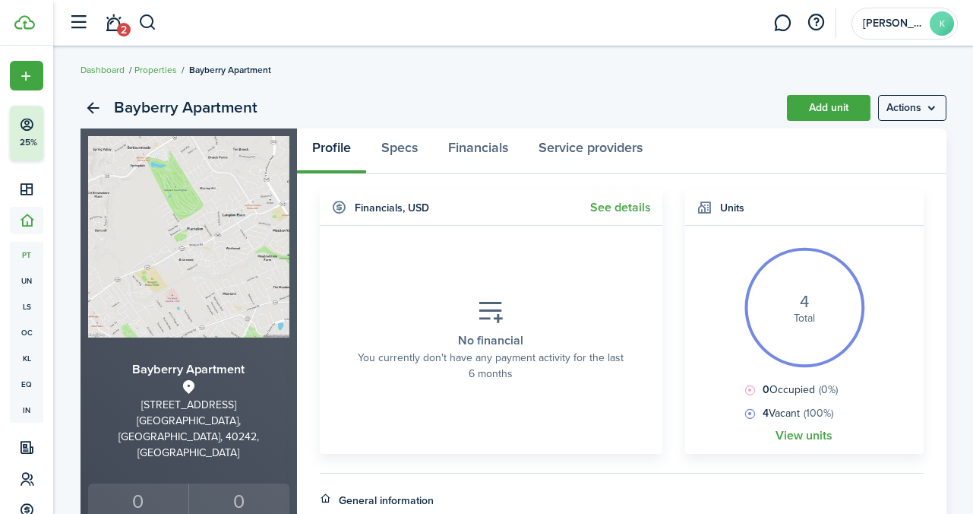
scroll to position [0, 0]
click at [96, 109] on link "Back" at bounding box center [94, 109] width 26 height 26
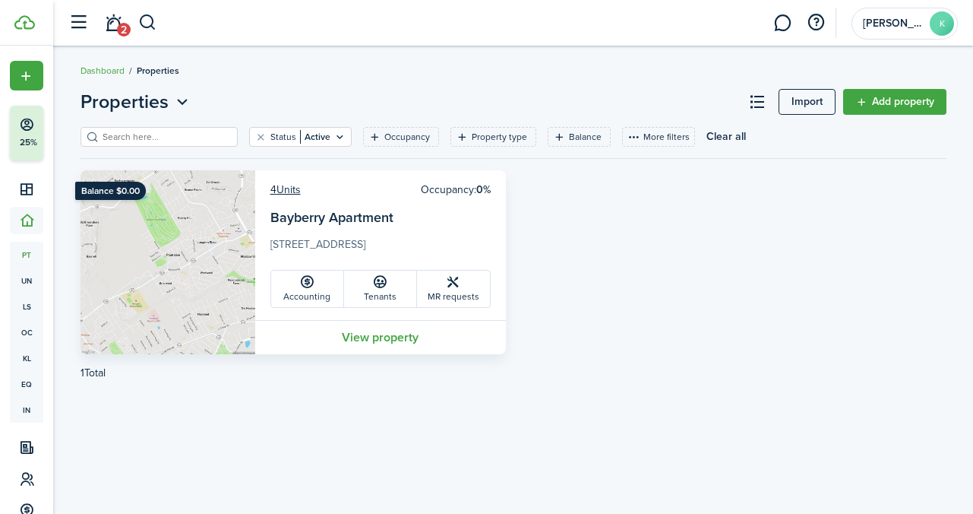
click at [368, 337] on link "View property" at bounding box center [380, 337] width 251 height 34
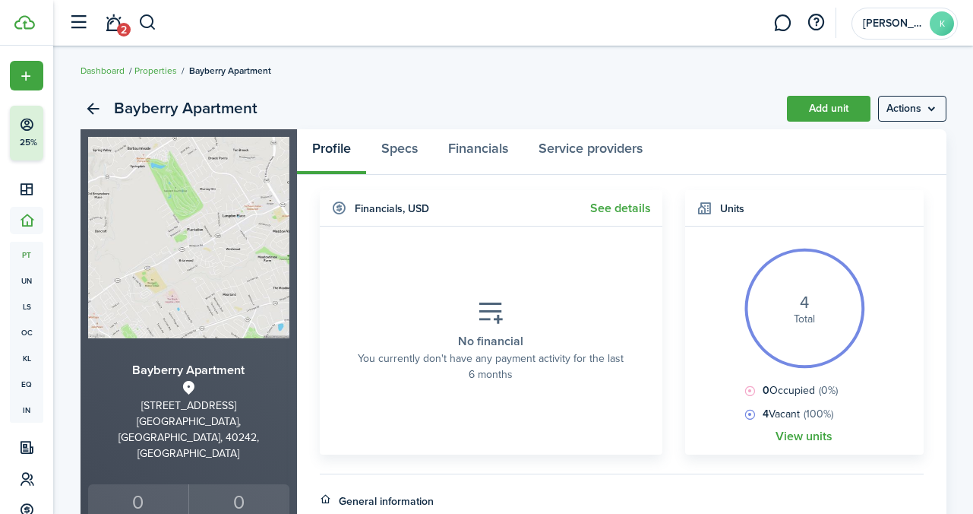
click at [808, 437] on link "View units" at bounding box center [804, 436] width 57 height 14
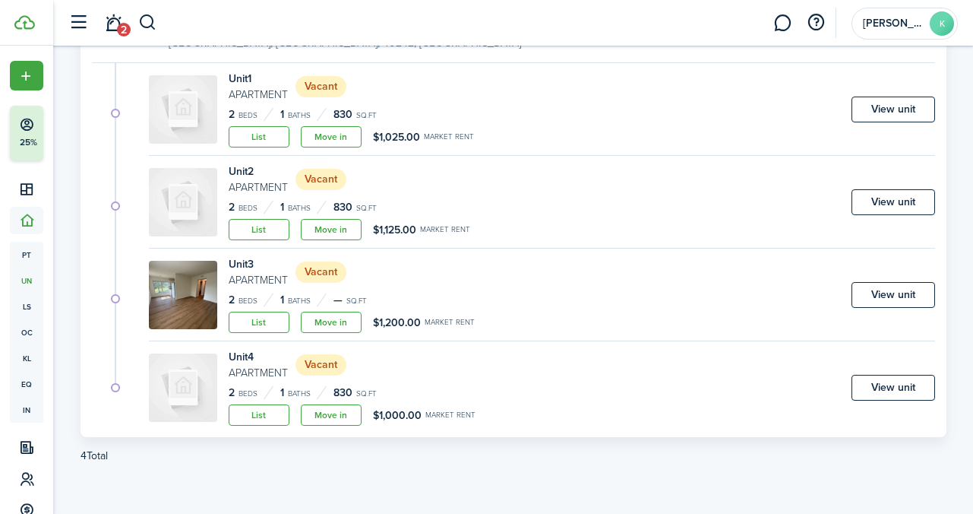
scroll to position [196, 0]
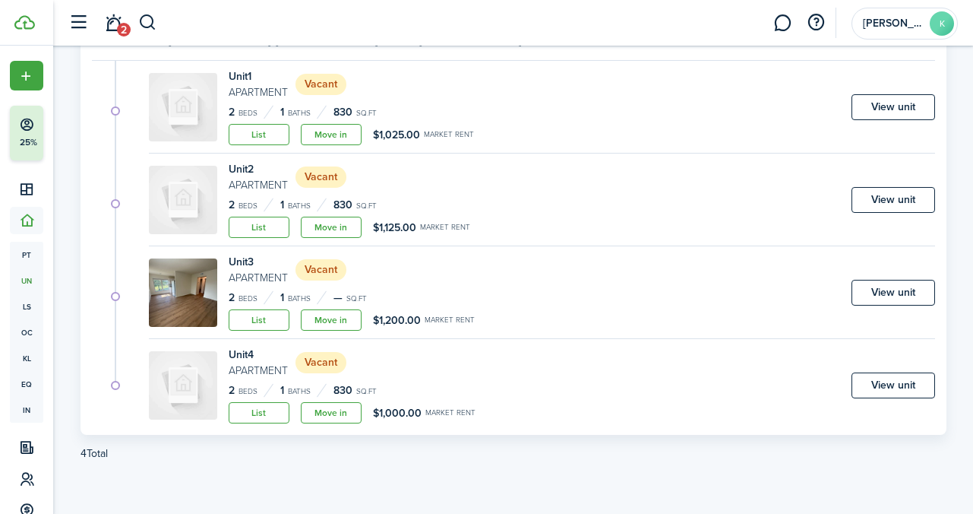
click at [893, 286] on link "View unit" at bounding box center [894, 293] width 84 height 26
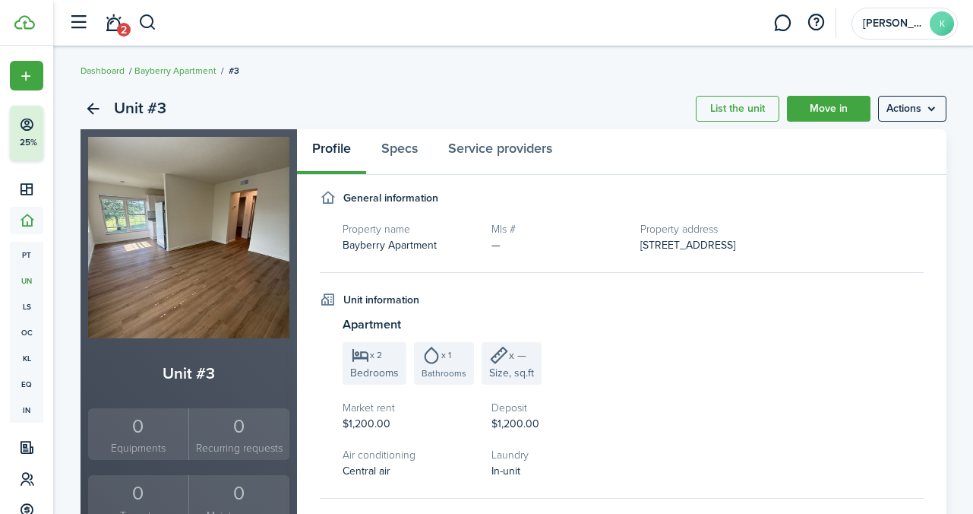
click at [901, 101] on menu-btn "Actions" at bounding box center [912, 109] width 68 height 26
click at [880, 147] on link "Edit unit" at bounding box center [880, 142] width 133 height 26
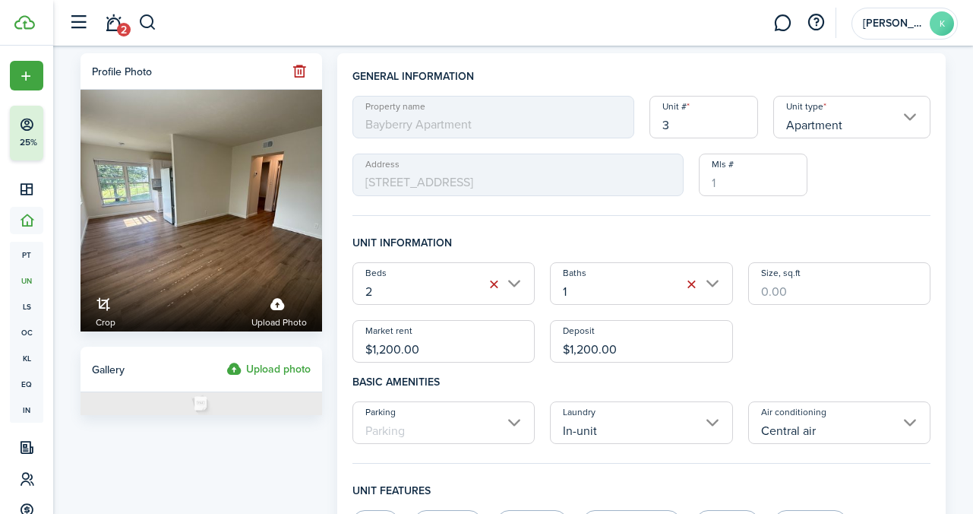
click at [822, 286] on input "Size, sq.ft" at bounding box center [839, 283] width 183 height 43
type input "830"
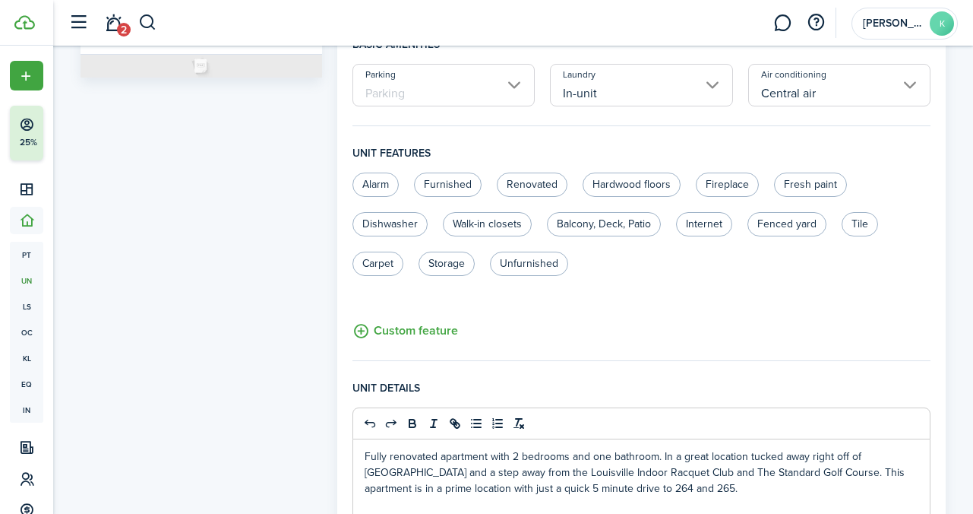
scroll to position [665, 0]
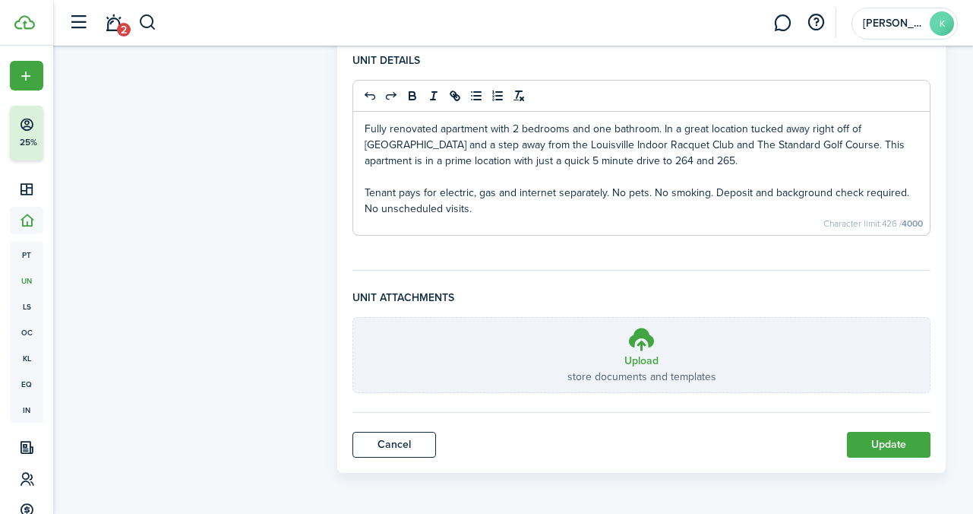
click at [889, 444] on button "Update" at bounding box center [889, 445] width 84 height 26
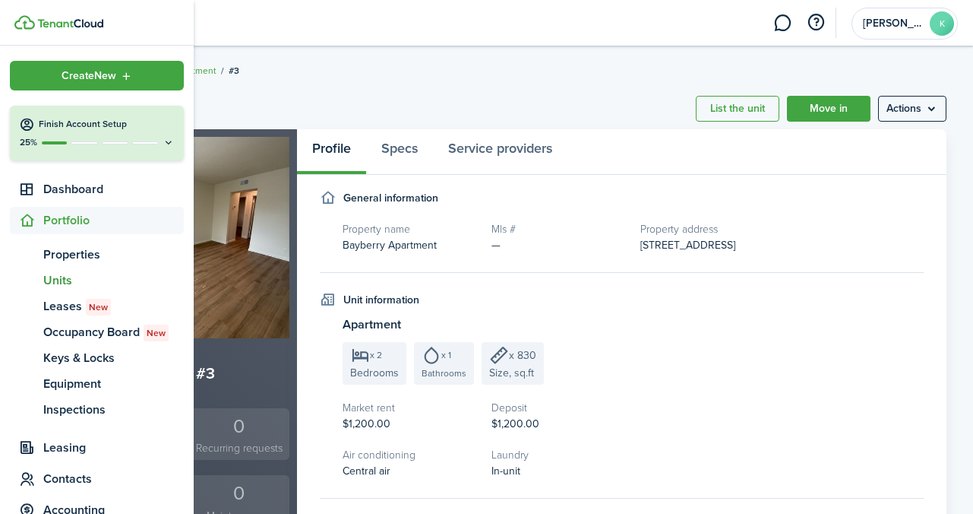
click at [166, 142] on icon at bounding box center [169, 142] width 12 height 11
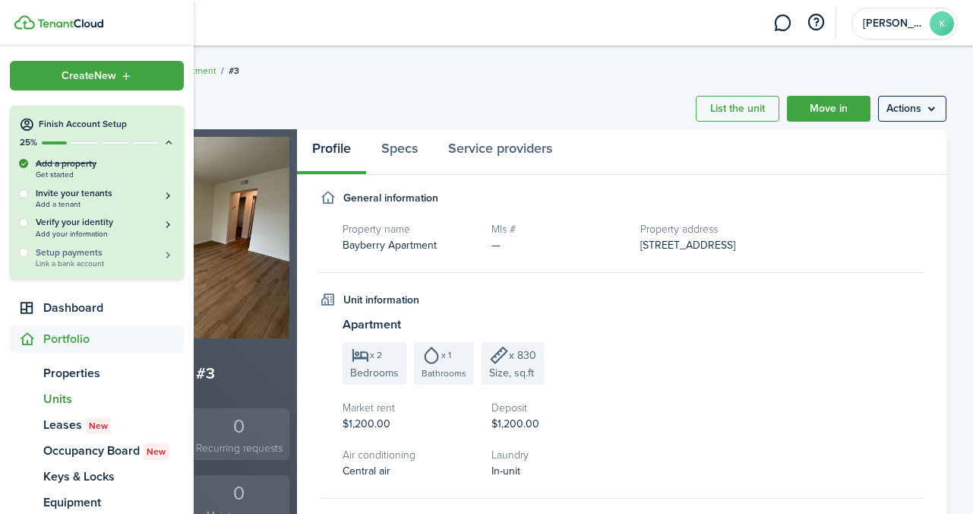
click at [106, 258] on h5 "Setup payments" at bounding box center [105, 252] width 139 height 14
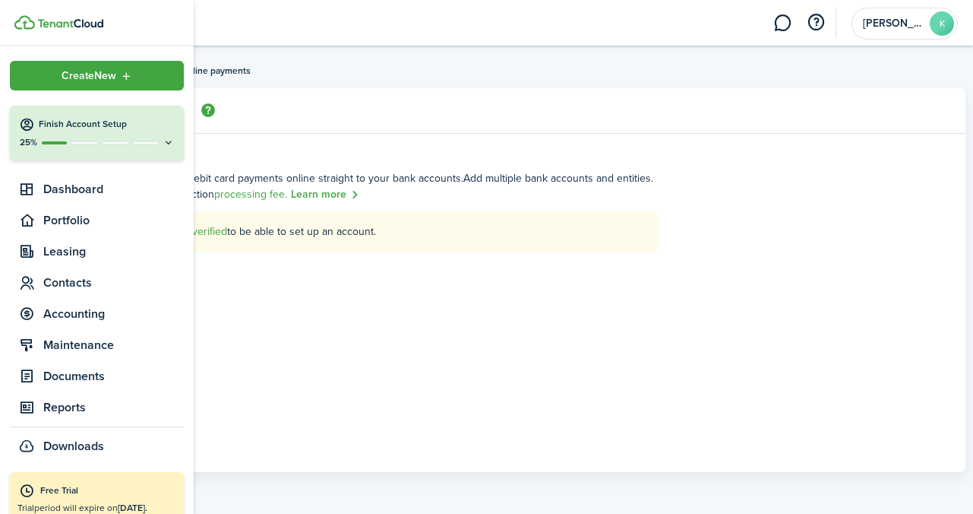
click at [166, 143] on icon at bounding box center [169, 142] width 12 height 11
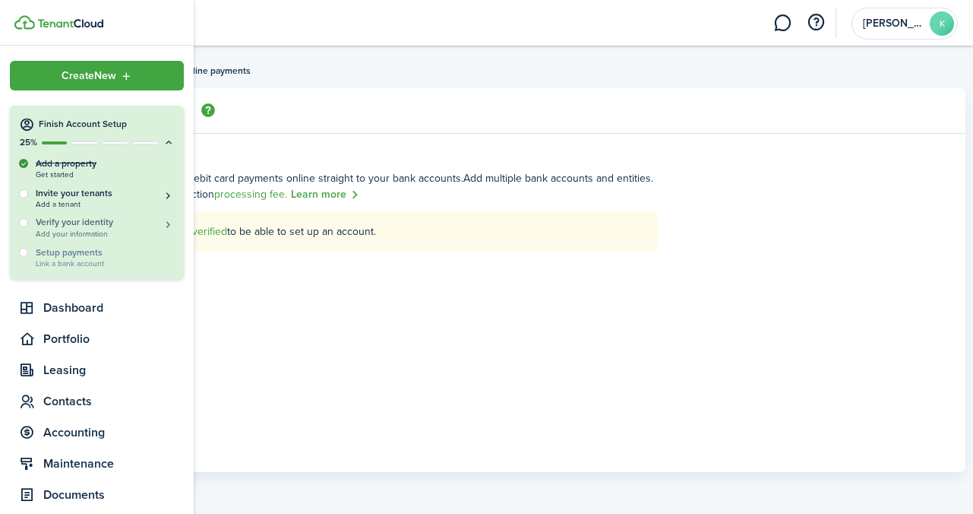
click at [117, 227] on h5 "Verify your identity" at bounding box center [105, 222] width 139 height 13
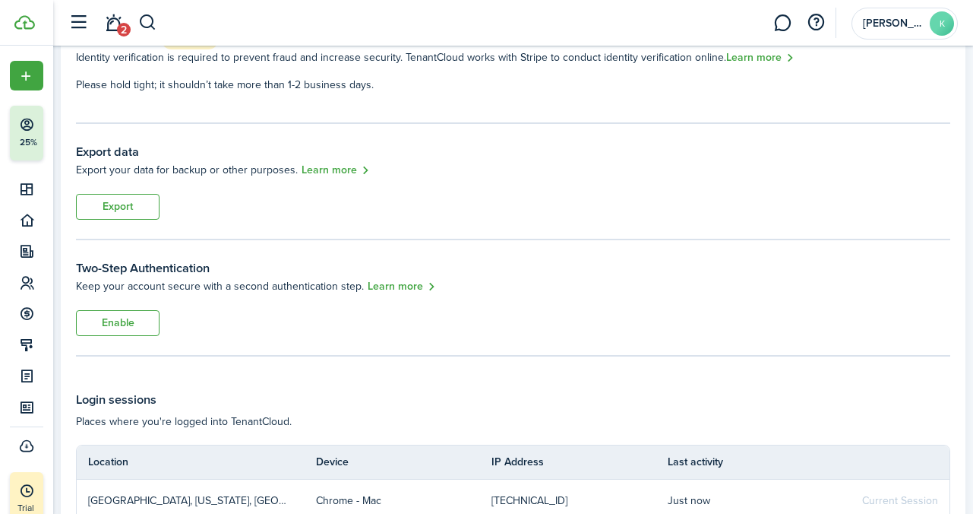
scroll to position [177, 0]
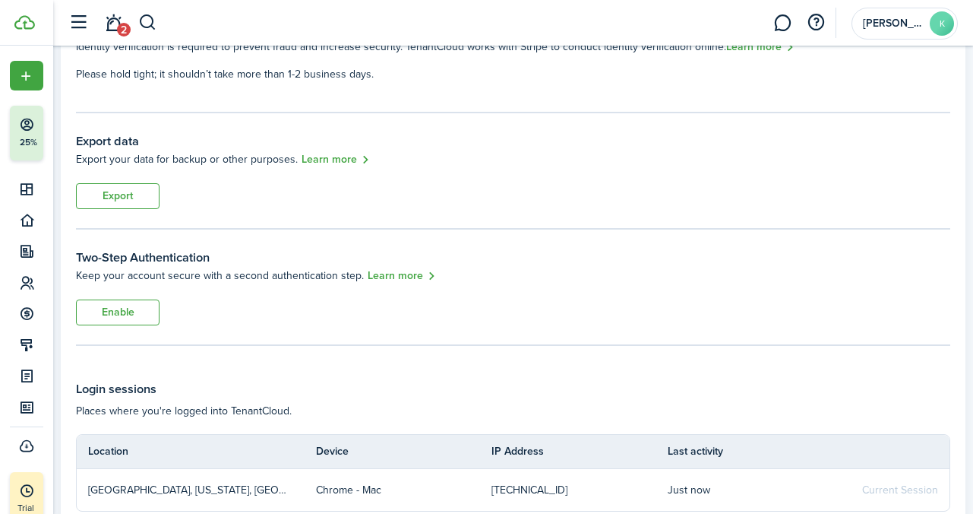
click at [114, 313] on button "Enable" at bounding box center [118, 312] width 84 height 26
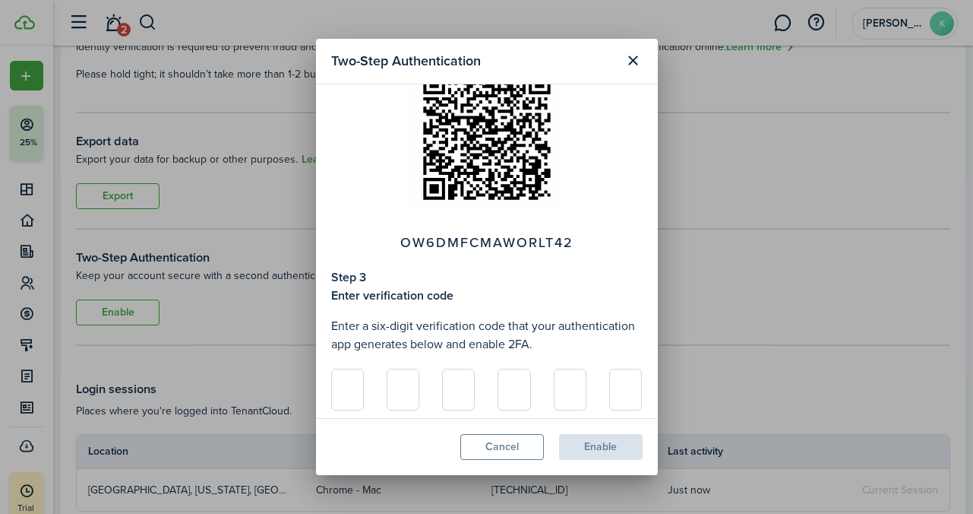
scroll to position [324, 0]
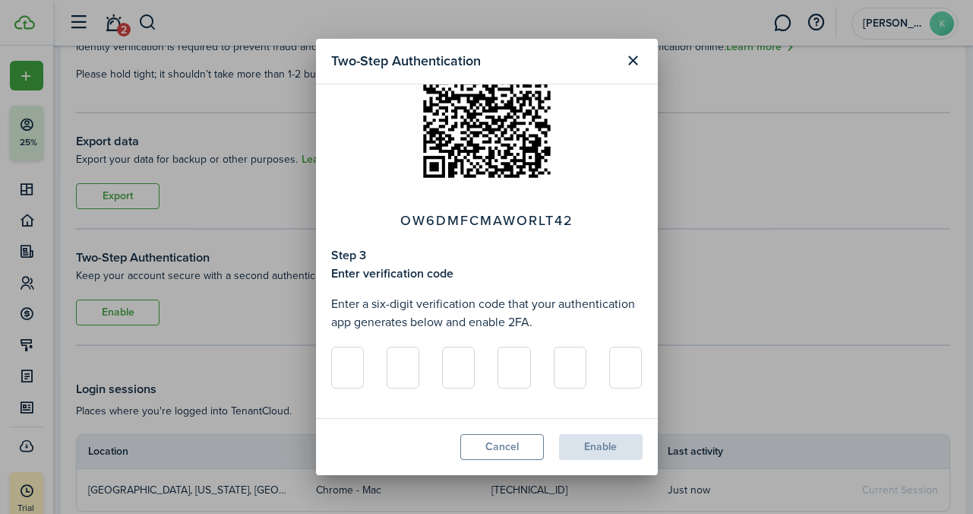
click at [636, 59] on button "Close modal" at bounding box center [634, 61] width 26 height 26
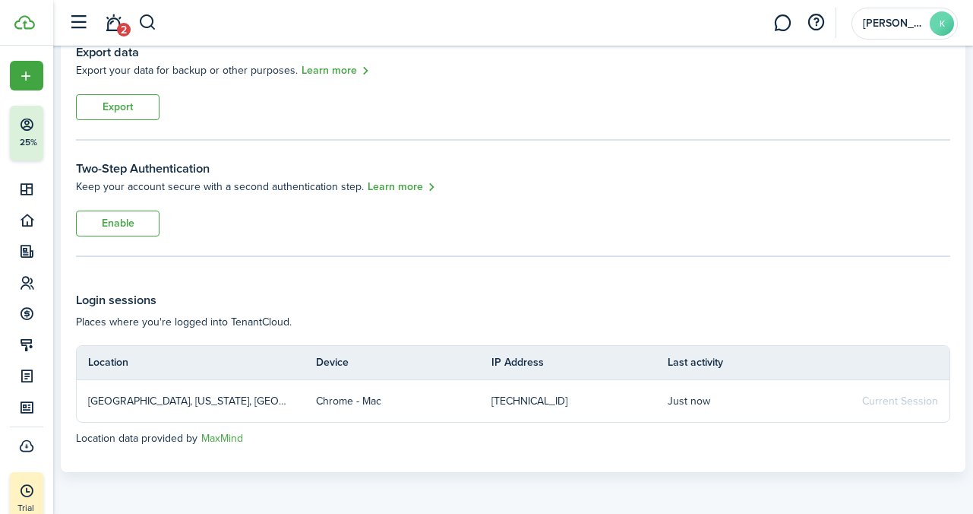
scroll to position [0, 0]
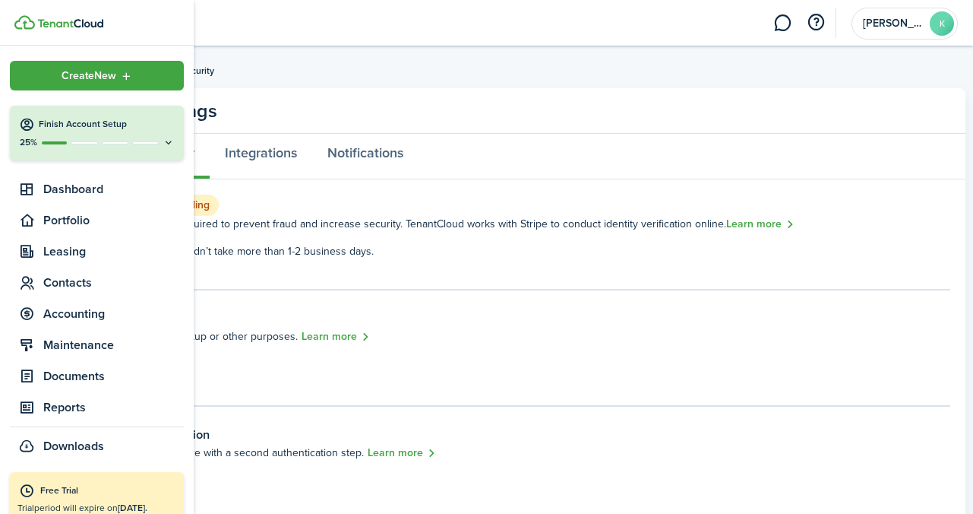
click at [170, 142] on icon at bounding box center [169, 142] width 12 height 11
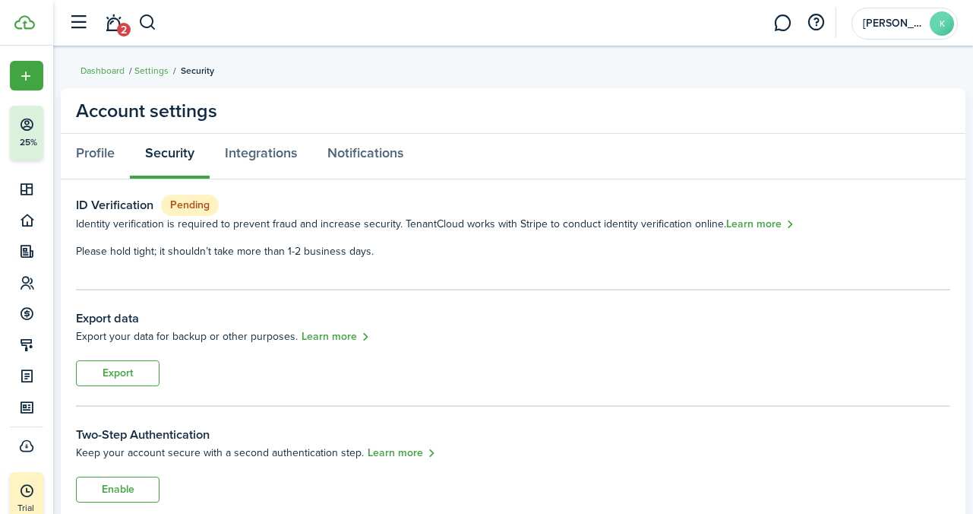
click at [418, 103] on panel-main-header "Account settings" at bounding box center [513, 111] width 905 height 46
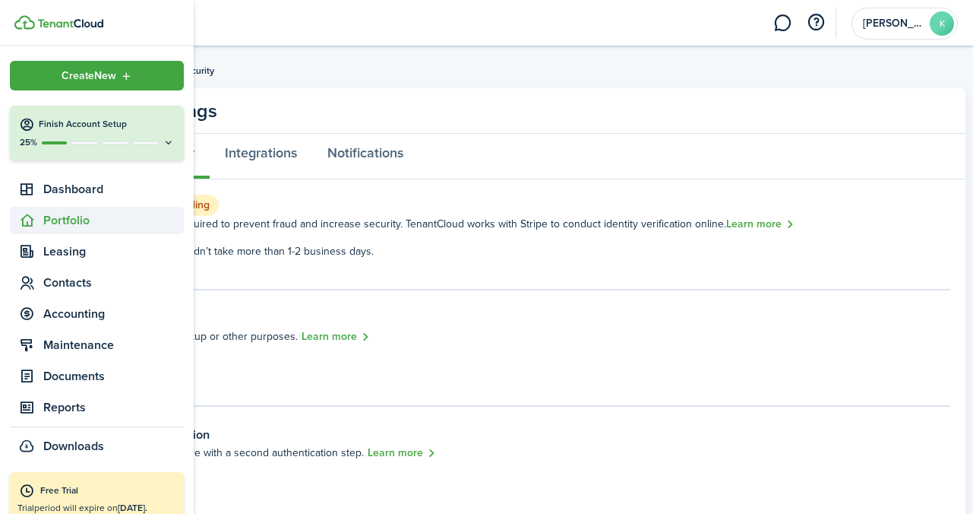
click at [69, 223] on span "Portfolio" at bounding box center [113, 220] width 141 height 18
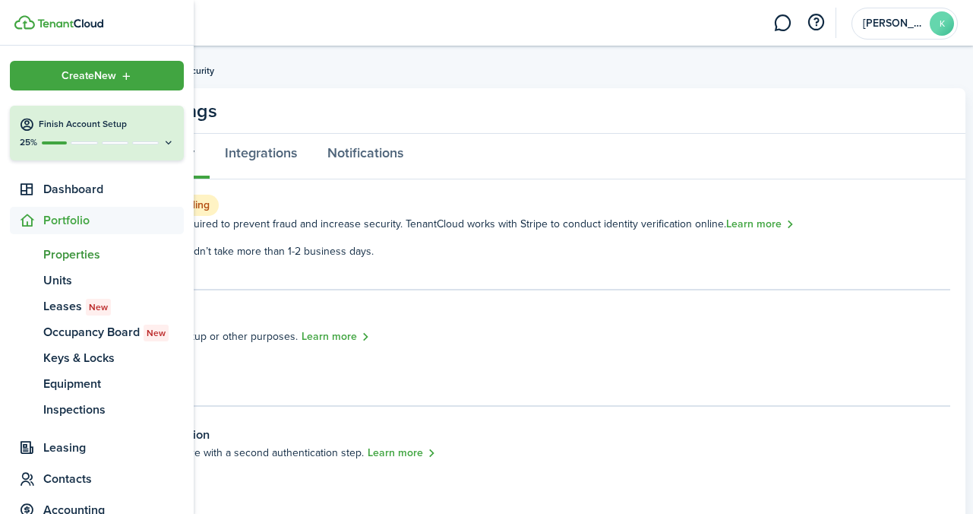
click at [79, 254] on span "Properties" at bounding box center [113, 254] width 141 height 18
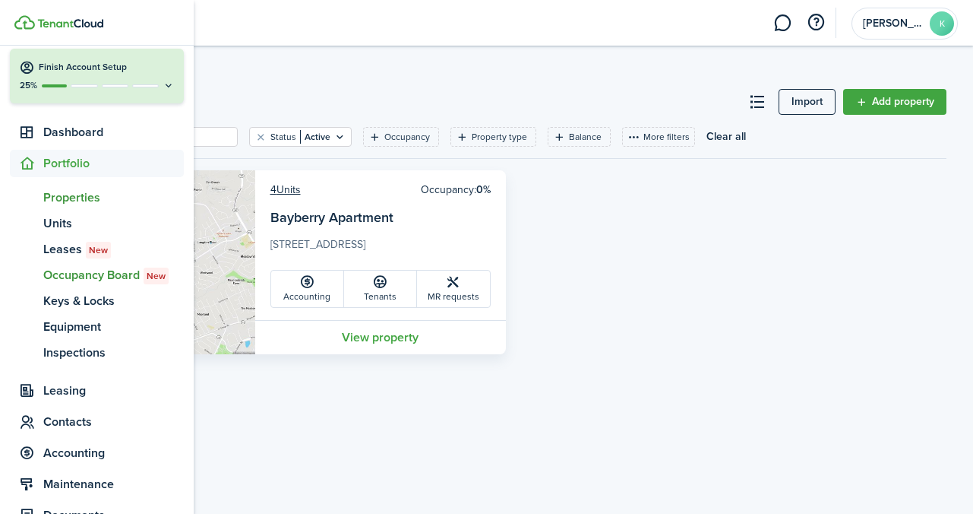
scroll to position [50, 0]
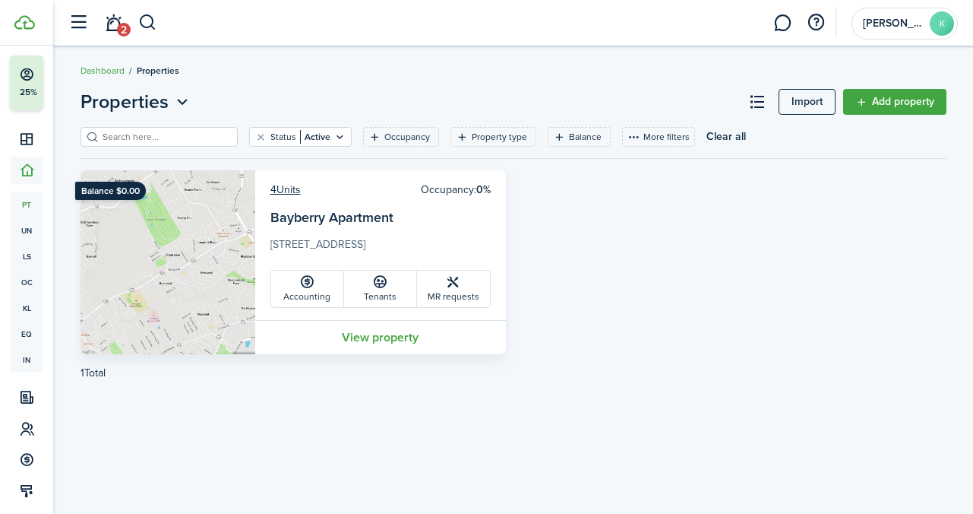
click at [536, 282] on div "Balance $0.00 4 Units Occupancy: 0% [GEOGRAPHIC_DATA] [STREET_ADDRESS] Accounti…" at bounding box center [513, 262] width 881 height 184
click at [325, 288] on link "Accounting" at bounding box center [307, 288] width 73 height 36
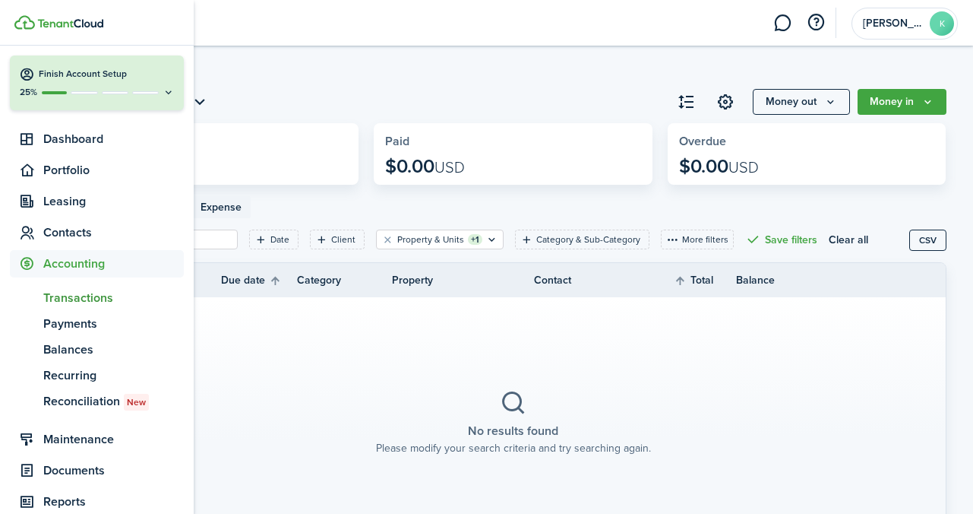
click at [91, 268] on span "Accounting" at bounding box center [113, 264] width 141 height 18
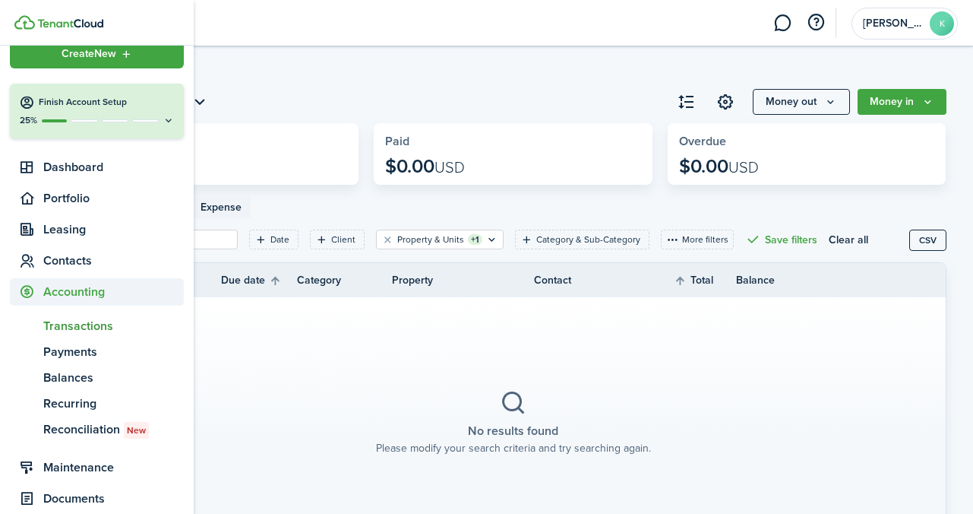
scroll to position [20, 0]
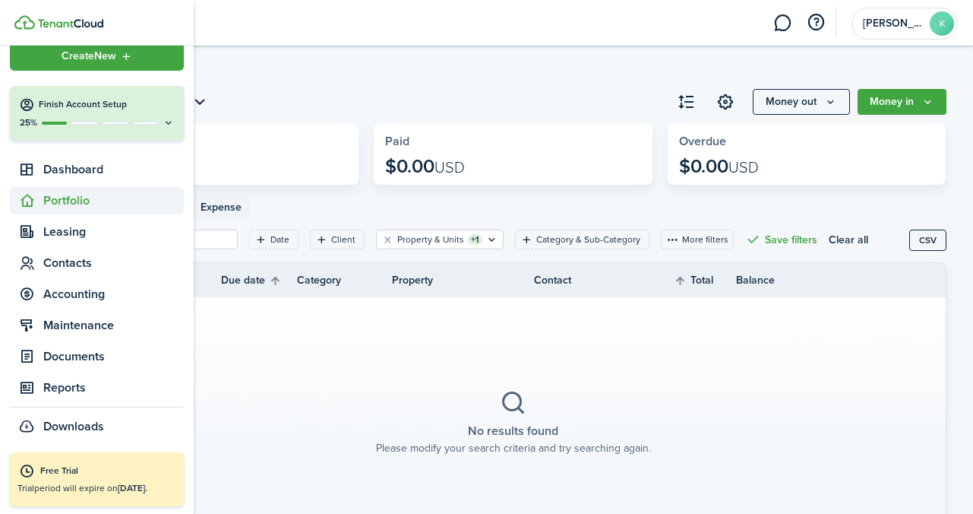
click at [79, 207] on span "Portfolio" at bounding box center [113, 200] width 141 height 18
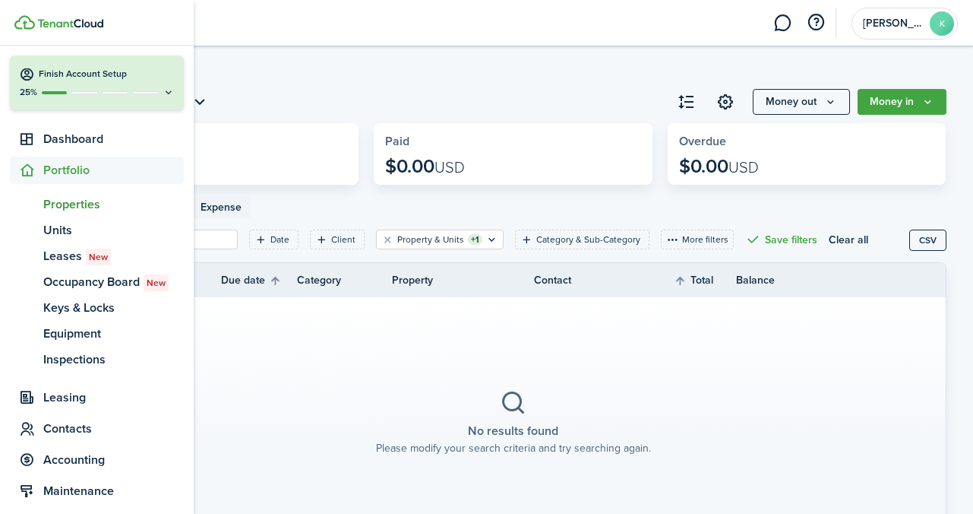
click at [79, 203] on span "Properties" at bounding box center [113, 204] width 141 height 18
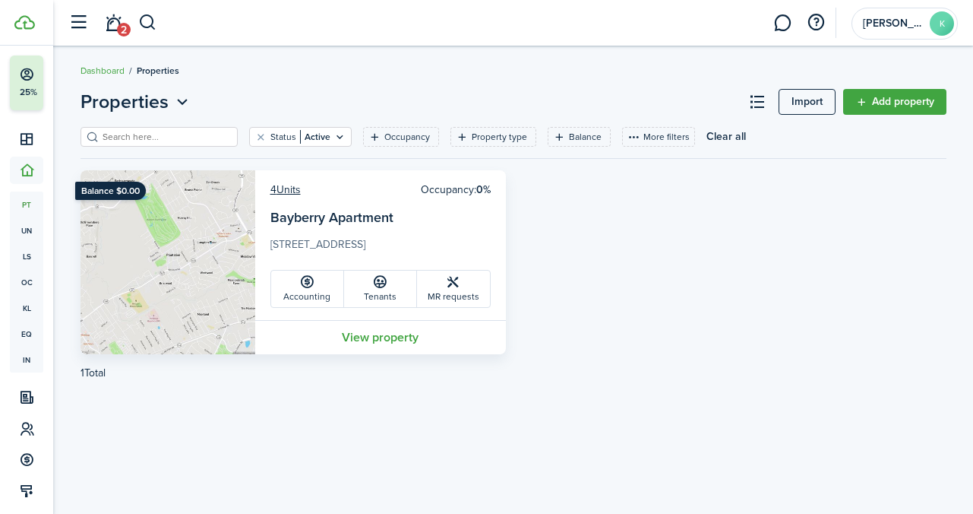
click at [385, 226] on link "Bayberry Apartment" at bounding box center [331, 217] width 123 height 20
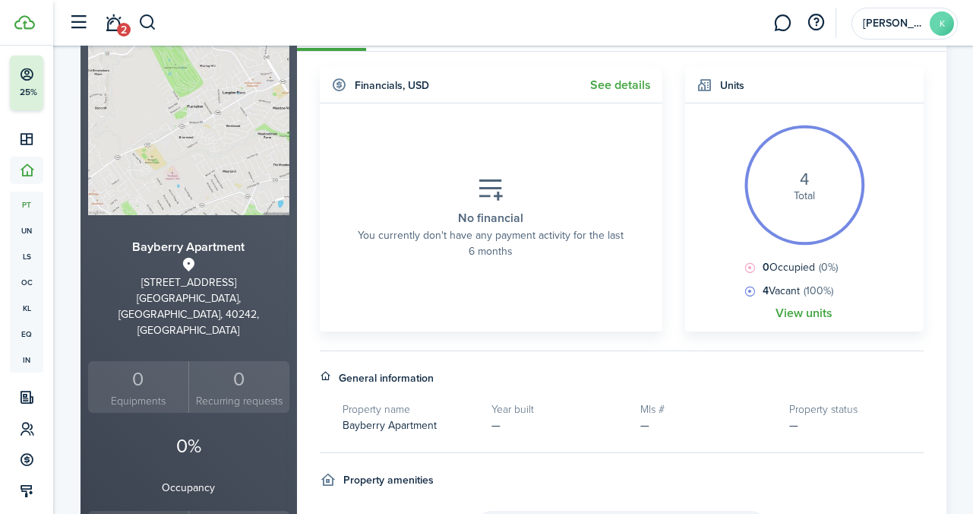
scroll to position [172, 0]
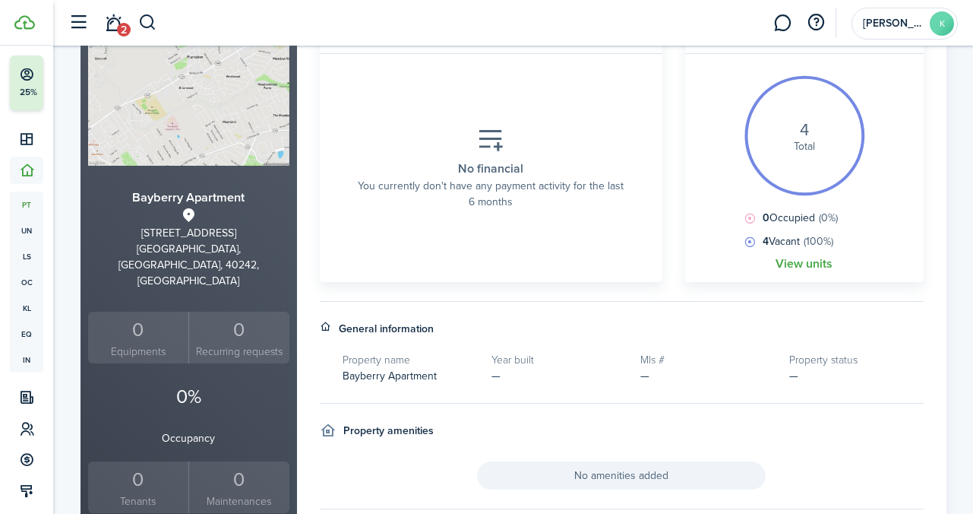
click at [799, 268] on link "View units" at bounding box center [804, 264] width 57 height 14
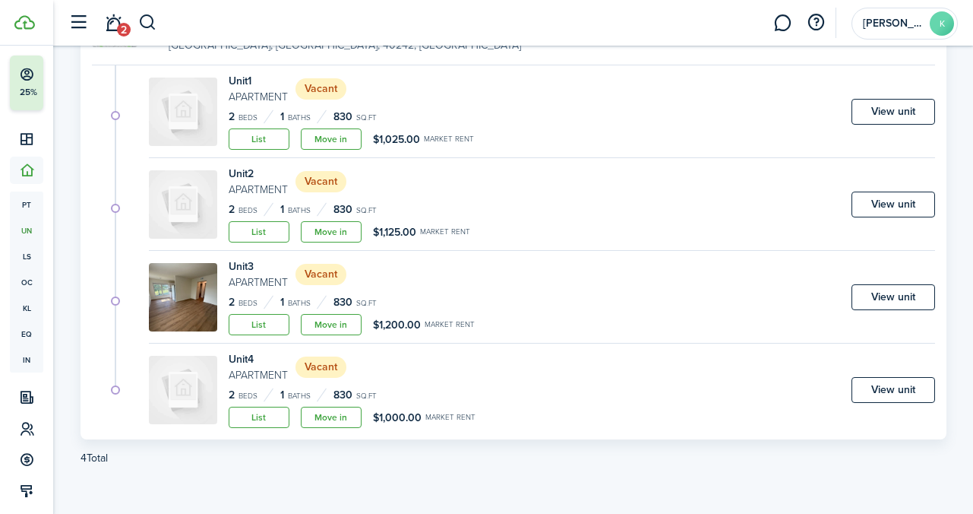
scroll to position [193, 0]
click at [267, 321] on link "List" at bounding box center [259, 322] width 61 height 21
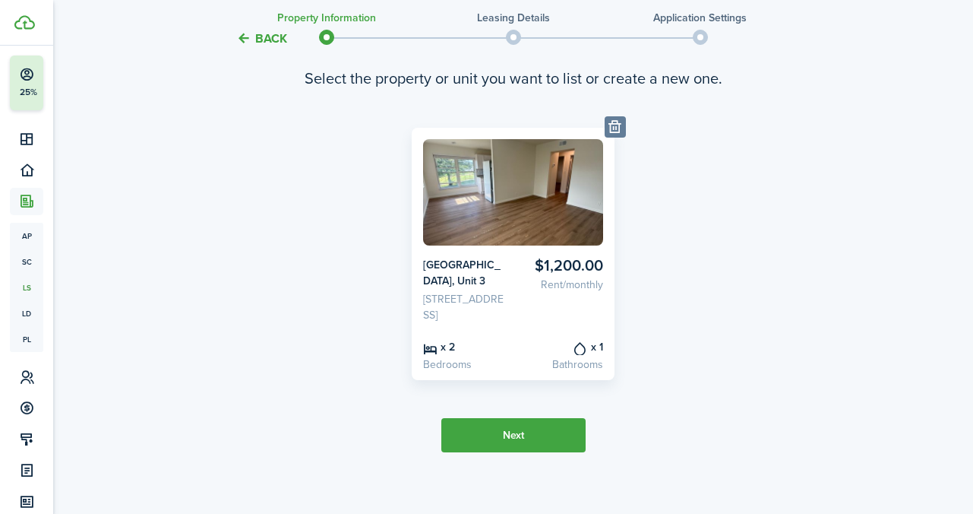
scroll to position [136, 0]
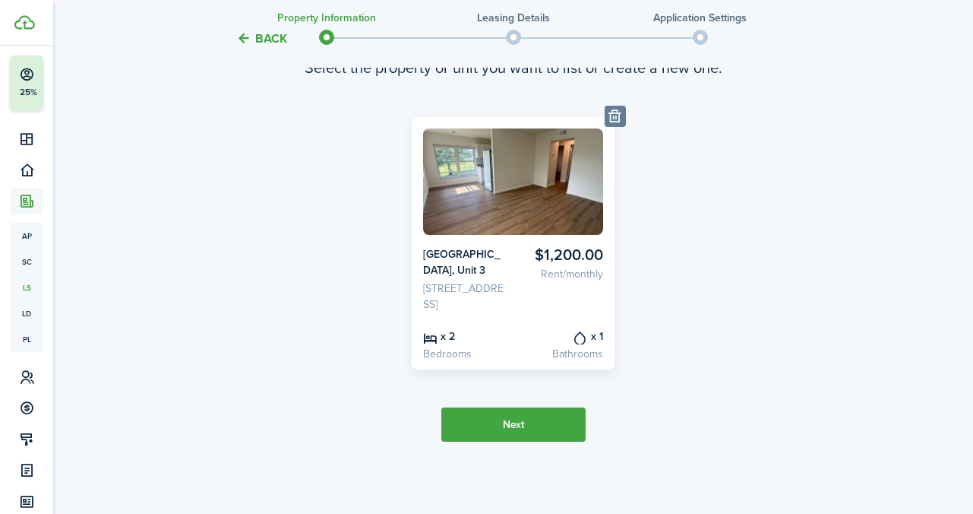
click at [521, 428] on button "Next" at bounding box center [513, 424] width 144 height 34
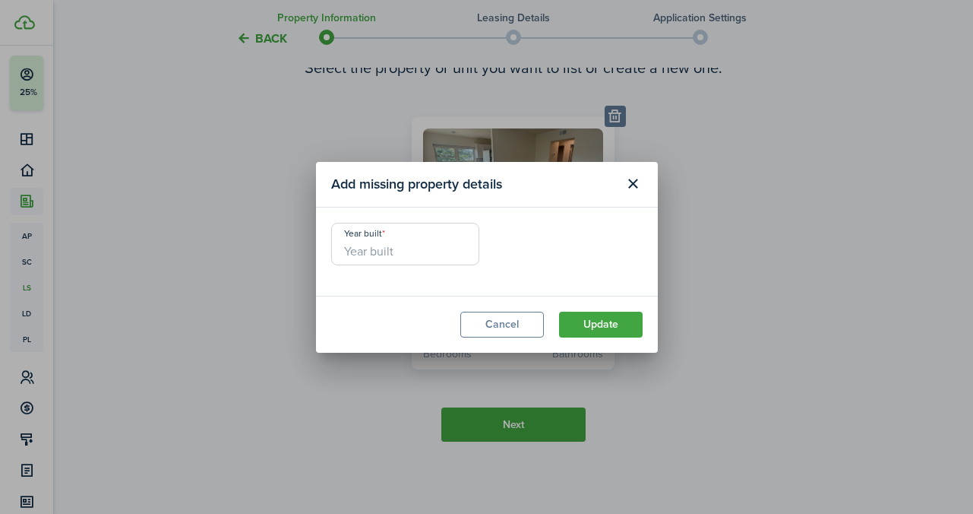
click at [371, 254] on input "Year built" at bounding box center [405, 244] width 148 height 43
type input "1965"
click at [587, 330] on button "Update" at bounding box center [601, 325] width 84 height 26
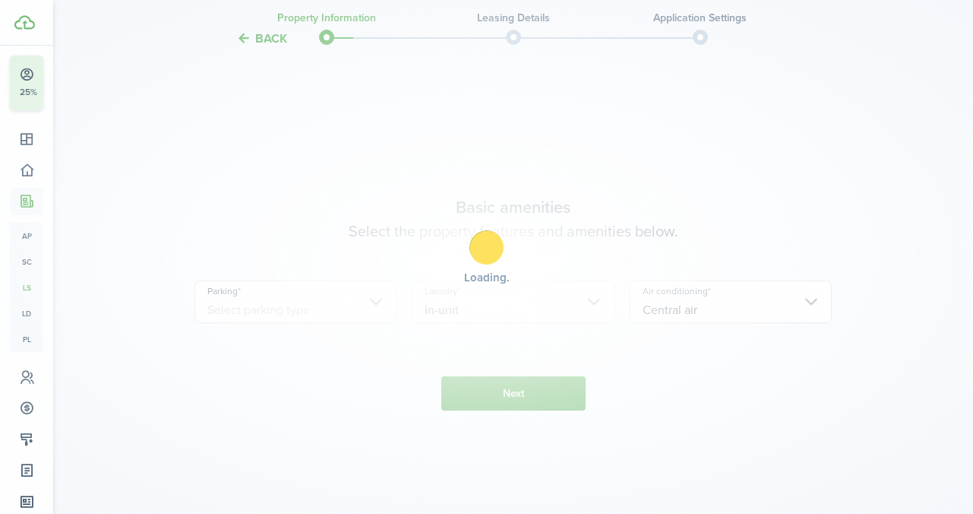
scroll to position [548, 0]
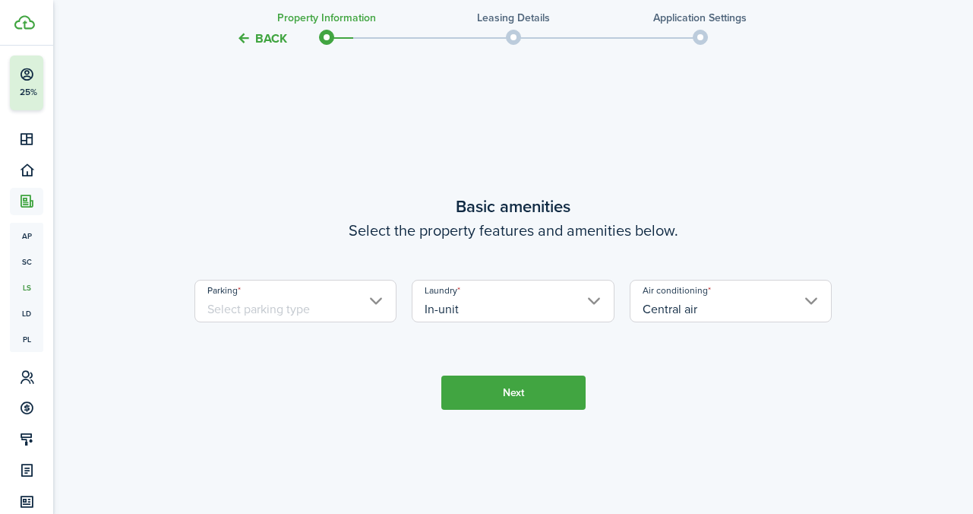
click at [382, 314] on input "Parking" at bounding box center [296, 301] width 203 height 43
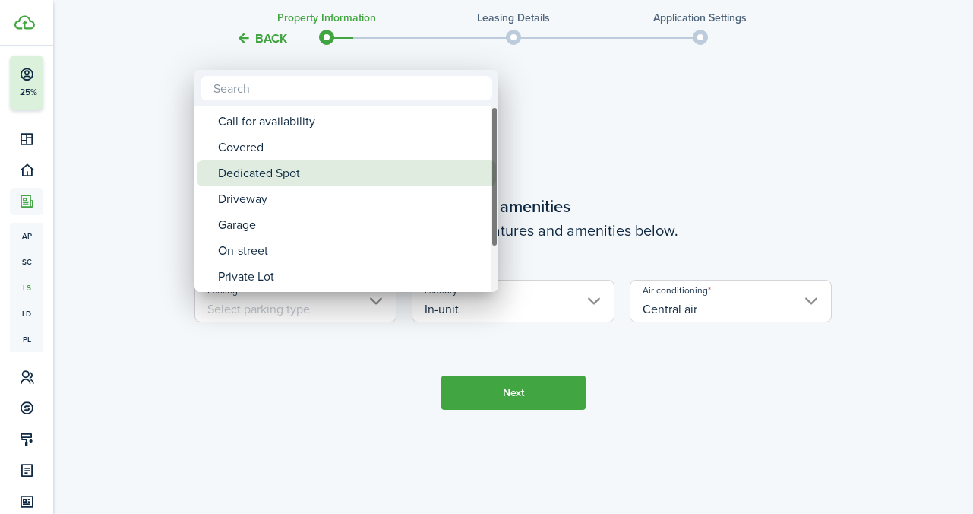
click at [332, 168] on div "Dedicated Spot" at bounding box center [352, 173] width 269 height 26
type input "Dedicated Spot"
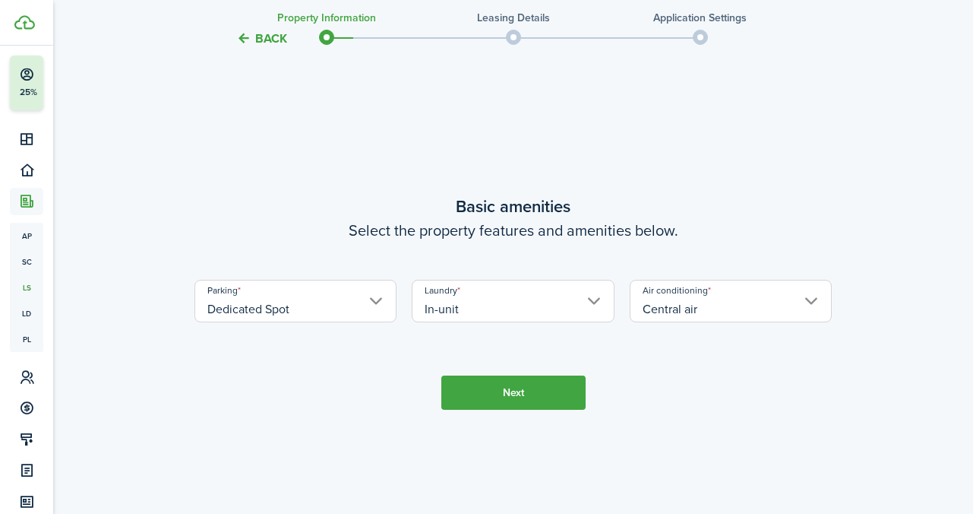
click at [530, 408] on button "Next" at bounding box center [513, 392] width 144 height 34
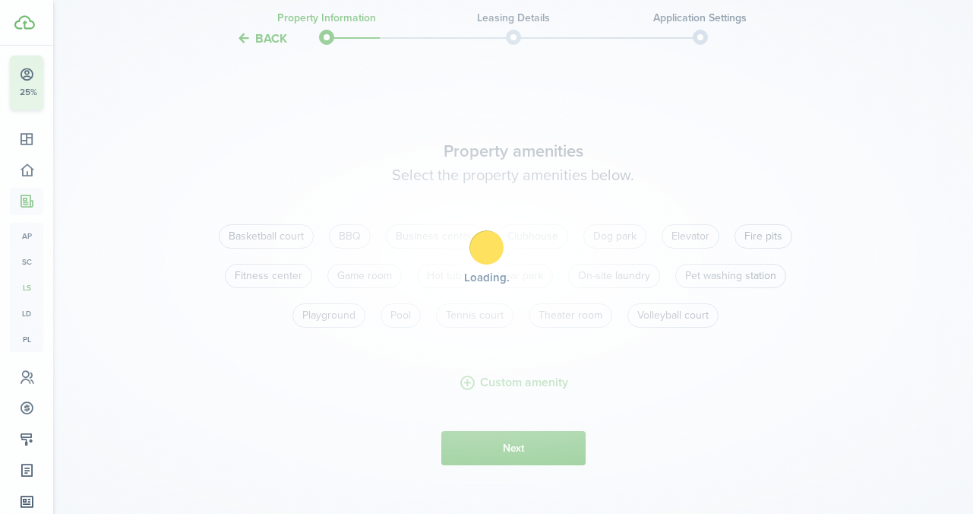
scroll to position [1061, 0]
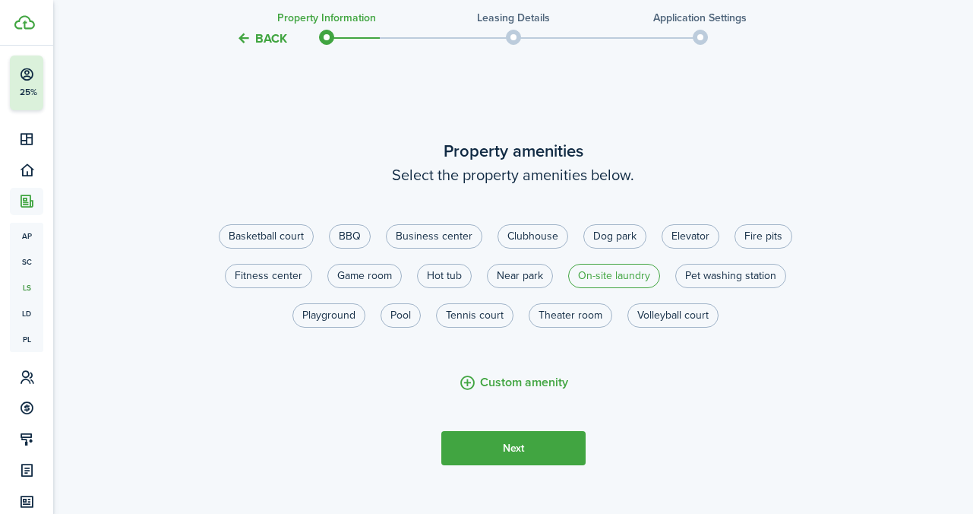
click at [610, 288] on label "On-site laundry" at bounding box center [614, 276] width 92 height 24
click at [541, 465] on button "Next" at bounding box center [513, 448] width 144 height 34
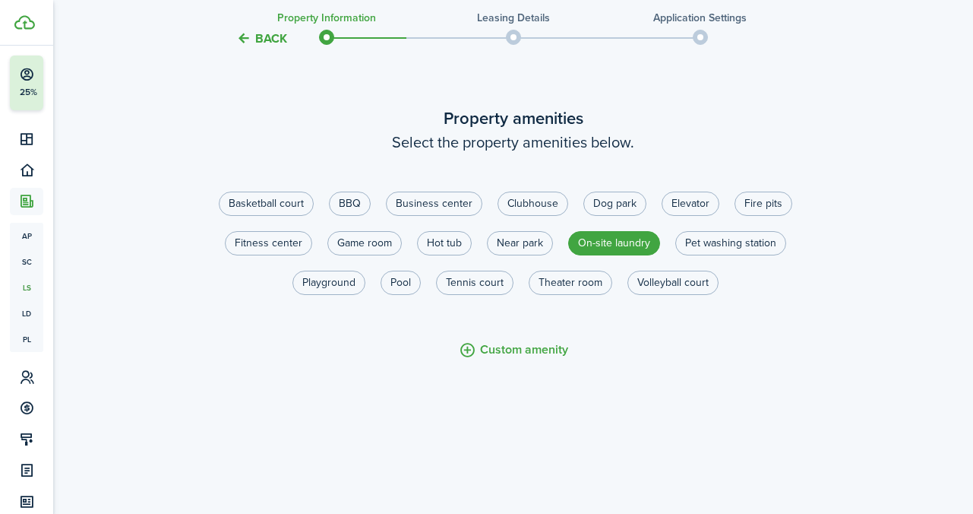
scroll to position [1082, 0]
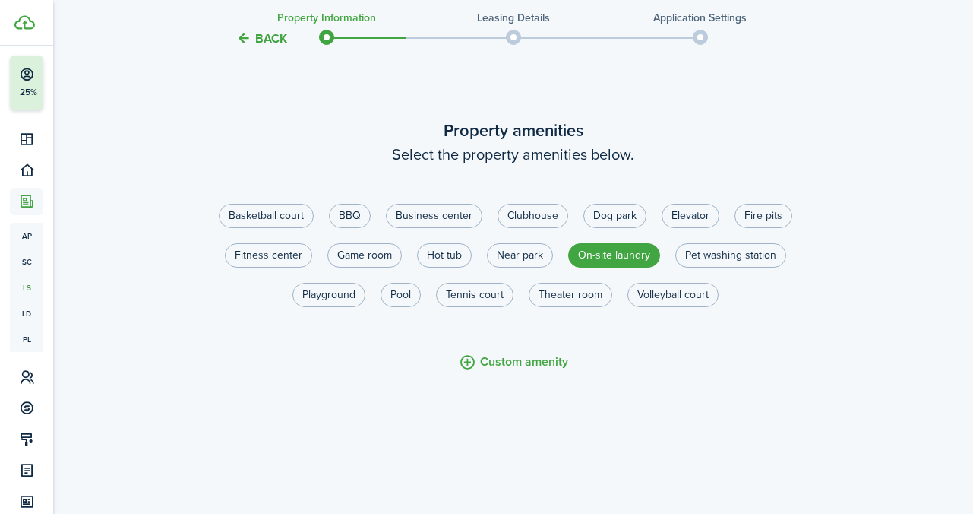
click at [621, 267] on label "On-site laundry" at bounding box center [614, 255] width 92 height 24
radio input "false"
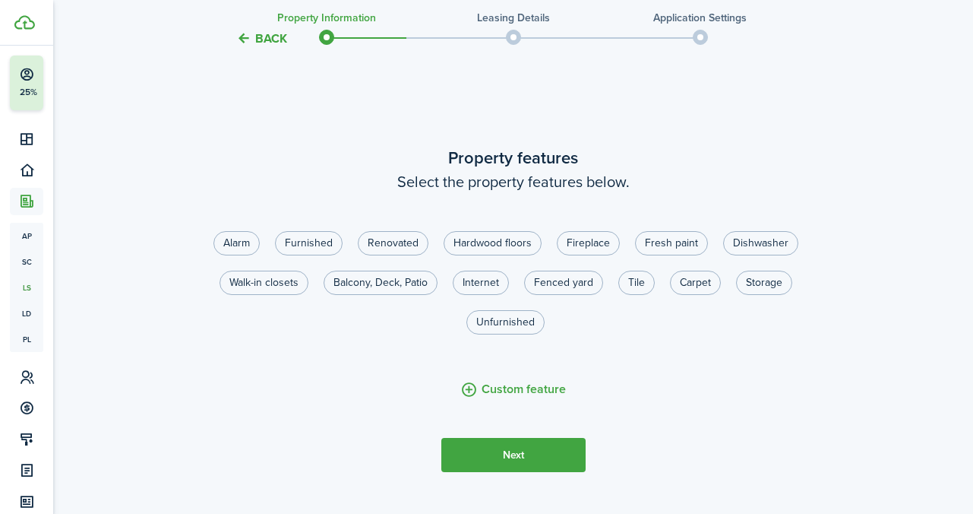
scroll to position [1570, 0]
click at [404, 254] on label "Renovated" at bounding box center [393, 241] width 71 height 24
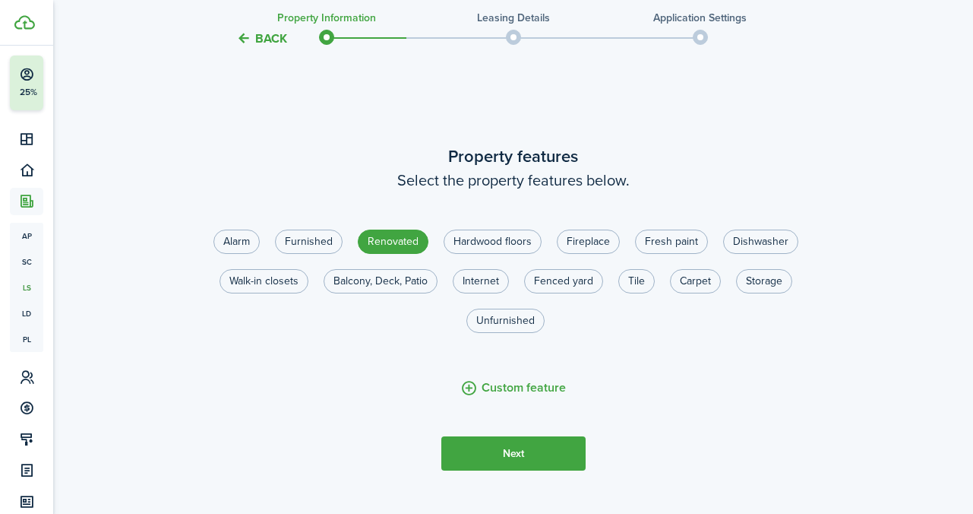
radio input "true"
click at [664, 254] on label "Fresh paint" at bounding box center [671, 241] width 73 height 24
radio input "true"
click at [550, 458] on button "Next" at bounding box center [513, 453] width 144 height 34
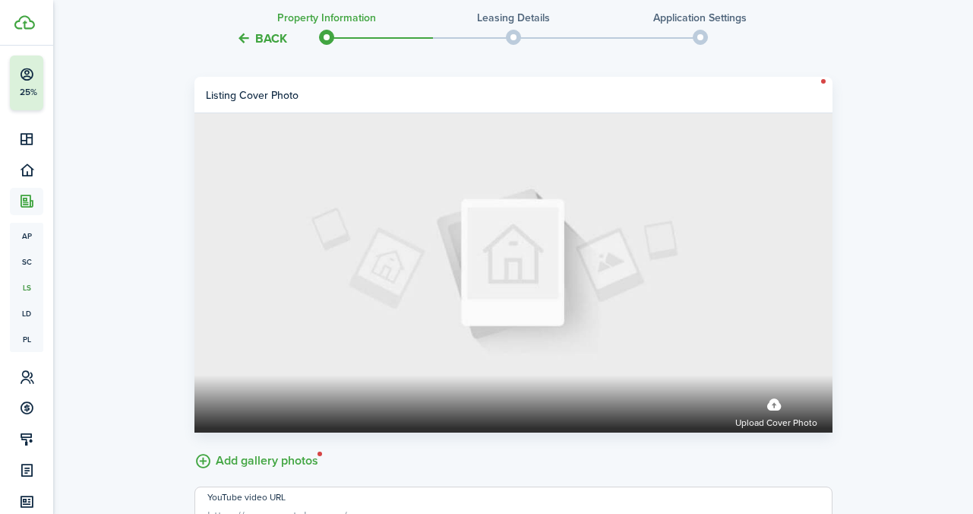
scroll to position [2193, 0]
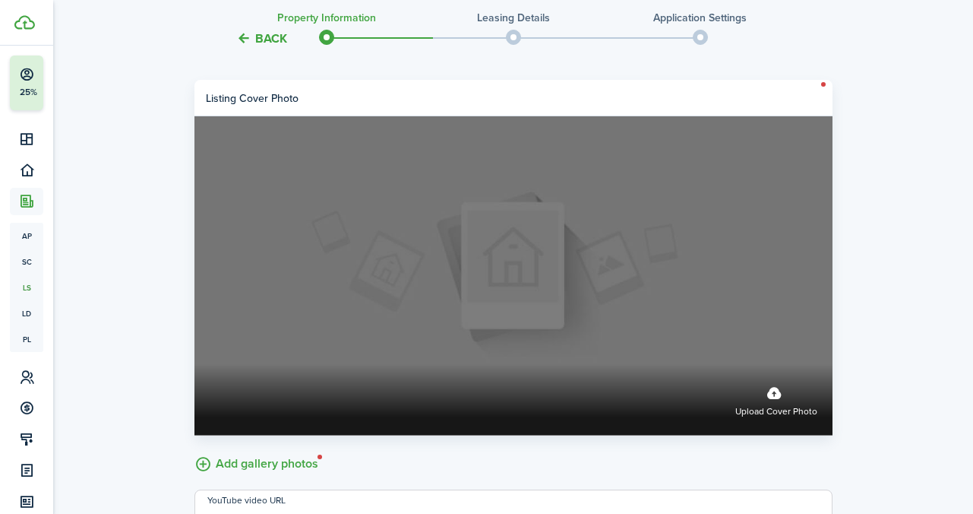
click at [703, 370] on label "Upload cover photo" at bounding box center [514, 275] width 638 height 319
click at [195, 364] on input "Upload cover photo" at bounding box center [195, 364] width 0 height 0
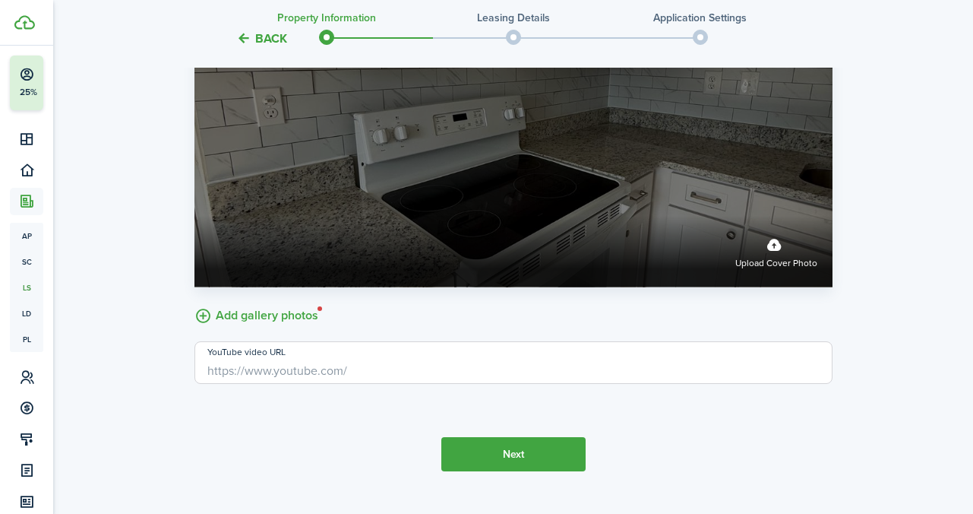
scroll to position [2333, 0]
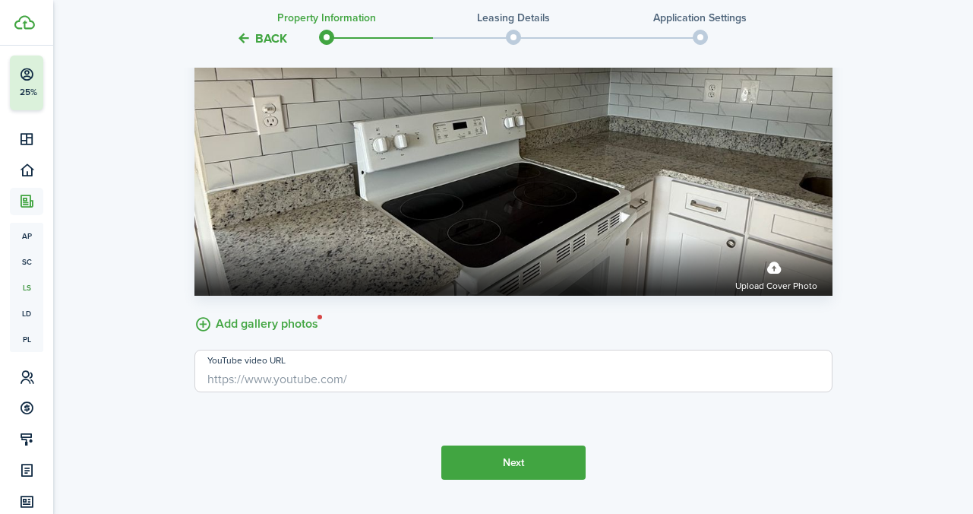
click at [295, 334] on label "Add gallery photos" at bounding box center [257, 323] width 124 height 24
click at [195, 311] on input "Add gallery photos" at bounding box center [195, 311] width 0 height 0
